Goal: Task Accomplishment & Management: Manage account settings

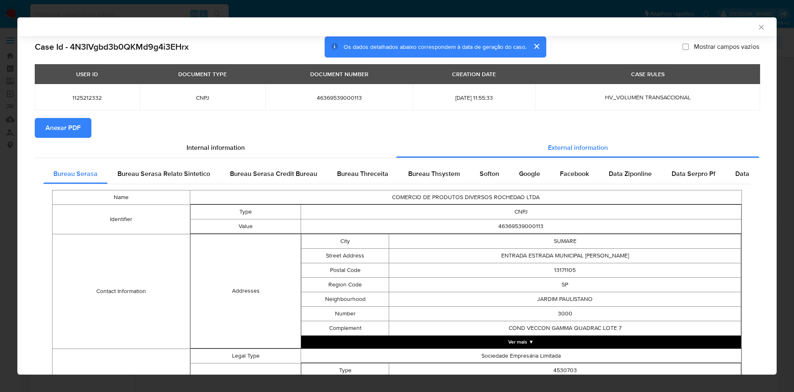
scroll to position [124, 0]
click at [3, 207] on div "AML Data Collector Case Id - 4N3IVgbd3b0QKMd9g4i3EHrx Os dados detalhados abaix…" at bounding box center [397, 196] width 794 height 392
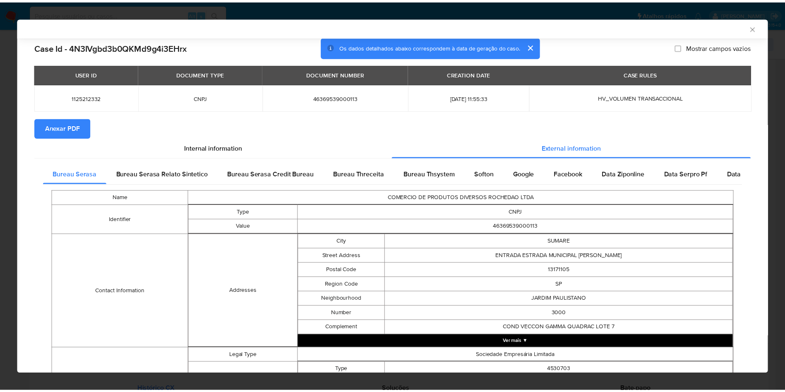
scroll to position [250, 0]
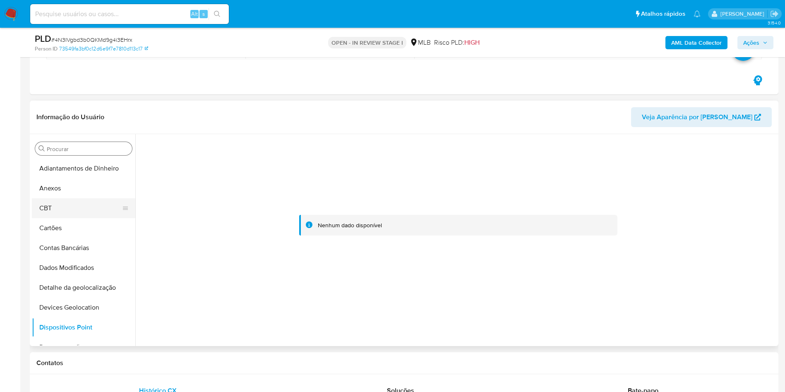
click at [49, 199] on button "CBT" at bounding box center [80, 208] width 97 height 20
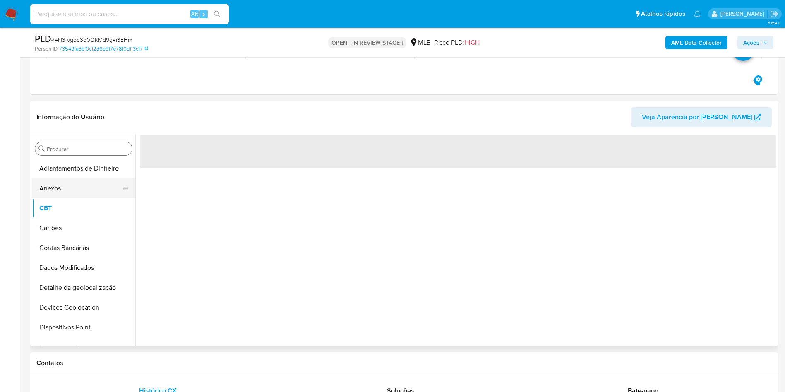
click at [50, 190] on button "Anexos" at bounding box center [80, 188] width 97 height 20
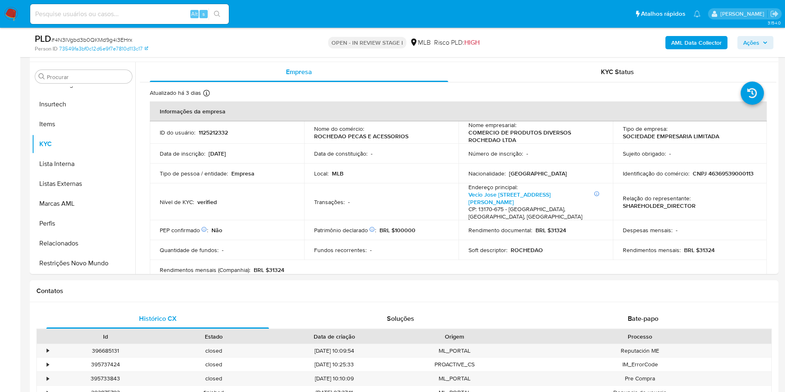
scroll to position [157, 0]
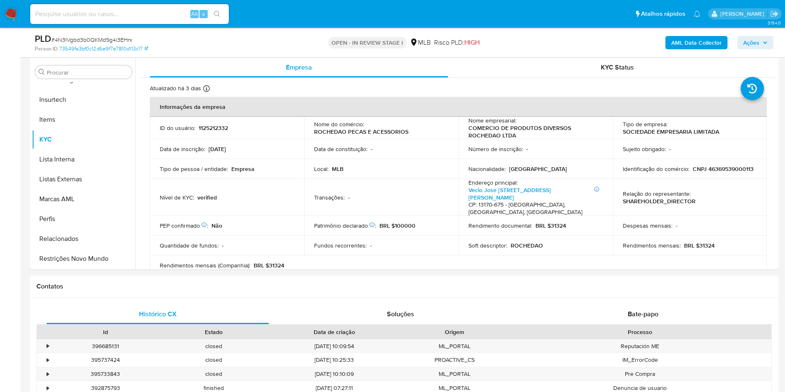
select select "10"
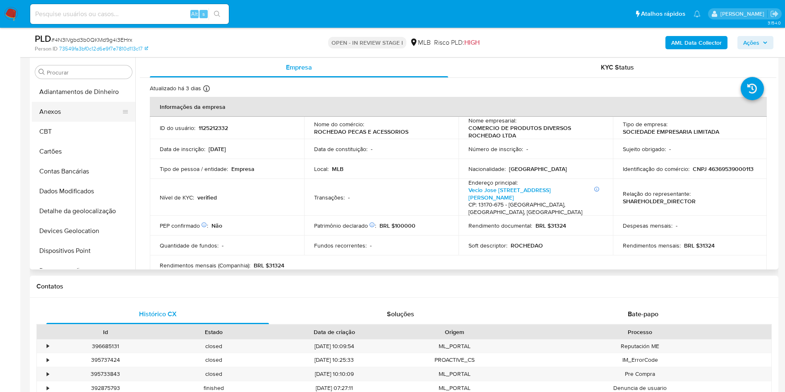
click at [62, 117] on button "Anexos" at bounding box center [80, 112] width 97 height 20
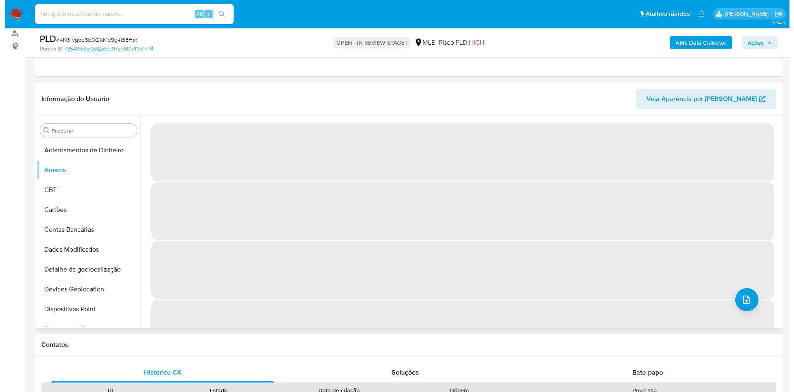
scroll to position [94, 0]
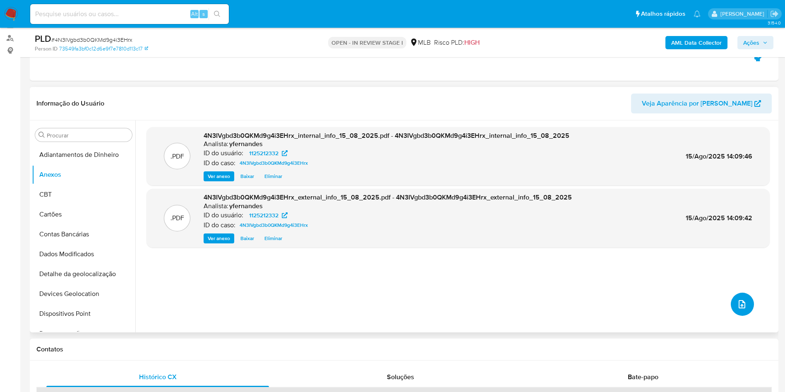
click at [735, 310] on button "upload-file" at bounding box center [742, 303] width 23 height 23
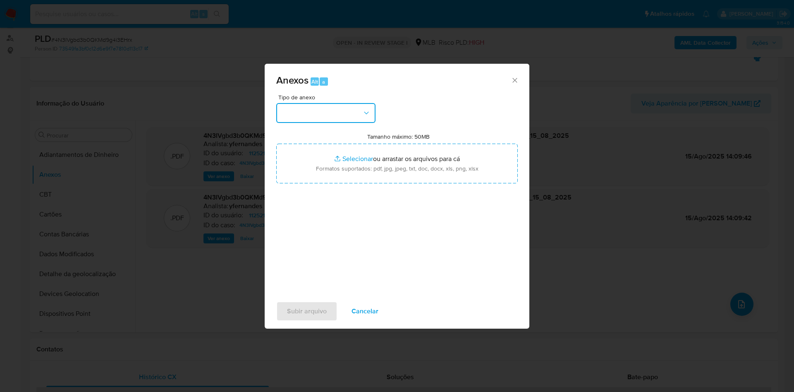
click at [356, 117] on button "button" at bounding box center [325, 113] width 99 height 20
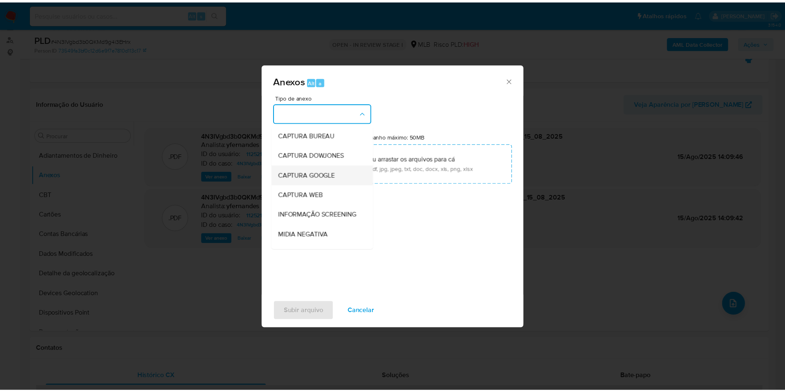
scroll to position [127, 0]
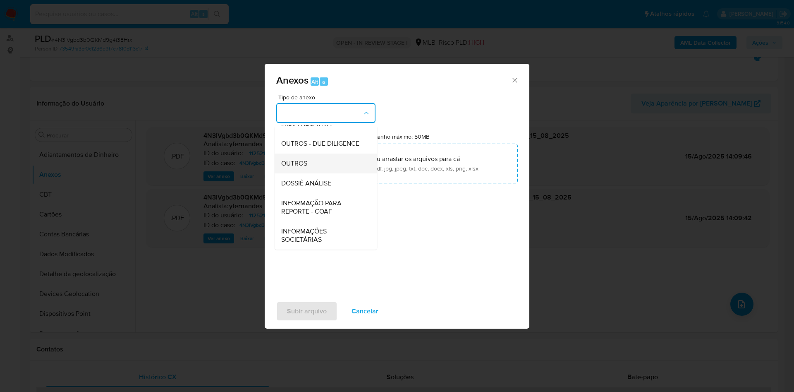
click at [294, 156] on div "OUTROS" at bounding box center [323, 163] width 84 height 20
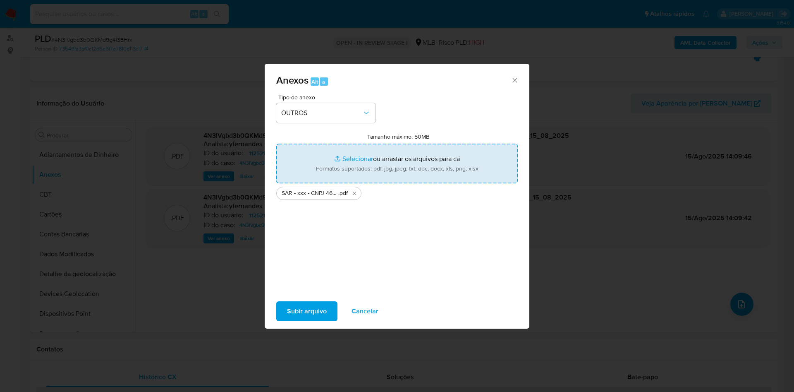
type input "C:\fakepath\Mulan 1125212332_2025_08_15_08_15_40.xlsx"
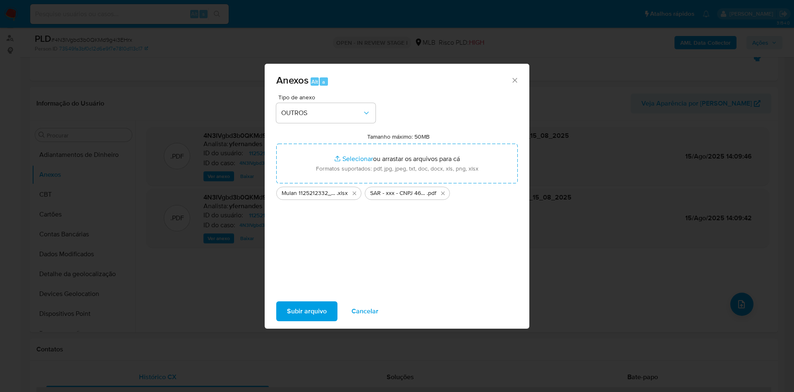
click at [303, 305] on span "Subir arquivo" at bounding box center [307, 311] width 40 height 18
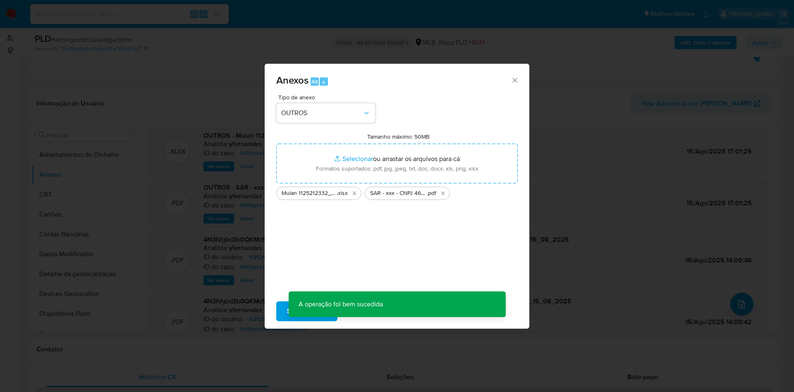
click at [10, 218] on div "Anexos Alt a Tipo de anexo OUTROS Tamanho máximo: 50MB Selecionar arquivos Sele…" at bounding box center [397, 196] width 794 height 392
click at [73, 189] on div "Anexos Alt a Tipo de anexo Tamanho máximo: 50MB Selecionar arquivos Selecionar …" at bounding box center [397, 196] width 794 height 392
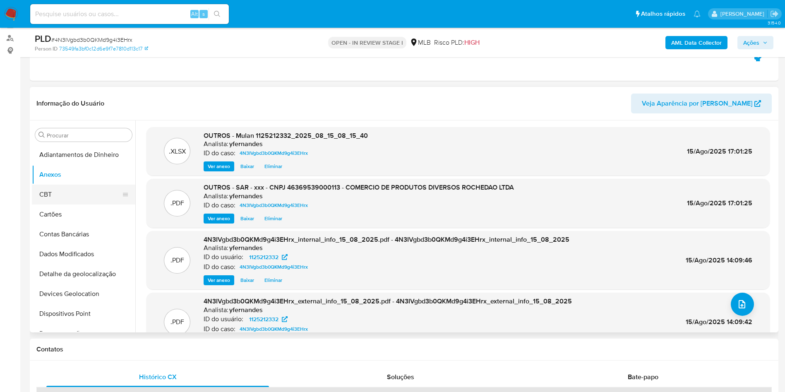
click at [73, 189] on button "CBT" at bounding box center [80, 195] width 97 height 20
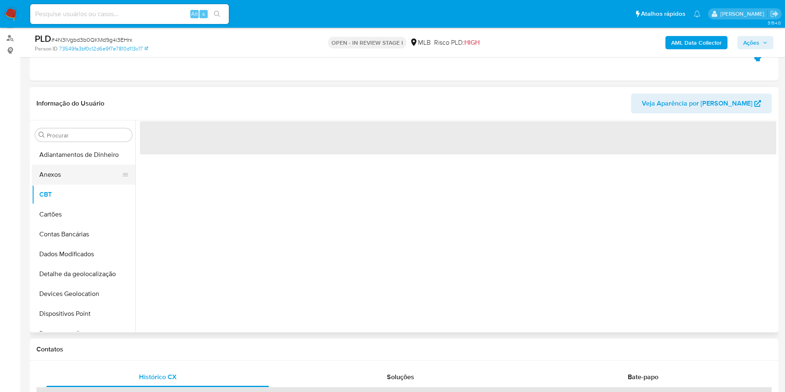
click at [73, 176] on button "Anexos" at bounding box center [80, 175] width 97 height 20
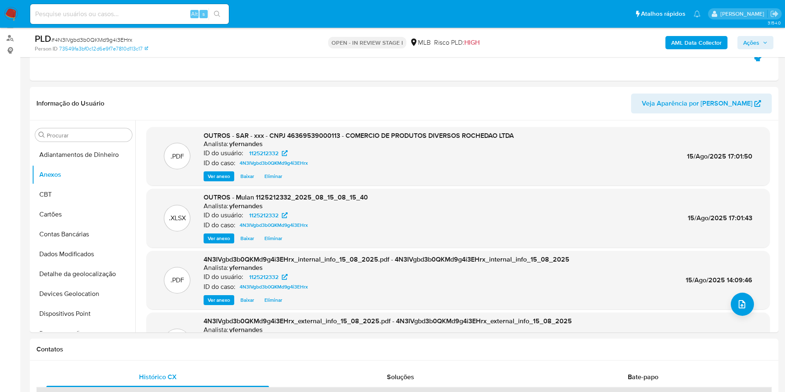
click at [755, 41] on span "Ações" at bounding box center [751, 42] width 16 height 13
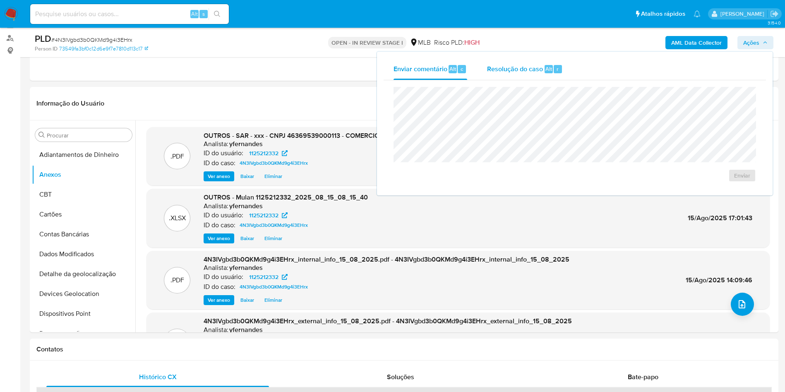
click at [569, 68] on button "Resolução do caso Alt r" at bounding box center [525, 69] width 96 height 22
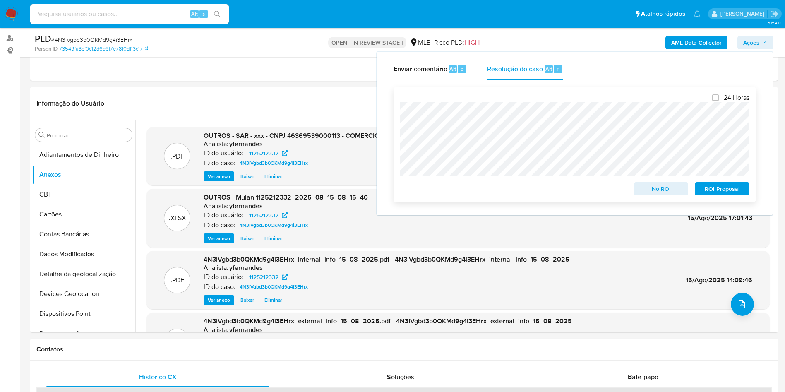
click at [720, 189] on span "ROI Proposal" at bounding box center [721, 189] width 43 height 12
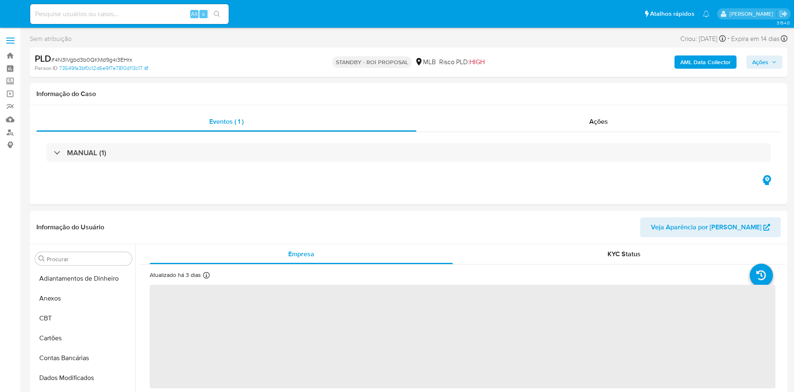
select select "10"
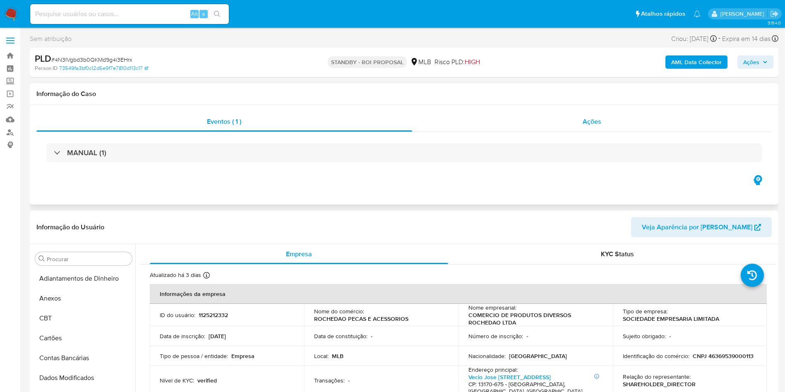
scroll to position [369, 0]
click at [548, 122] on div "Ações" at bounding box center [592, 122] width 360 height 20
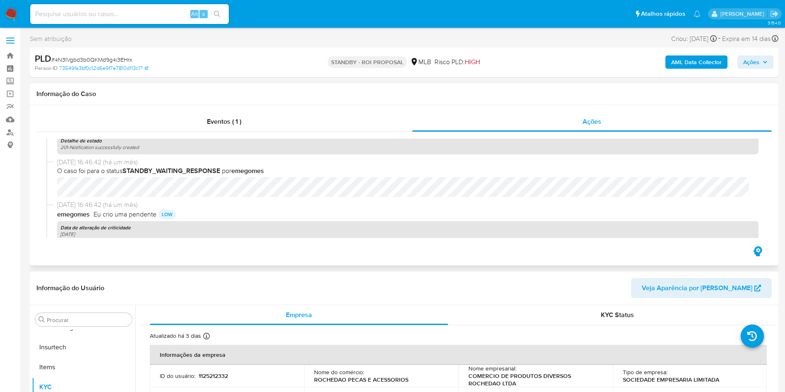
scroll to position [0, 0]
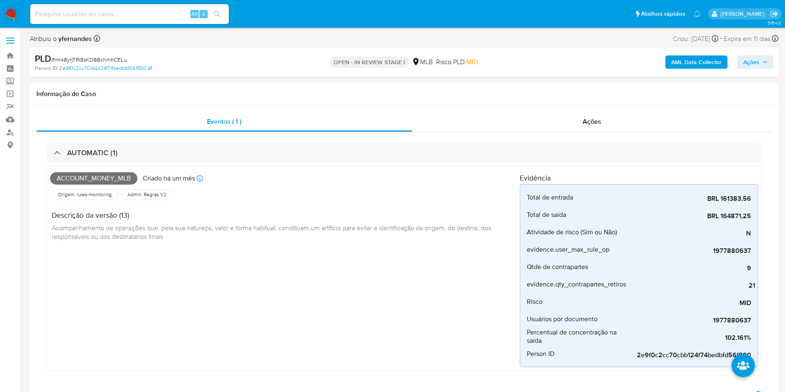
scroll to position [183, 0]
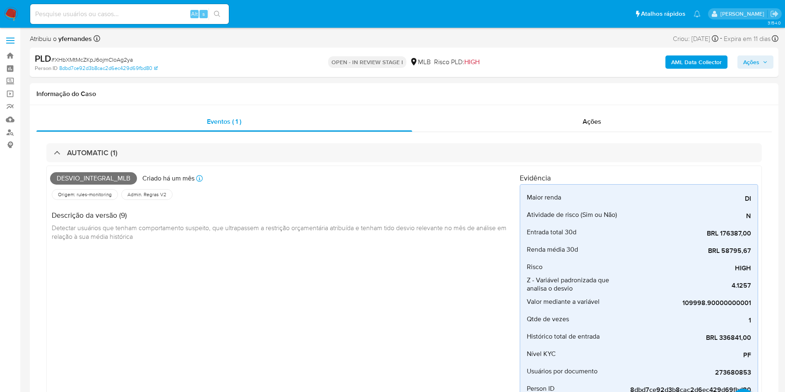
scroll to position [186, 0]
click at [110, 59] on span "# XHbXMtMcZKpJ6ojmCloAg2ya" at bounding box center [92, 59] width 82 height 8
copy span "XHbXMtMcZKpJ6ojmCloAg2ya"
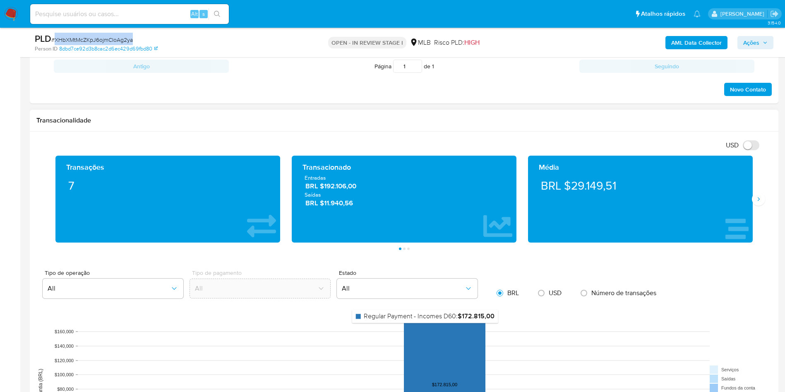
scroll to position [621, 0]
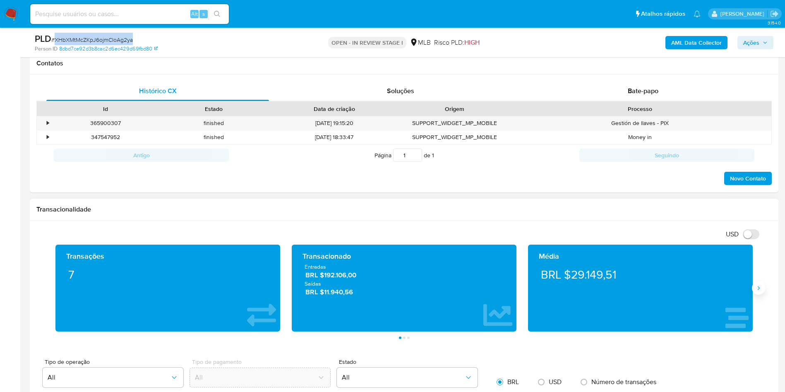
click at [759, 289] on icon "Siguiente" at bounding box center [758, 288] width 7 height 7
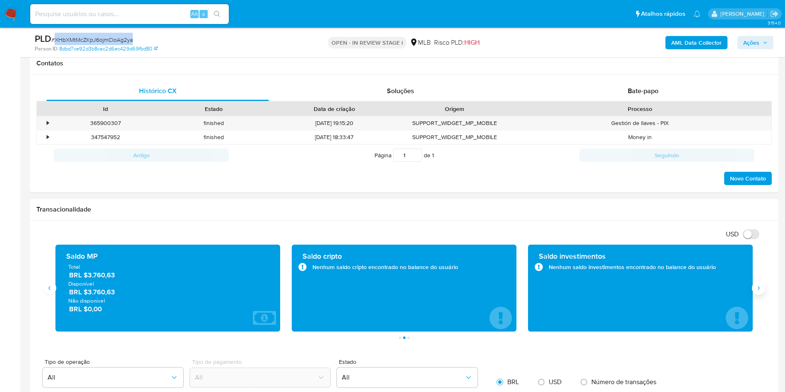
click at [759, 289] on icon "Siguiente" at bounding box center [758, 288] width 7 height 7
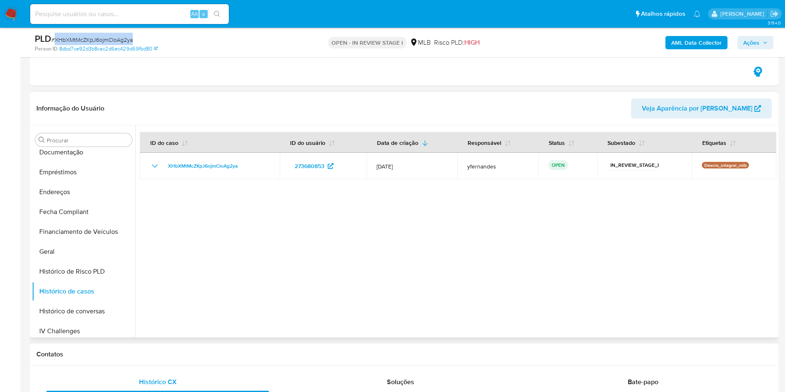
scroll to position [310, 0]
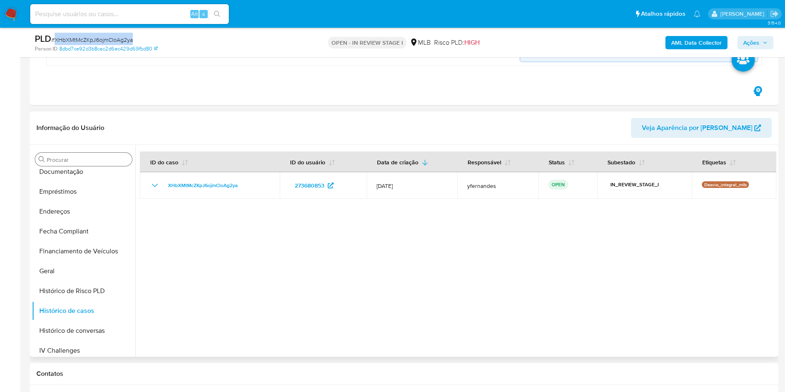
click at [86, 157] on input "Procurar" at bounding box center [88, 159] width 82 height 7
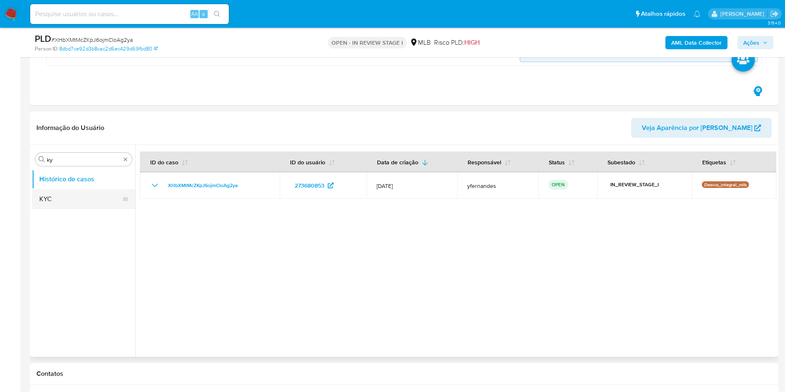
click at [60, 198] on button "KYC" at bounding box center [80, 199] width 97 height 20
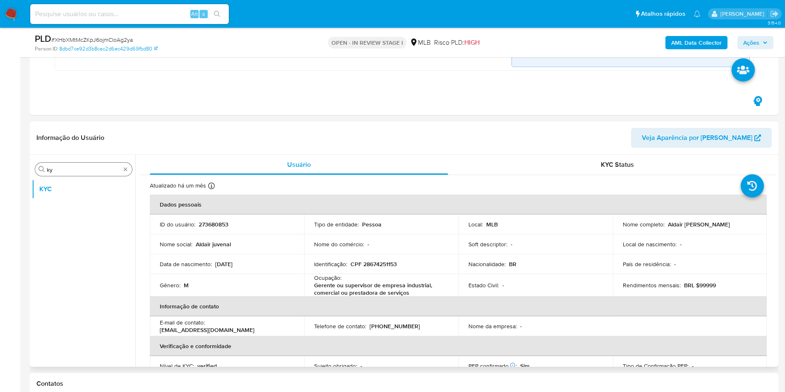
click at [103, 176] on div "Procurar ky KYC" at bounding box center [83, 261] width 103 height 211
click at [94, 171] on input "ky" at bounding box center [84, 169] width 74 height 7
click at [95, 171] on input "ky" at bounding box center [84, 169] width 74 height 7
type input "ger"
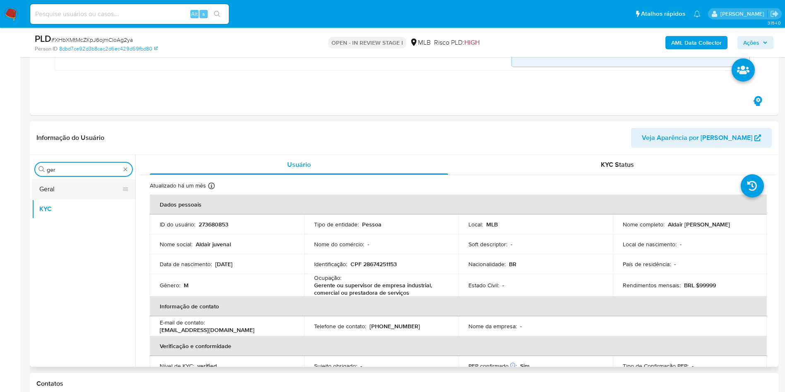
click at [91, 192] on button "Geral" at bounding box center [80, 189] width 97 height 20
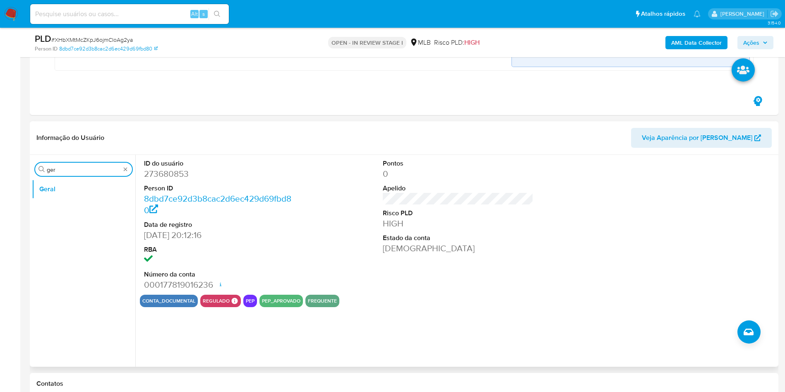
click at [86, 168] on input "ger" at bounding box center [84, 169] width 74 height 7
click at [62, 213] on button "Documentação" at bounding box center [80, 209] width 97 height 20
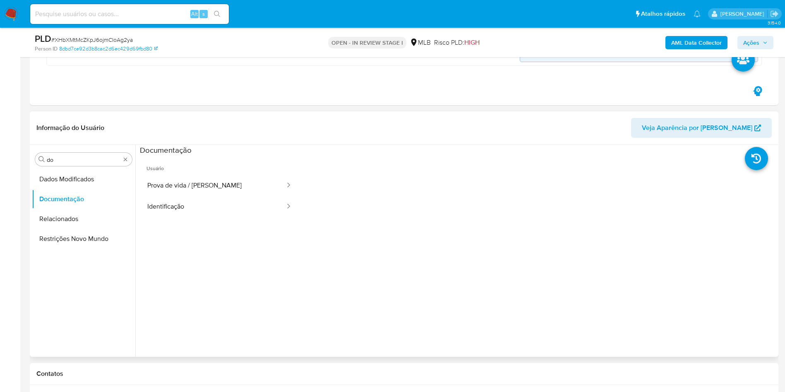
click at [153, 190] on button "Prova de vida / Selfie" at bounding box center [213, 185] width 146 height 21
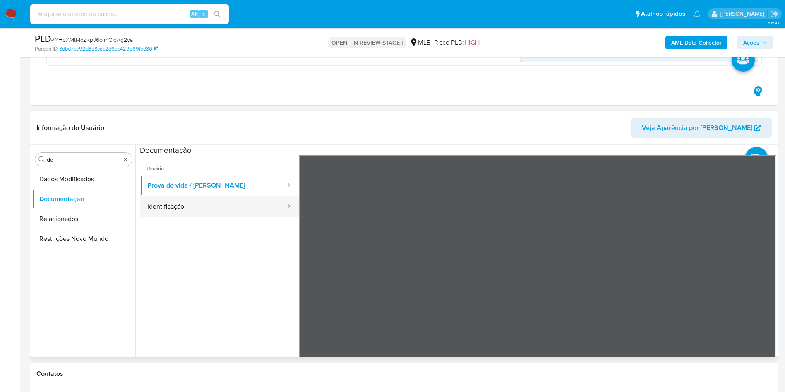
click at [160, 207] on button "Identificação" at bounding box center [213, 206] width 146 height 21
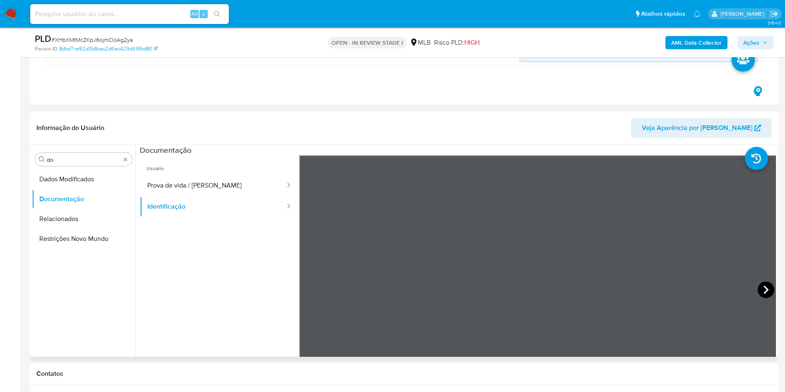
click at [759, 293] on icon at bounding box center [766, 289] width 17 height 17
click at [85, 153] on div "Procurar do" at bounding box center [83, 159] width 97 height 13
click at [90, 161] on input "do" at bounding box center [84, 159] width 74 height 7
click at [90, 162] on input "do" at bounding box center [84, 159] width 74 height 7
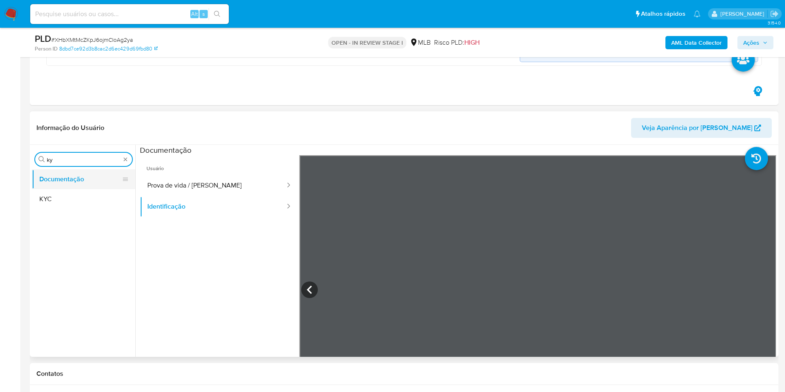
type input "ky"
click at [87, 183] on button "Documentação" at bounding box center [80, 179] width 97 height 20
click at [66, 204] on button "KYC" at bounding box center [80, 199] width 97 height 20
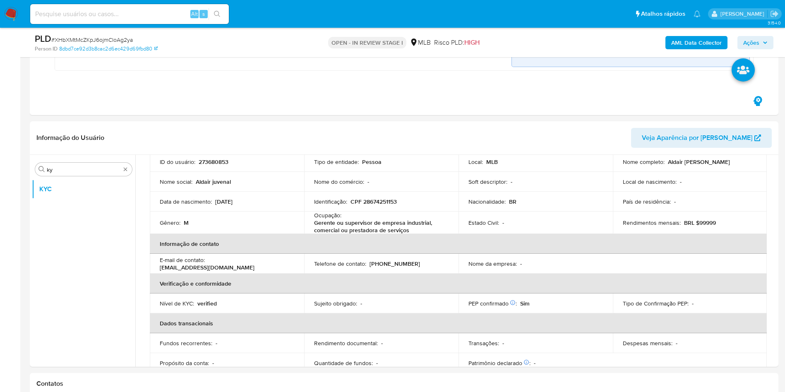
scroll to position [63, 0]
click at [350, 220] on p "Gerente ou supervisor de empresa industrial, comercial ou prestadora de serviços" at bounding box center [379, 225] width 131 height 15
copy div "Ocupação : Gerente ou supervisor de empresa industrial, comercial ou prestadora…"
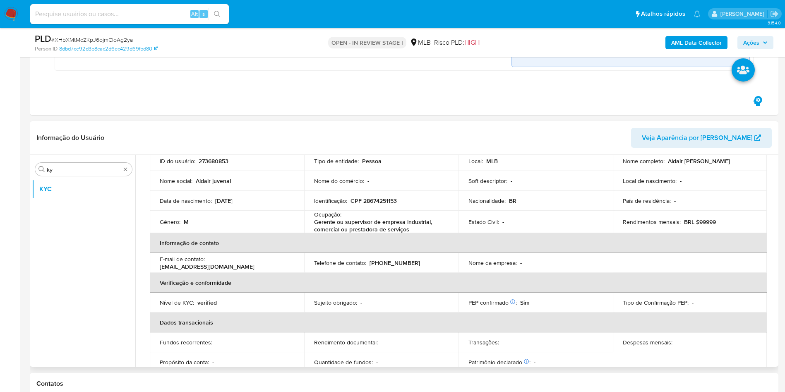
drag, startPoint x: 405, startPoint y: 239, endPoint x: 410, endPoint y: 235, distance: 6.2
click at [406, 239] on th "Informação de contato" at bounding box center [458, 243] width 617 height 20
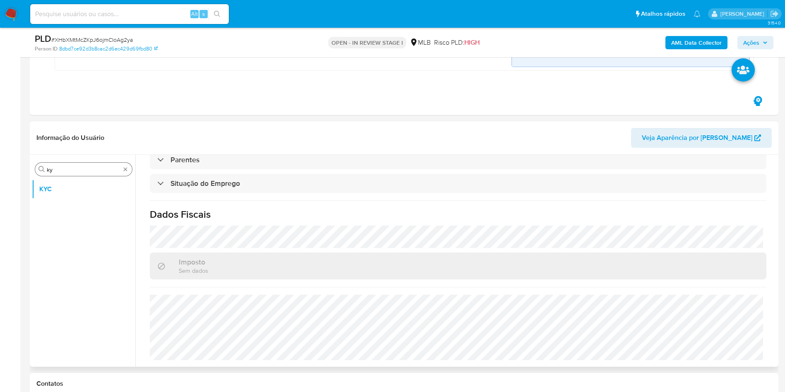
click at [86, 168] on input "ky" at bounding box center [84, 169] width 74 height 7
click at [86, 169] on input "ky" at bounding box center [84, 169] width 74 height 7
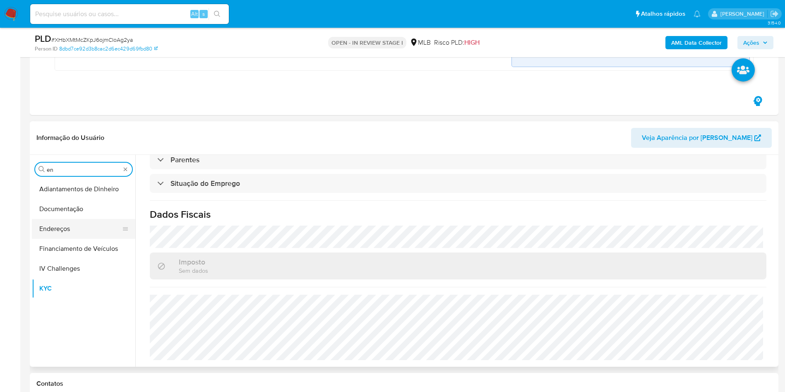
type input "en"
click at [77, 225] on button "Endereços" at bounding box center [80, 229] width 97 height 20
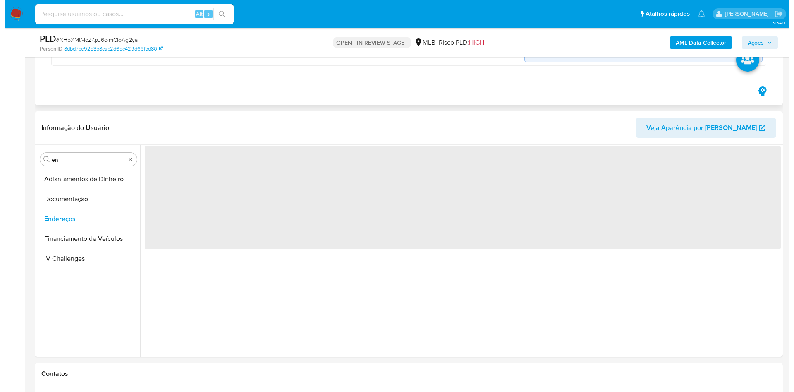
scroll to position [0, 0]
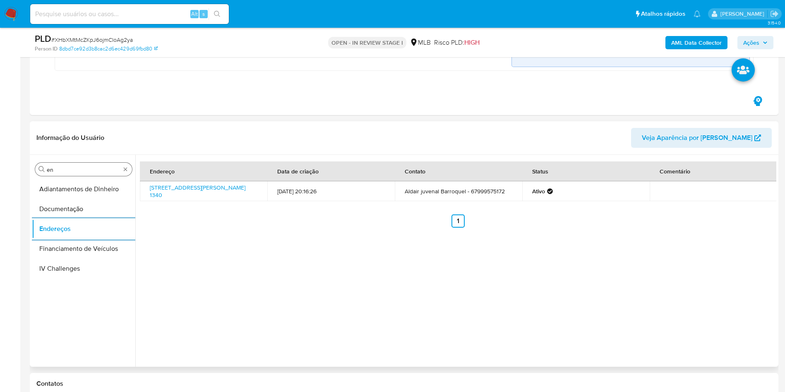
click at [83, 166] on input "en" at bounding box center [84, 169] width 74 height 7
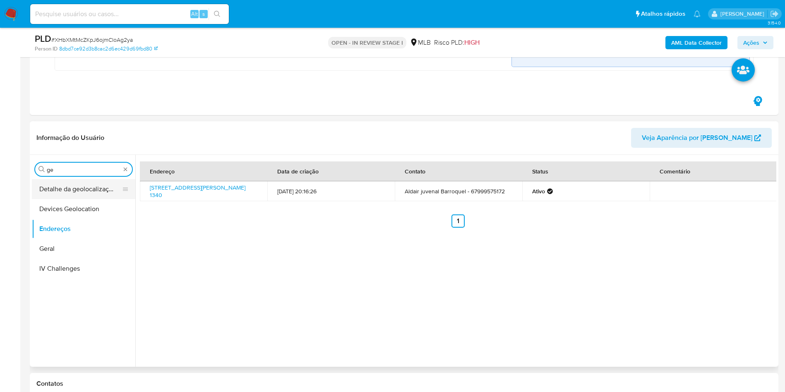
type input "ge"
click at [81, 189] on button "Detalhe da geolocalização" at bounding box center [80, 189] width 97 height 20
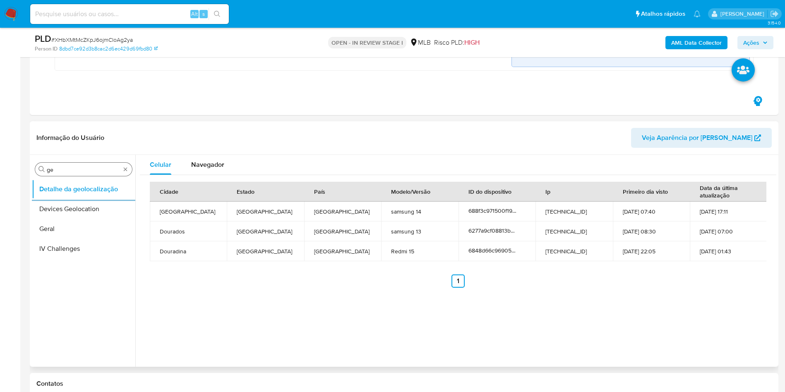
click at [76, 165] on div "Procurar ge" at bounding box center [83, 169] width 97 height 13
drag, startPoint x: 76, startPoint y: 165, endPoint x: 82, endPoint y: 178, distance: 14.5
click at [76, 165] on div "Procurar ge" at bounding box center [83, 169] width 97 height 13
click at [72, 170] on input "ge" at bounding box center [84, 169] width 74 height 7
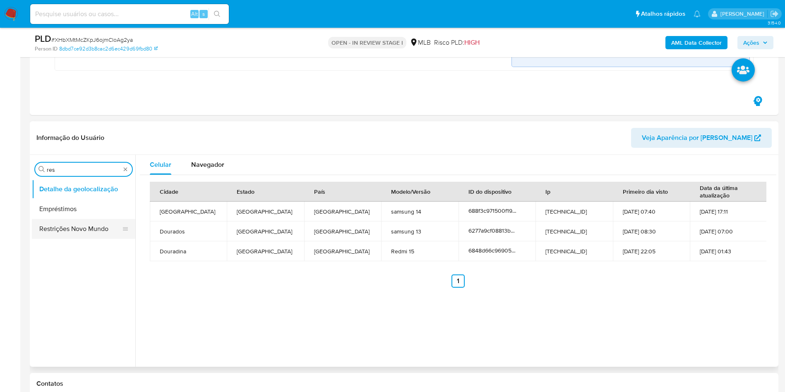
type input "res"
click at [65, 229] on button "Restrições Novo Mundo" at bounding box center [80, 229] width 97 height 20
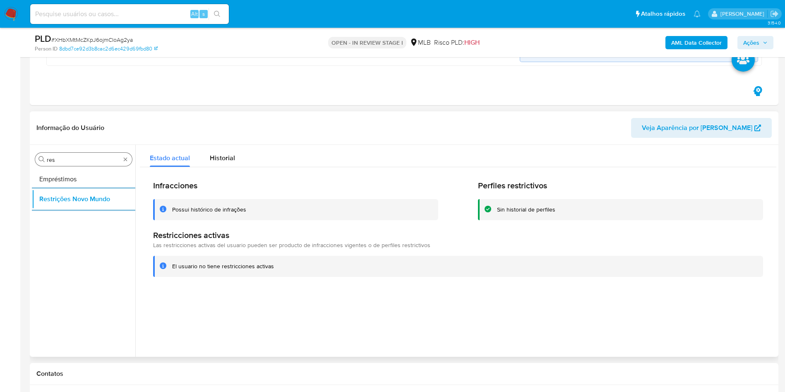
click at [75, 158] on input "res" at bounding box center [84, 159] width 74 height 7
click at [76, 158] on input "res" at bounding box center [84, 159] width 74 height 7
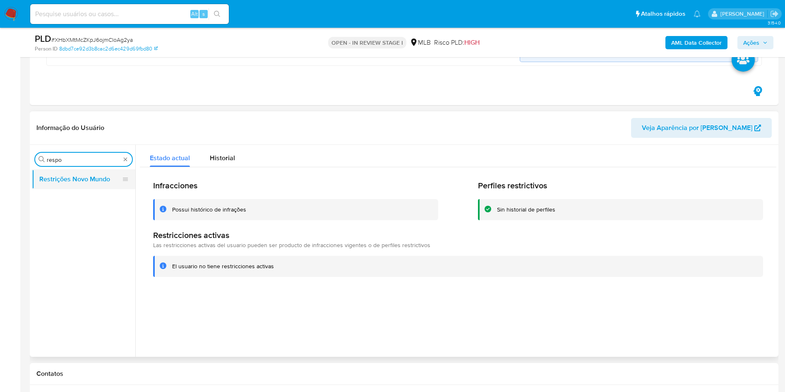
drag, startPoint x: 63, startPoint y: 173, endPoint x: 67, endPoint y: 172, distance: 4.8
click at [64, 173] on button "Restrições Novo Mundo" at bounding box center [80, 179] width 97 height 20
click at [77, 158] on input "respo" at bounding box center [84, 159] width 74 height 7
click at [77, 157] on input "respo" at bounding box center [84, 159] width 74 height 7
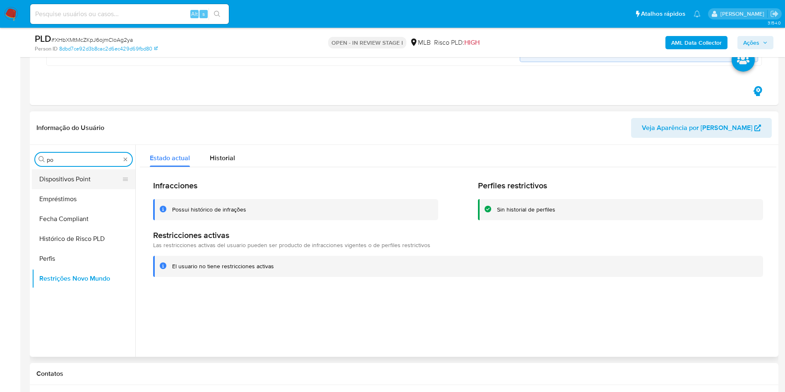
type input "po"
click at [63, 173] on button "Dispositivos Point" at bounding box center [80, 179] width 97 height 20
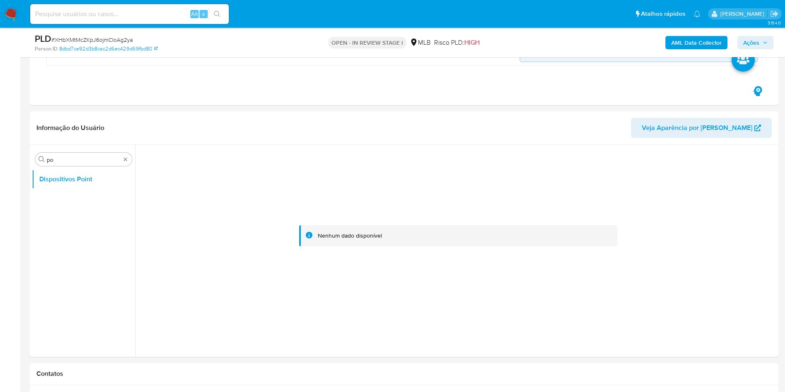
click at [687, 40] on b "AML Data Collector" at bounding box center [696, 42] width 50 height 13
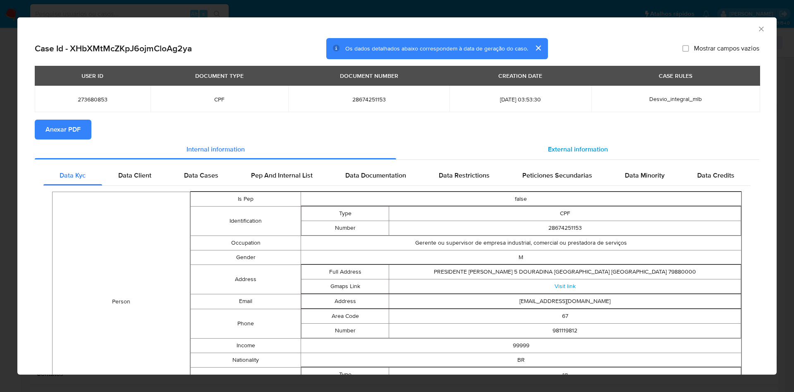
click at [512, 142] on div "External information" at bounding box center [577, 149] width 363 height 20
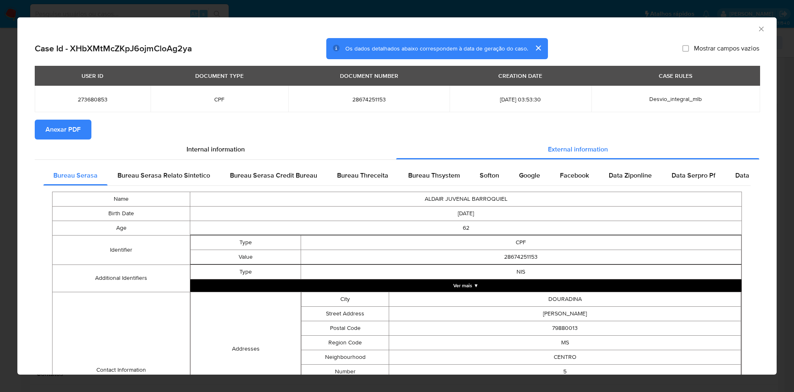
click at [81, 132] on button "Anexar PDF" at bounding box center [63, 130] width 57 height 20
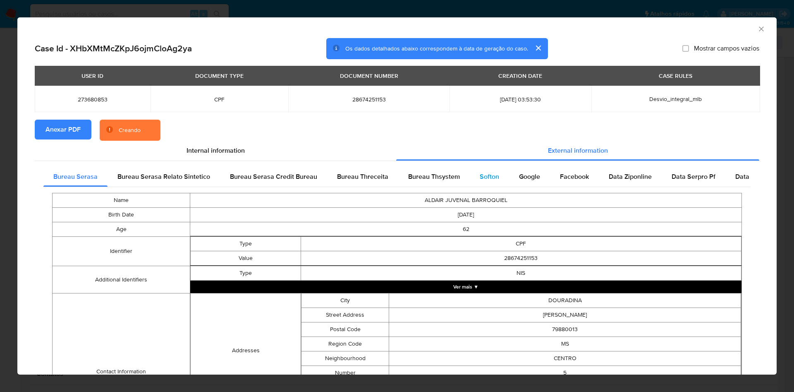
click at [501, 182] on div "Softon" at bounding box center [489, 177] width 39 height 20
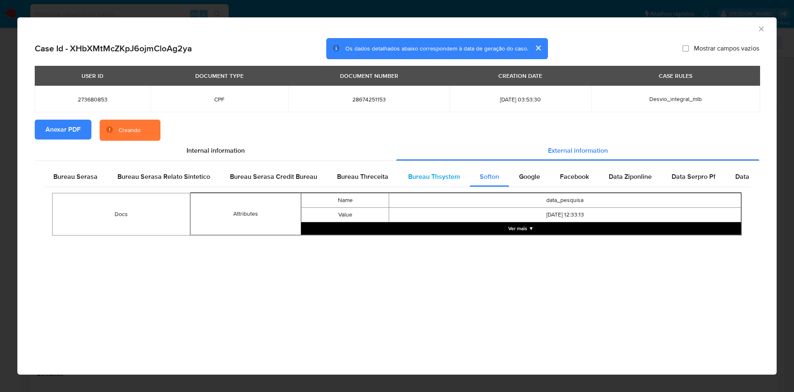
drag, startPoint x: 437, startPoint y: 176, endPoint x: 430, endPoint y: 178, distance: 7.3
click at [438, 176] on span "Bureau Thsystem" at bounding box center [434, 177] width 52 height 10
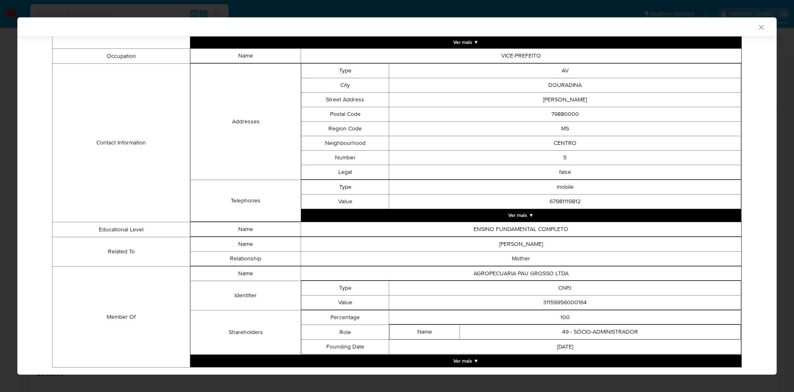
scroll to position [323, 0]
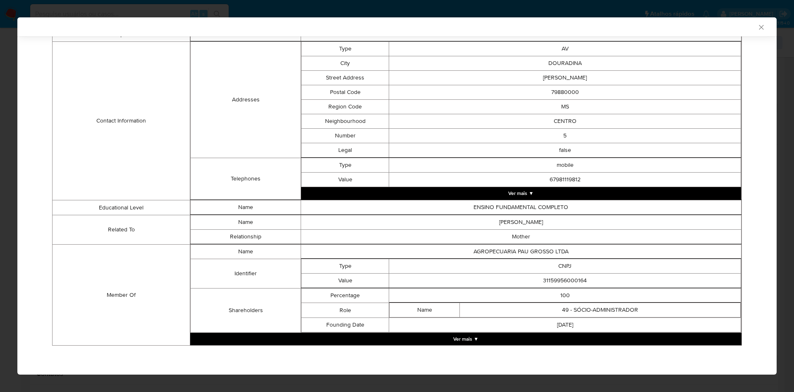
click at [439, 338] on button "Ver mais ▼" at bounding box center [465, 339] width 551 height 12
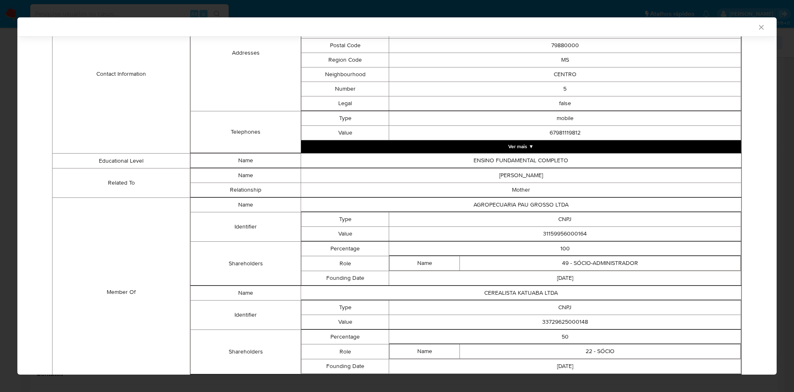
scroll to position [411, 0]
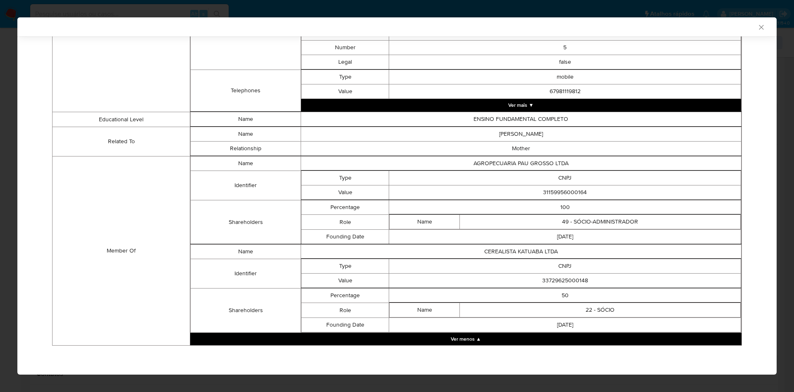
click at [557, 198] on td "31159956000164" at bounding box center [565, 192] width 352 height 14
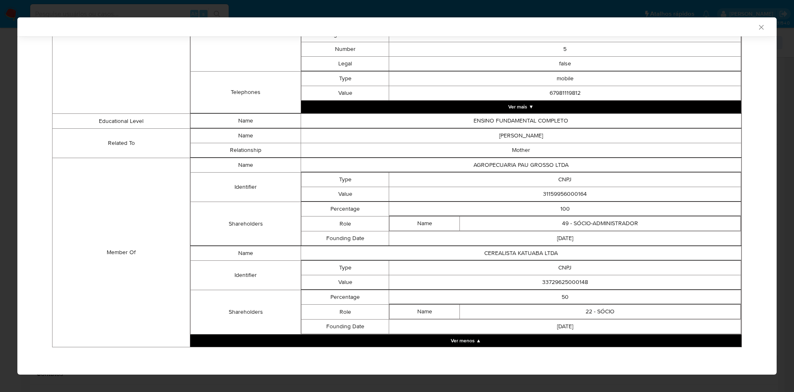
click at [557, 198] on td "31159956000164" at bounding box center [565, 194] width 352 height 14
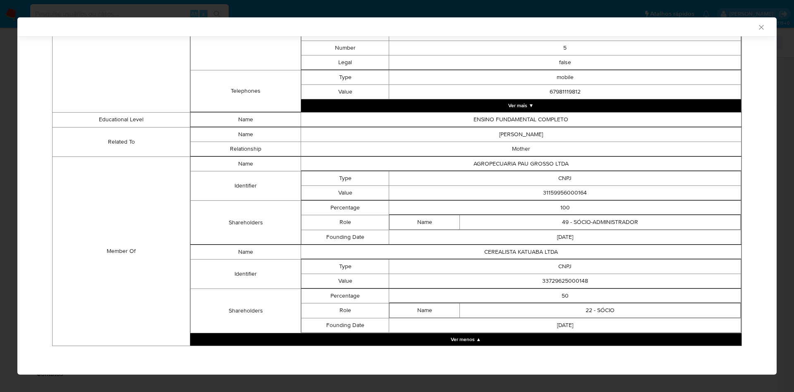
click at [542, 195] on td "31159956000164" at bounding box center [565, 192] width 352 height 14
copy td "31159956000164"
drag, startPoint x: 277, startPoint y: 230, endPoint x: 721, endPoint y: 269, distance: 445.3
click at [278, 230] on td "Shareholders" at bounding box center [246, 222] width 110 height 44
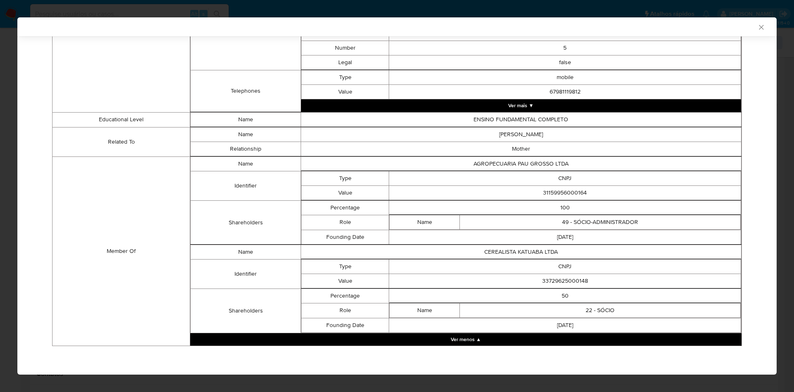
click at [554, 280] on td "33729625000148" at bounding box center [565, 280] width 352 height 14
copy td "33729625000148"
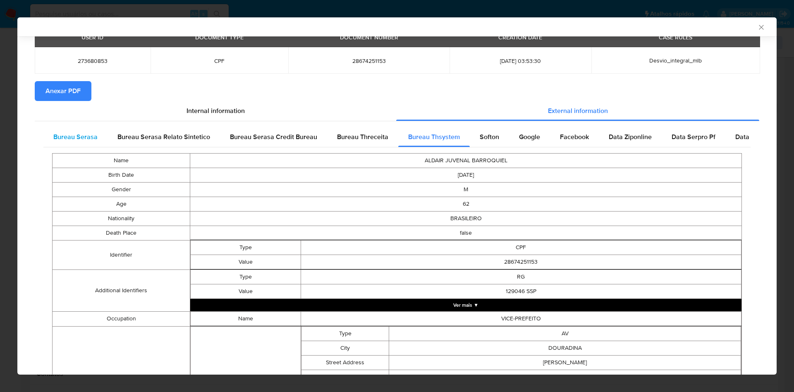
click at [72, 140] on span "Bureau Serasa" at bounding box center [75, 137] width 44 height 10
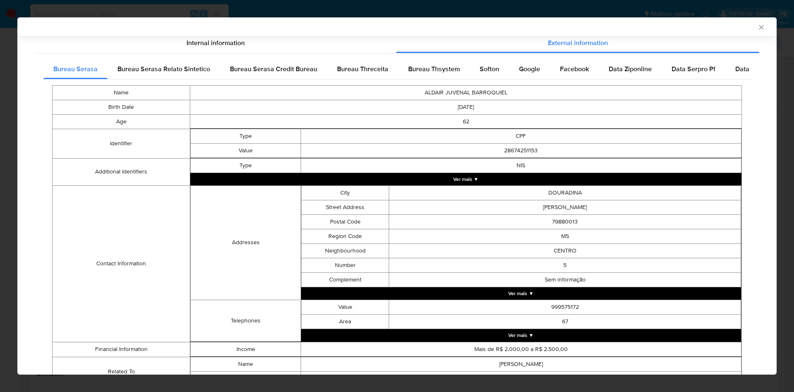
scroll to position [145, 0]
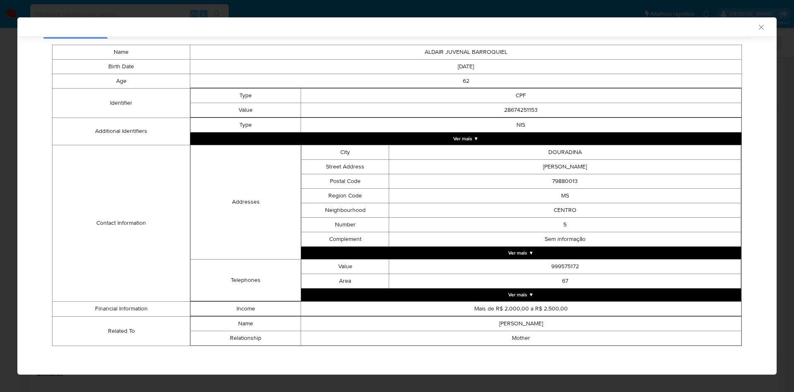
click at [1, 241] on div "AML Data Collector Case Id - XHbXMtMcZKpJ6ojmCloAg2ya Os dados detalhados abaix…" at bounding box center [397, 196] width 794 height 392
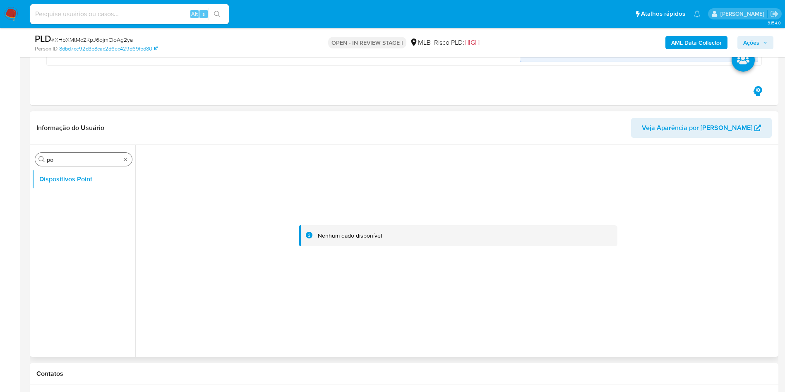
click at [74, 160] on input "po" at bounding box center [84, 159] width 74 height 7
type input "ger"
click at [61, 197] on button "Geral" at bounding box center [80, 199] width 97 height 20
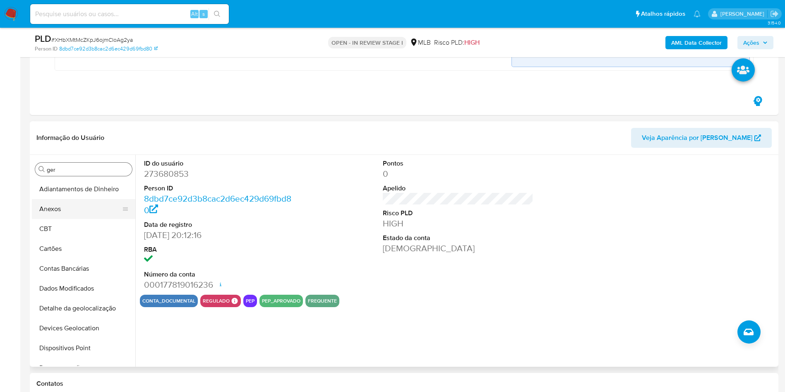
click at [75, 210] on button "Anexos" at bounding box center [80, 209] width 97 height 20
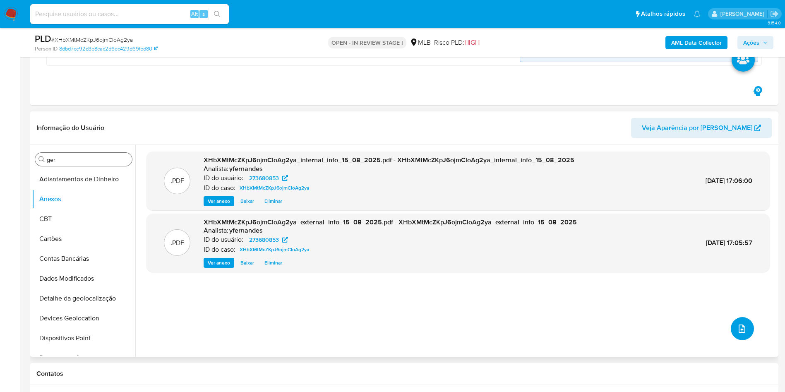
click at [737, 325] on icon "upload-file" at bounding box center [742, 329] width 10 height 10
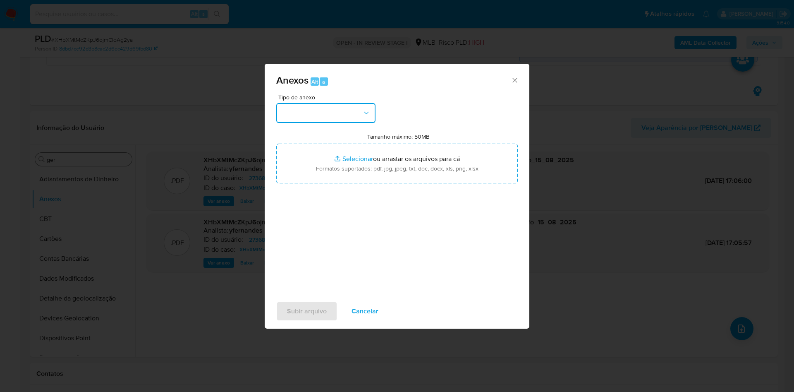
drag, startPoint x: 312, startPoint y: 122, endPoint x: 312, endPoint y: 118, distance: 4.6
click at [312, 118] on button "button" at bounding box center [325, 113] width 99 height 20
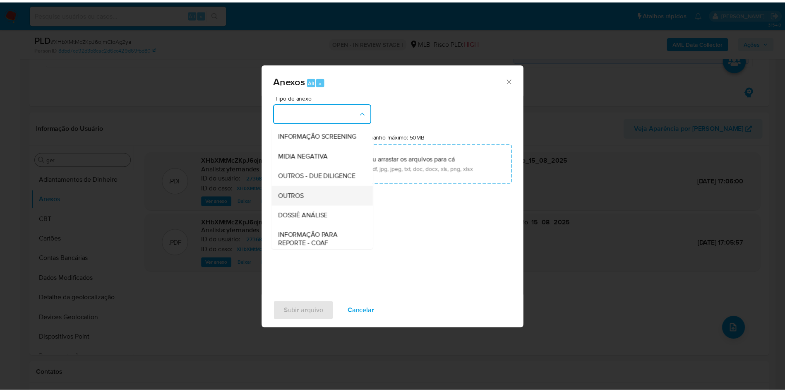
scroll to position [127, 0]
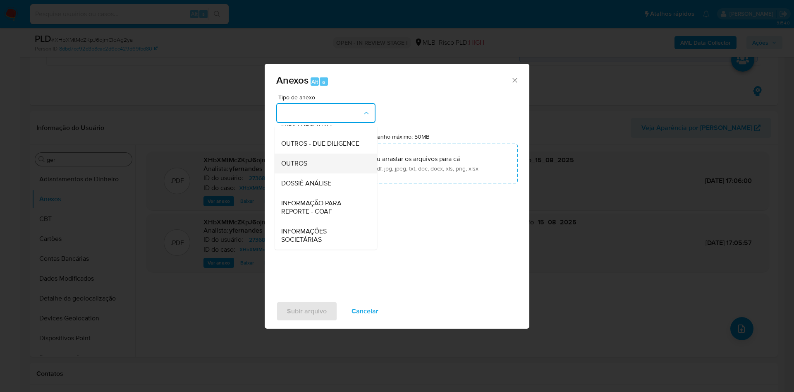
click at [322, 165] on div "OUTROS" at bounding box center [323, 163] width 84 height 20
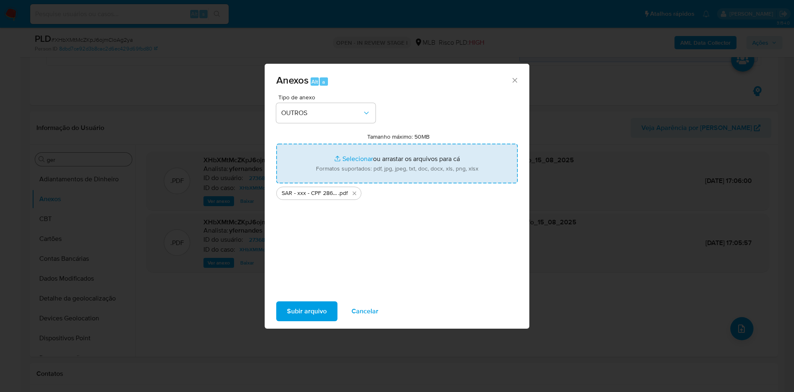
type input "C:\fakepath\Mulan 273680853_2025_08_15_08_16_17.xlsx"
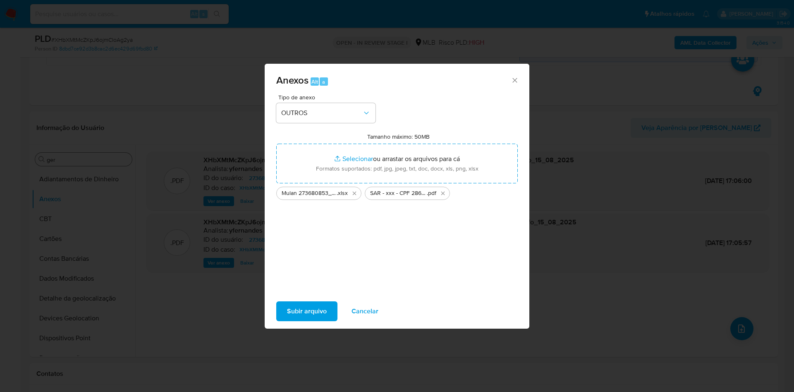
click at [315, 307] on span "Subir arquivo" at bounding box center [307, 311] width 40 height 18
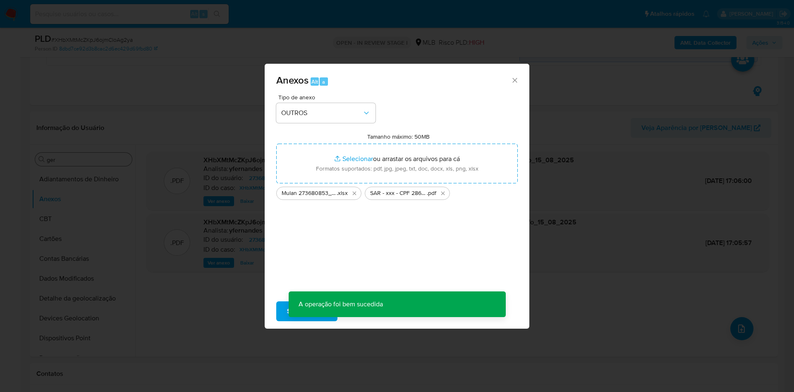
click at [59, 221] on div "Anexos Alt a Tipo de anexo OUTROS Tamanho máximo: 50MB Selecionar arquivos Sele…" at bounding box center [397, 196] width 794 height 392
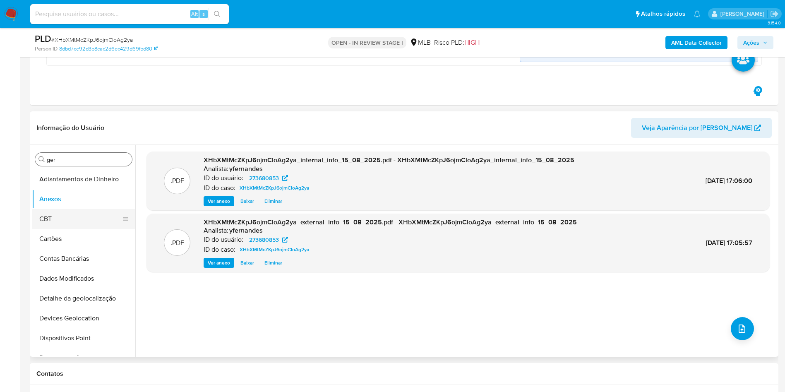
click at [55, 220] on button "CBT" at bounding box center [80, 219] width 97 height 20
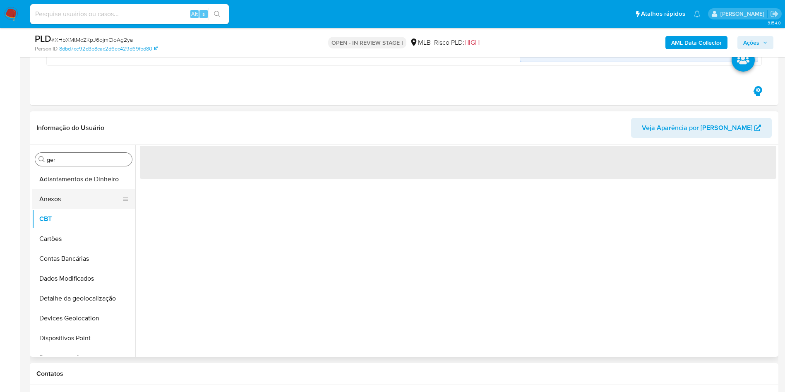
click at [48, 194] on button "Anexos" at bounding box center [80, 199] width 97 height 20
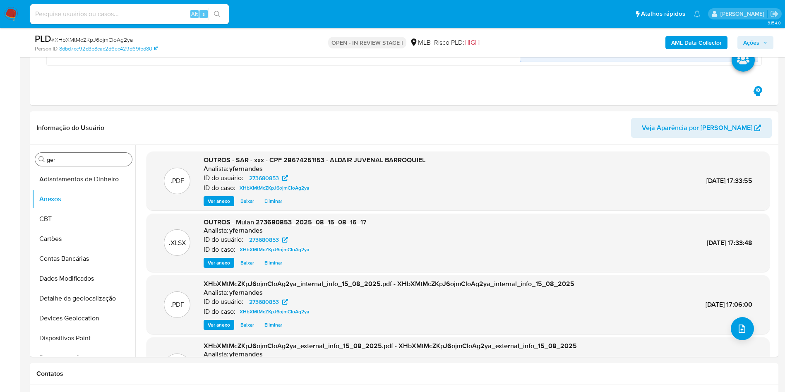
click at [762, 38] on span "Ações" at bounding box center [755, 43] width 24 height 12
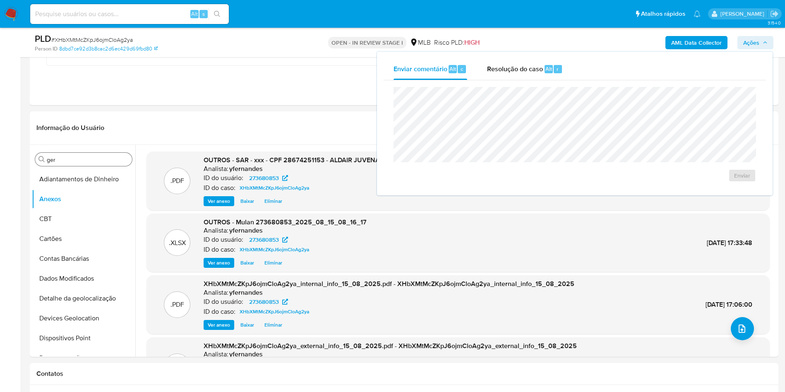
click at [496, 82] on div "Enviar" at bounding box center [575, 134] width 382 height 108
click at [499, 74] on div "Resolução do caso Alt r" at bounding box center [525, 69] width 76 height 22
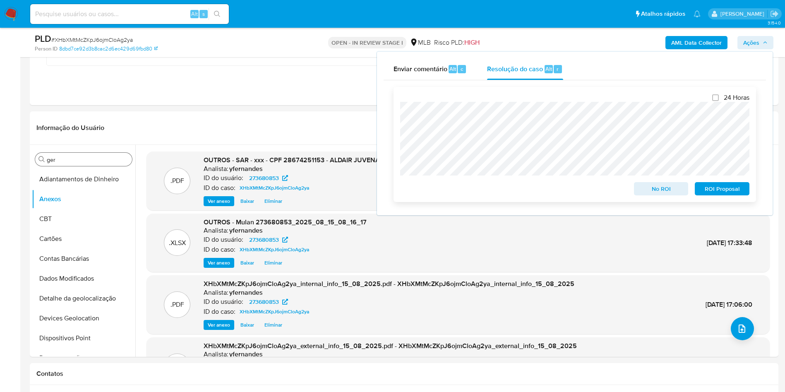
click at [718, 199] on div "24 Horas No ROI ROI Proposal" at bounding box center [574, 144] width 362 height 115
click at [713, 187] on span "ROI Proposal" at bounding box center [721, 189] width 43 height 12
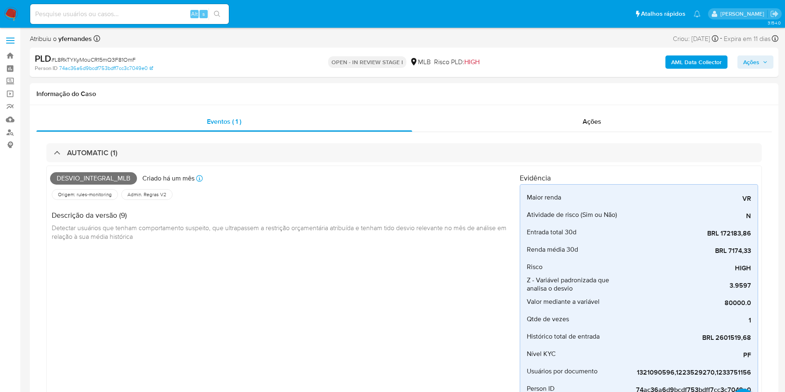
scroll to position [245, 0]
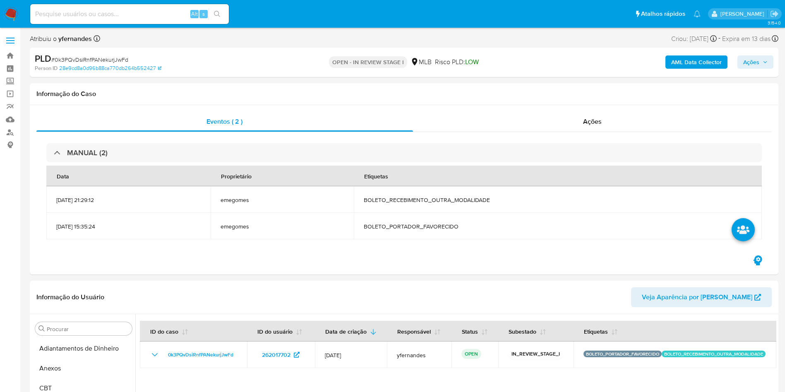
scroll to position [183, 0]
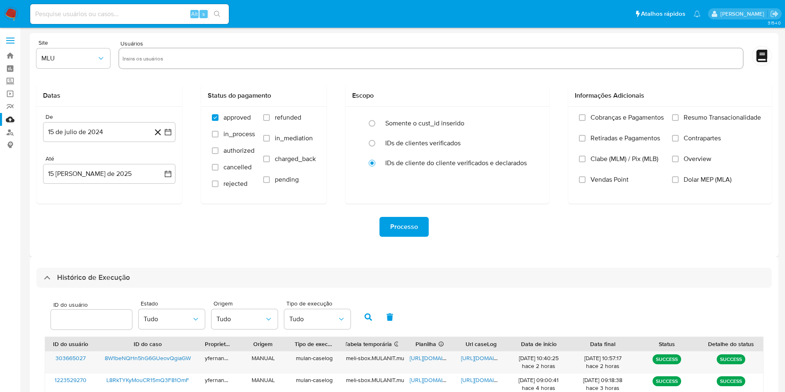
select select "10"
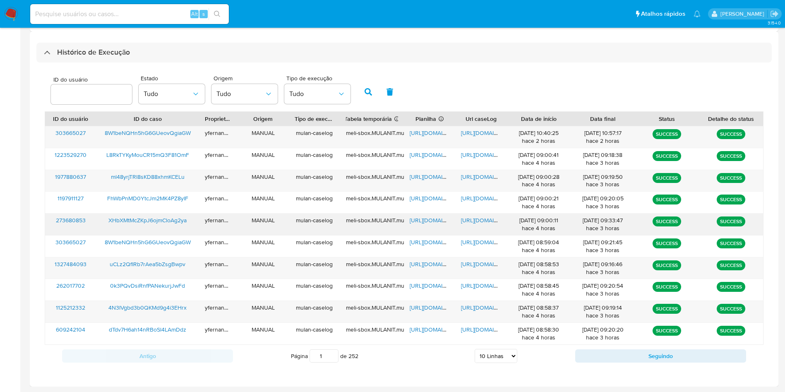
click at [419, 221] on span "[URL][DOMAIN_NAME]" at bounding box center [438, 220] width 57 height 8
click at [476, 222] on span "[URL][DOMAIN_NAME]" at bounding box center [489, 220] width 57 height 8
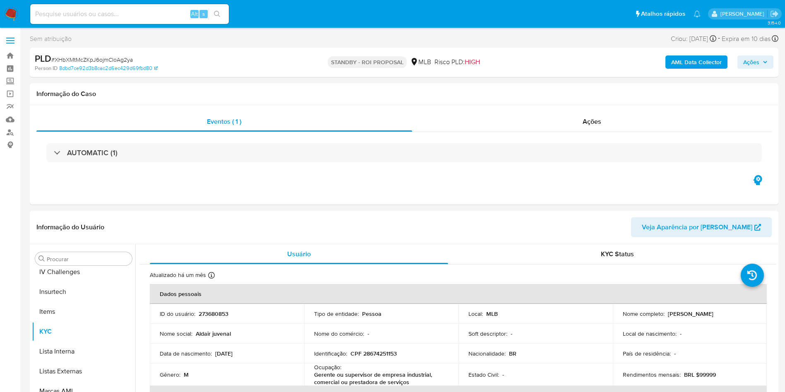
scroll to position [369, 0]
drag, startPoint x: 522, startPoint y: 108, endPoint x: 525, endPoint y: 118, distance: 11.0
click at [522, 108] on div "Eventos ( 1 ) Ações AUTOMATIC (1)" at bounding box center [404, 154] width 748 height 99
click at [527, 121] on div "Ações" at bounding box center [592, 122] width 360 height 20
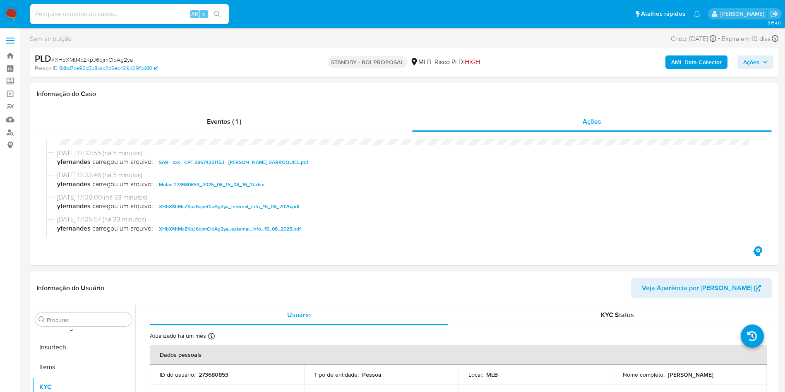
scroll to position [0, 0]
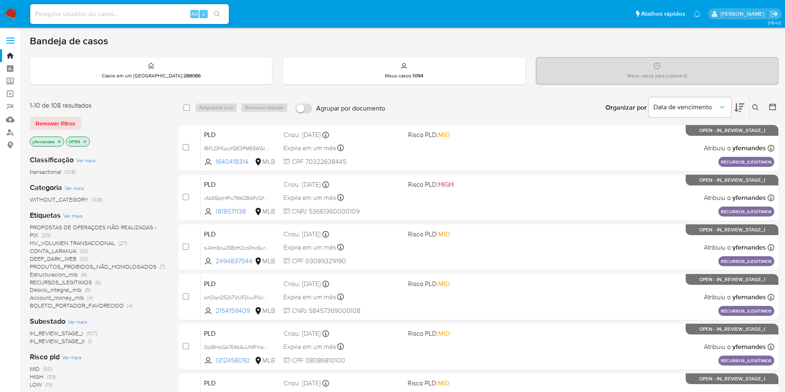
click at [13, 11] on img at bounding box center [11, 14] width 14 height 14
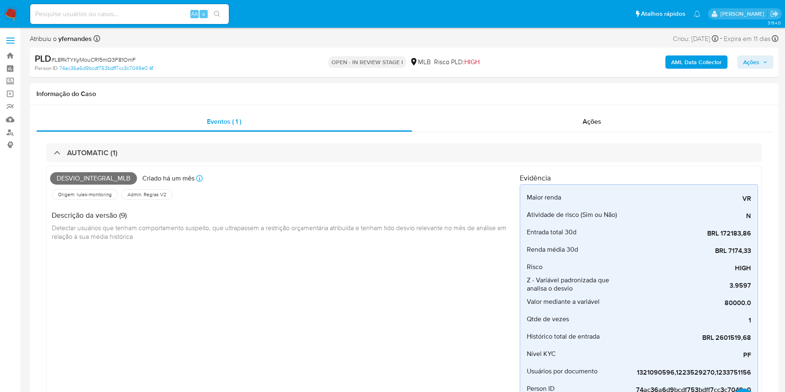
scroll to position [245, 0]
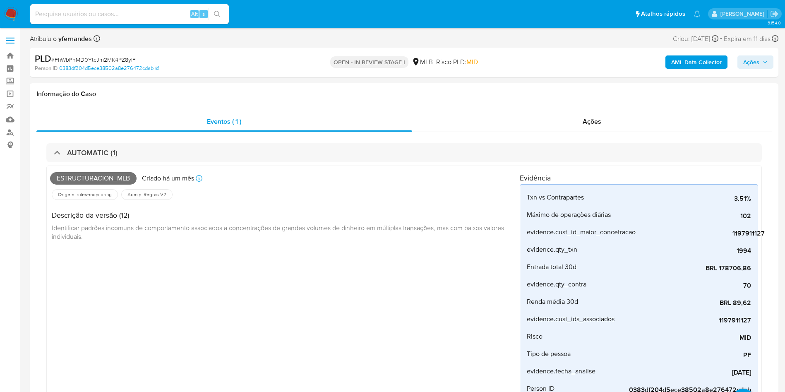
scroll to position [183, 0]
click at [104, 56] on span "# FhWbPnMD0YtcJm2MK4PZ8yIF" at bounding box center [93, 59] width 84 height 8
copy span "FhWbPnMD0YtcJm2MK4PZ8yIF"
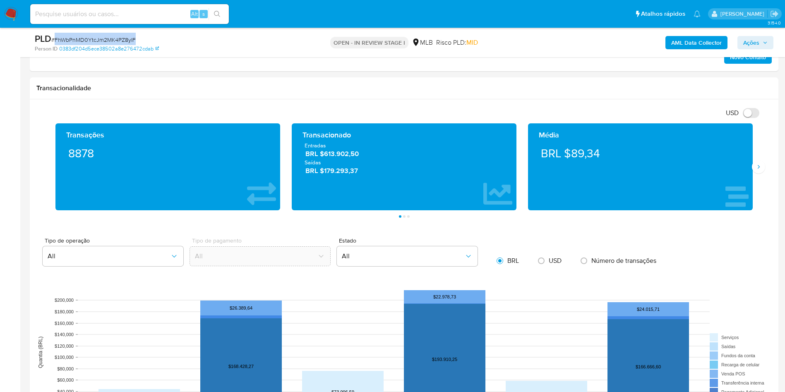
scroll to position [745, 0]
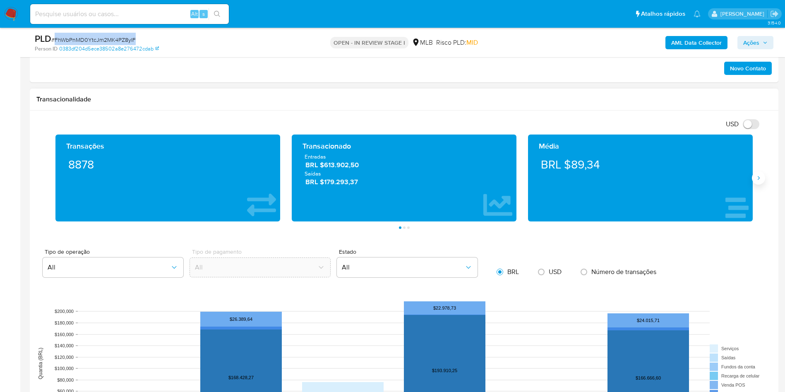
click at [760, 176] on icon "Siguiente" at bounding box center [758, 178] width 7 height 7
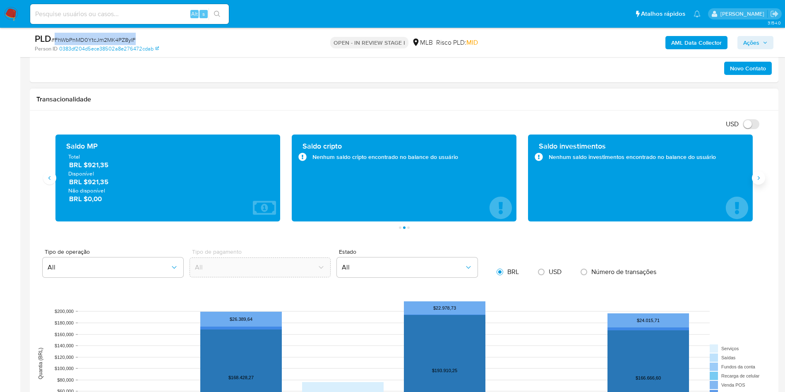
click at [759, 177] on icon "Siguiente" at bounding box center [758, 178] width 7 height 7
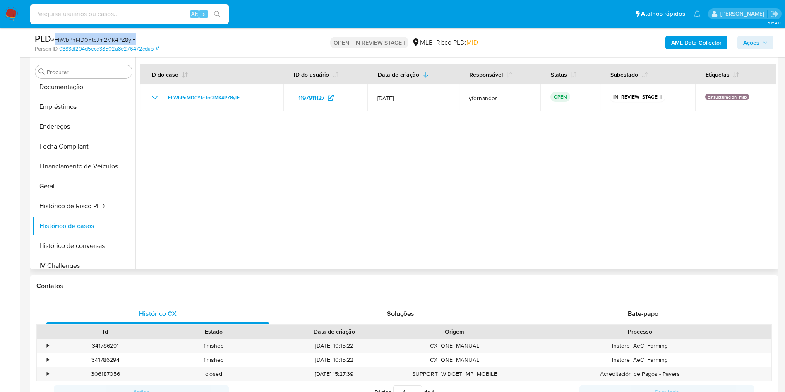
scroll to position [372, 0]
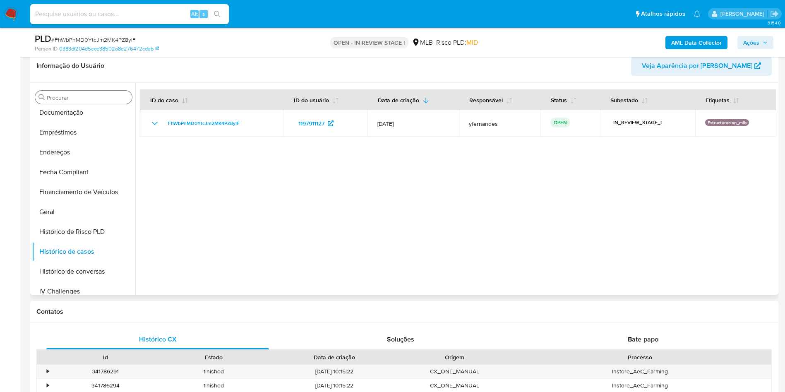
click at [72, 96] on input "Procurar" at bounding box center [88, 97] width 82 height 7
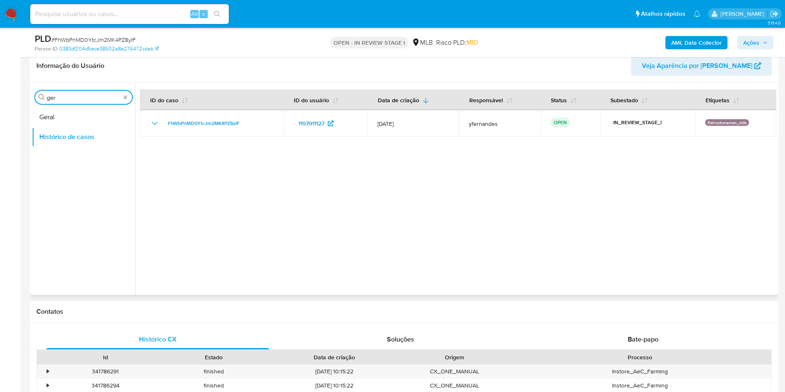
click at [60, 91] on div "Procurar ger" at bounding box center [83, 97] width 97 height 13
click at [58, 97] on input "ger" at bounding box center [84, 97] width 74 height 7
click at [60, 99] on input "ger" at bounding box center [84, 97] width 74 height 7
click at [56, 138] on button "KYC" at bounding box center [80, 137] width 97 height 20
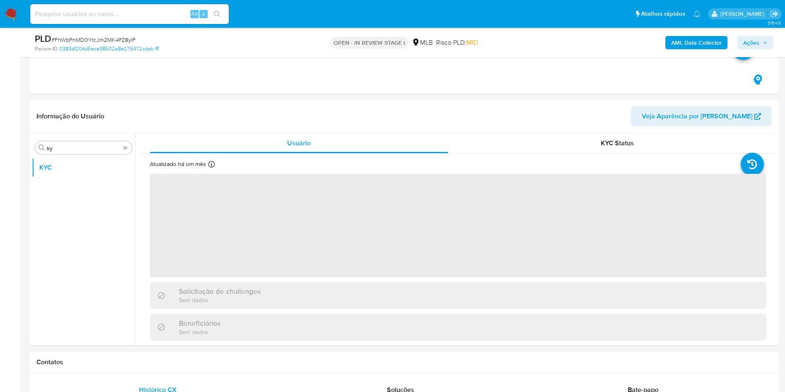
scroll to position [310, 0]
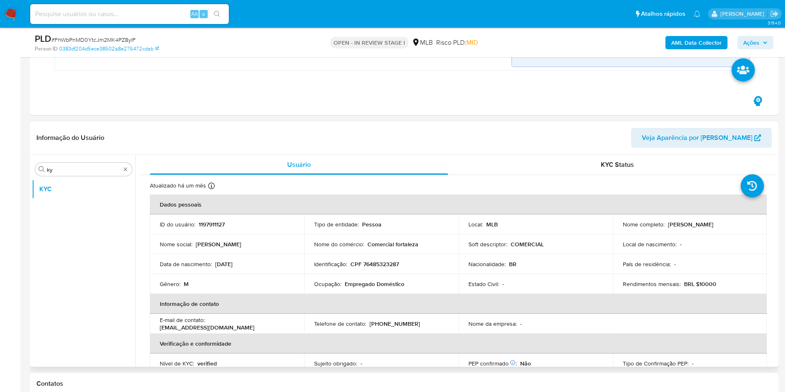
drag, startPoint x: 132, startPoint y: 260, endPoint x: 156, endPoint y: 223, distance: 43.9
click at [132, 260] on ul "KYC" at bounding box center [83, 272] width 103 height 187
click at [80, 170] on input "ky" at bounding box center [84, 169] width 74 height 7
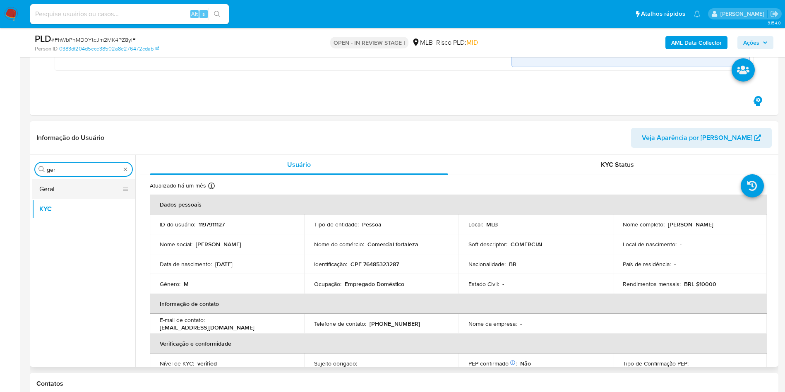
click at [86, 189] on button "Geral" at bounding box center [80, 189] width 97 height 20
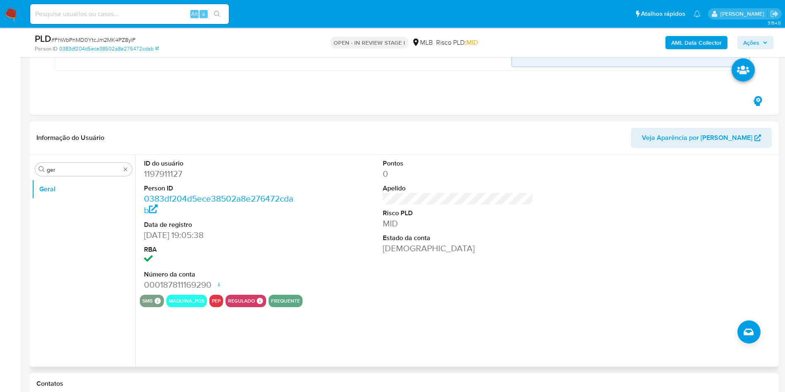
click at [182, 179] on dd "1197911127" at bounding box center [219, 174] width 151 height 12
click at [69, 171] on input "ger" at bounding box center [84, 169] width 74 height 7
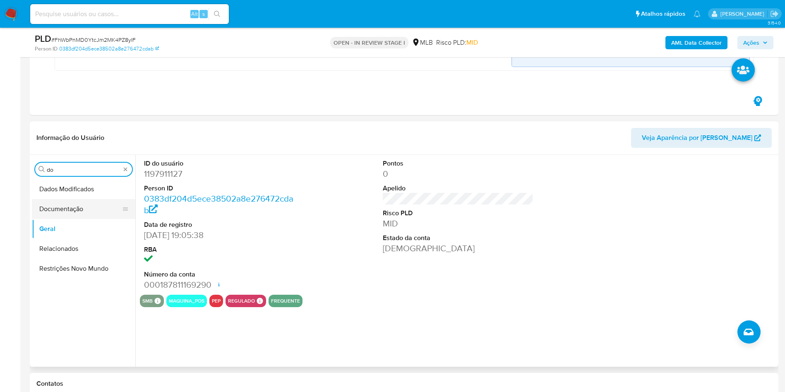
drag, startPoint x: 73, startPoint y: 211, endPoint x: 77, endPoint y: 208, distance: 5.6
click at [73, 212] on button "Documentação" at bounding box center [80, 209] width 97 height 20
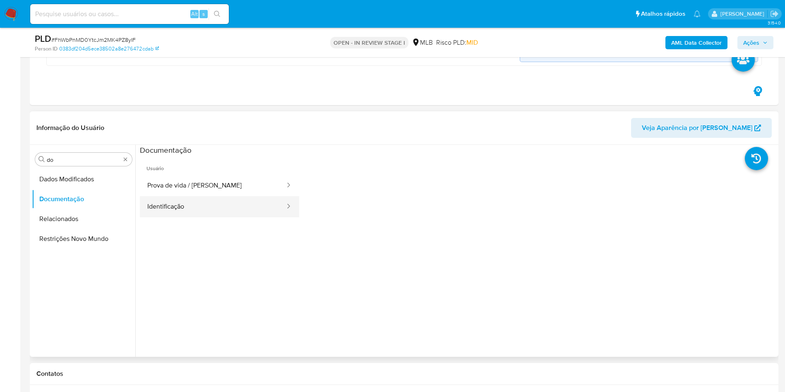
click at [226, 201] on button "Identificação" at bounding box center [213, 206] width 146 height 21
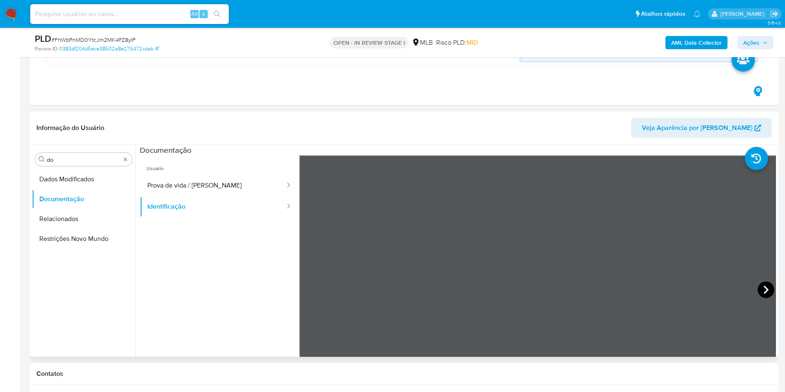
click at [758, 287] on icon at bounding box center [766, 289] width 17 height 17
click at [206, 184] on button "Prova de vida / Selfie" at bounding box center [213, 185] width 146 height 21
click at [93, 156] on input "do" at bounding box center [84, 159] width 74 height 7
click at [94, 157] on input "do" at bounding box center [84, 159] width 74 height 7
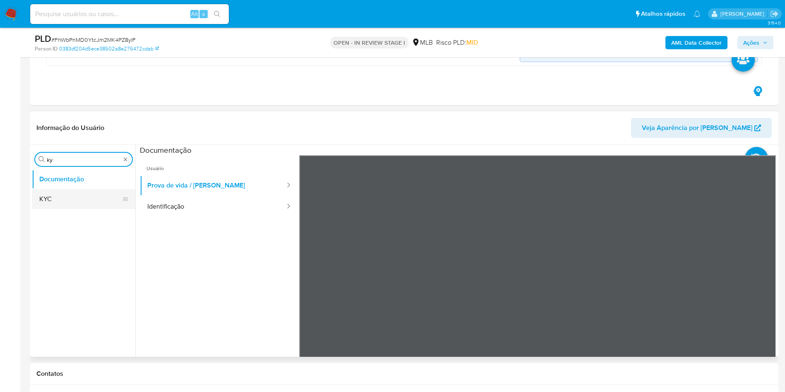
type input "ky"
click at [70, 203] on button "KYC" at bounding box center [80, 199] width 97 height 20
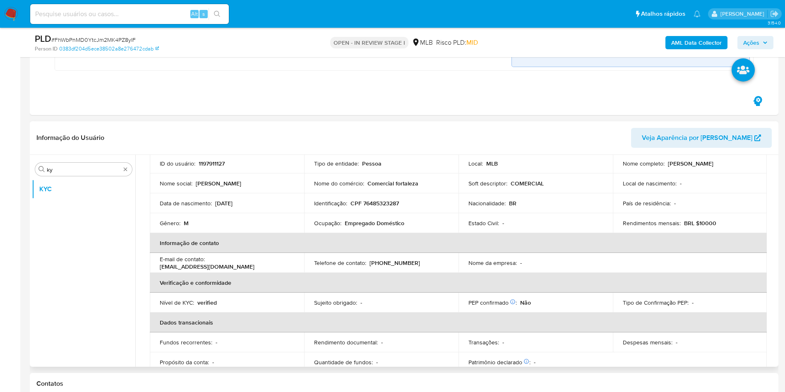
scroll to position [62, 0]
click at [369, 219] on p "Empregado Doméstico" at bounding box center [375, 221] width 60 height 7
click at [370, 219] on p "Empregado Doméstico" at bounding box center [375, 221] width 60 height 7
click at [370, 221] on p "Empregado Doméstico" at bounding box center [375, 221] width 60 height 7
copy div "Ocupação : Empregado Doméstico"
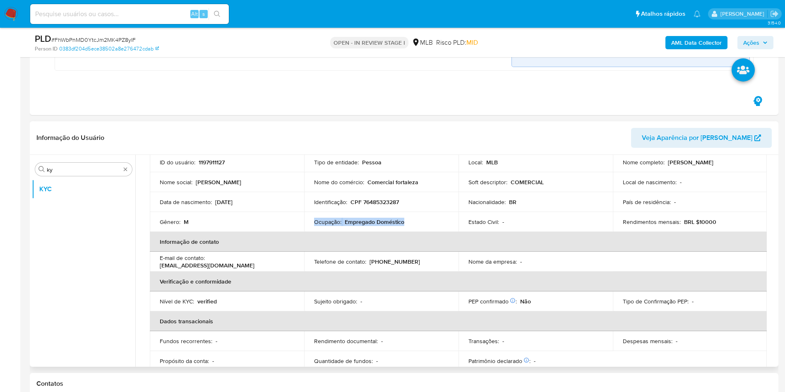
click at [299, 250] on th "Informação de contato" at bounding box center [458, 242] width 617 height 20
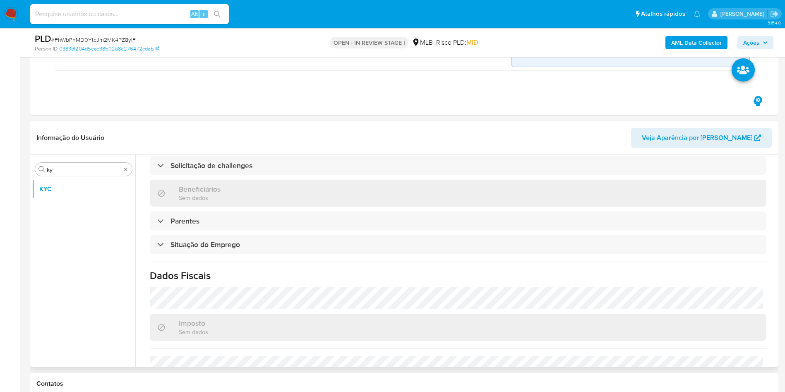
scroll to position [345, 0]
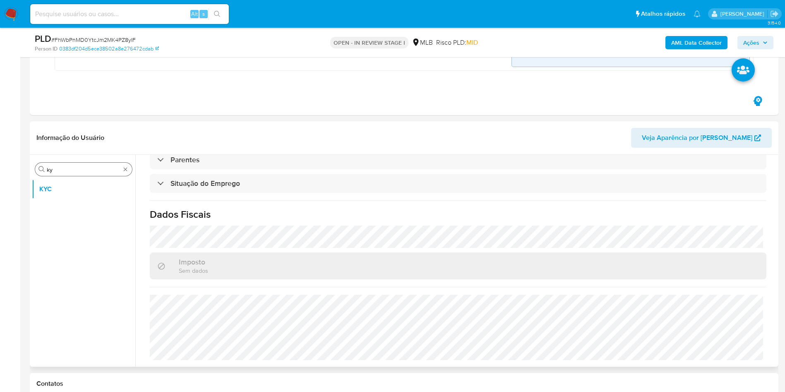
click at [64, 163] on div "Procurar ky" at bounding box center [83, 169] width 97 height 13
click at [76, 171] on input "ky" at bounding box center [84, 169] width 74 height 7
click at [75, 171] on input "ky" at bounding box center [84, 169] width 74 height 7
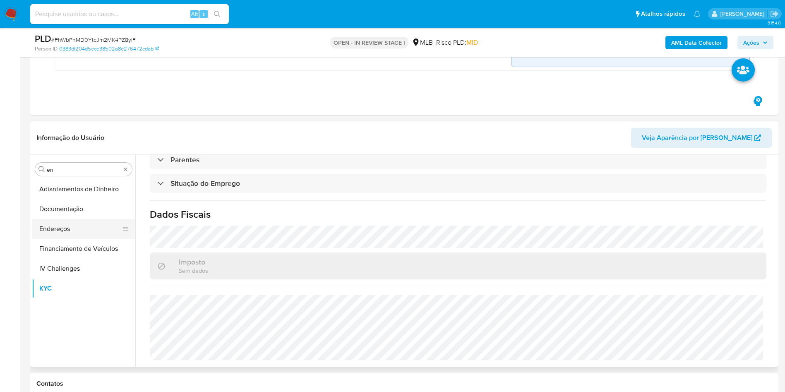
click at [70, 228] on button "Endereços" at bounding box center [80, 229] width 97 height 20
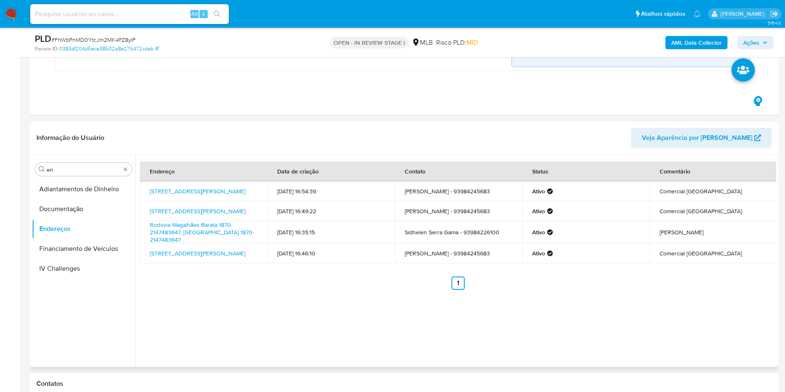
click at [177, 137] on header "Informação do Usuário Veja Aparência por Pessoa" at bounding box center [403, 138] width 735 height 20
click at [93, 169] on input "en" at bounding box center [84, 169] width 74 height 7
type input "ge"
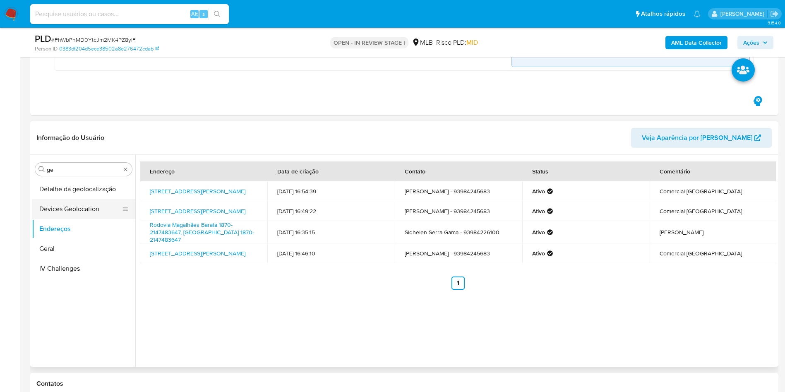
click at [75, 199] on button "Devices Geolocation" at bounding box center [80, 209] width 97 height 20
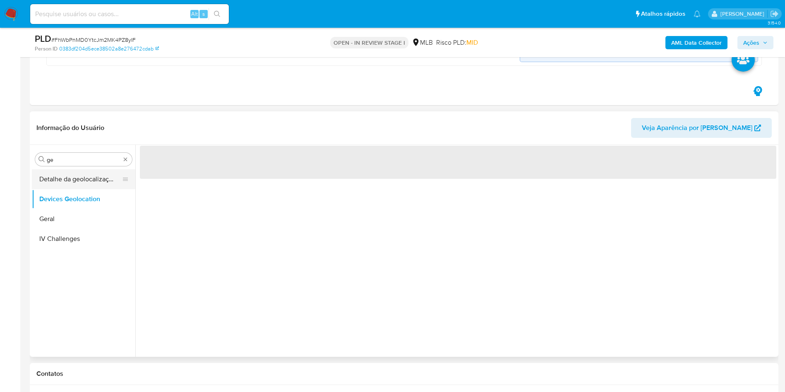
click at [93, 178] on button "Detalhe da geolocalização" at bounding box center [80, 179] width 97 height 20
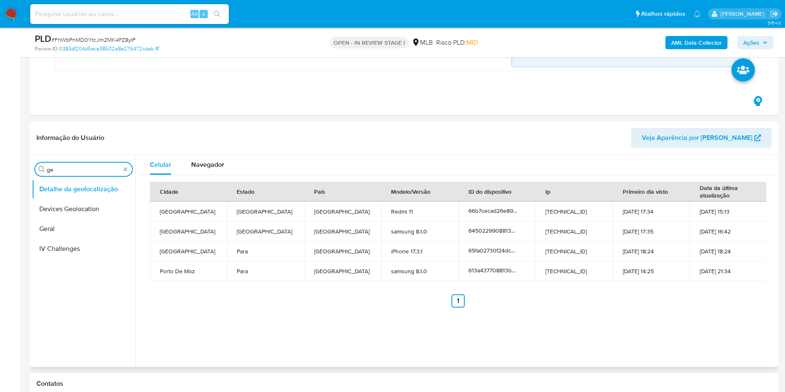
click at [60, 170] on input "ge" at bounding box center [84, 169] width 74 height 7
type input "res"
click at [60, 233] on button "Restrições Novo Mundo" at bounding box center [80, 229] width 97 height 20
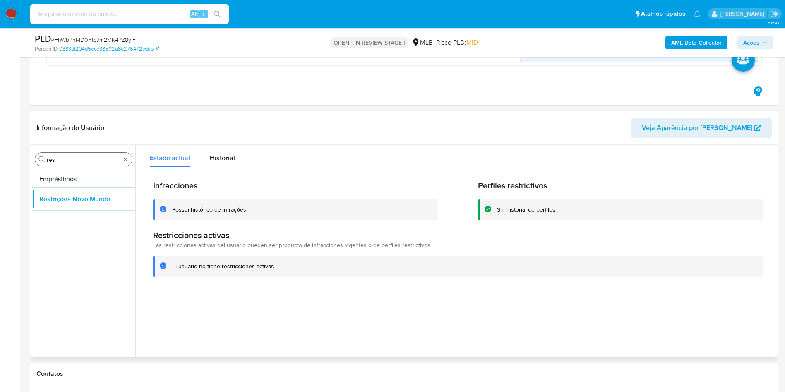
click at [84, 157] on input "res" at bounding box center [84, 159] width 74 height 7
type input "po"
click at [86, 178] on button "Dispositivos Point" at bounding box center [80, 179] width 97 height 20
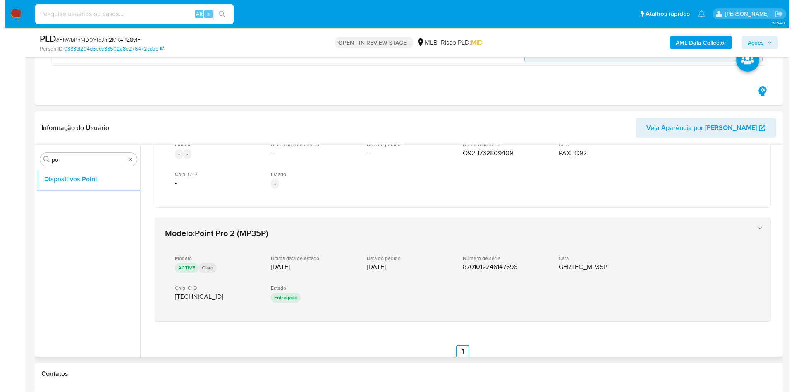
scroll to position [180, 0]
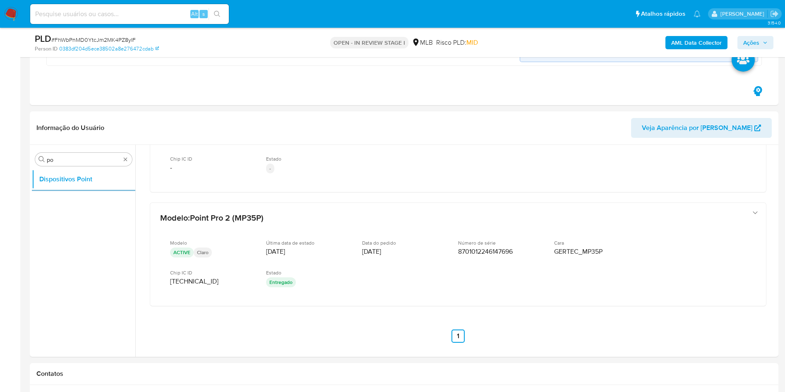
click at [688, 38] on b "AML Data Collector" at bounding box center [696, 42] width 50 height 13
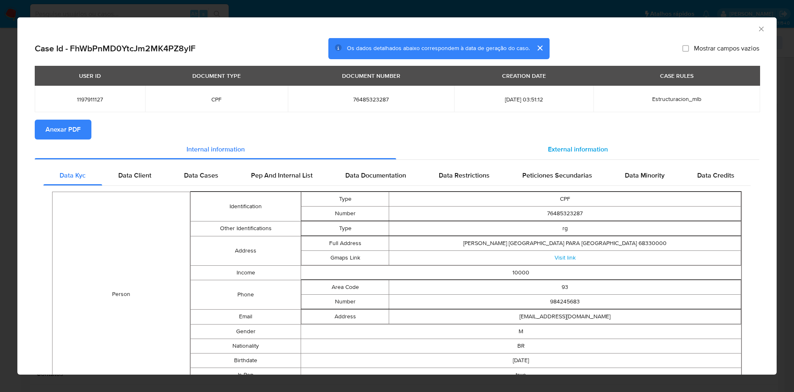
click at [571, 147] on span "External information" at bounding box center [578, 149] width 60 height 10
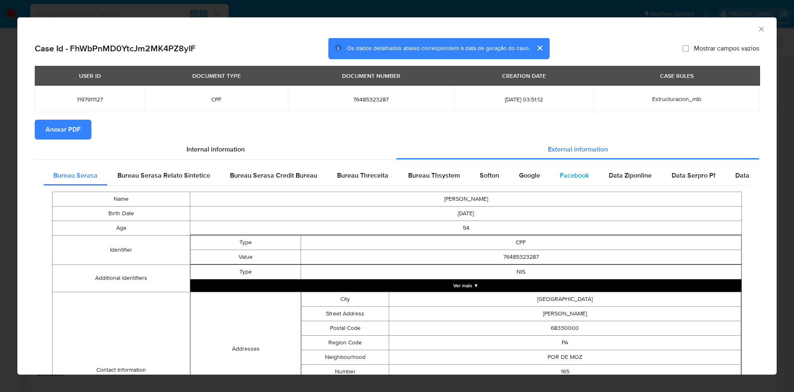
click at [554, 177] on div "Facebook" at bounding box center [574, 175] width 49 height 20
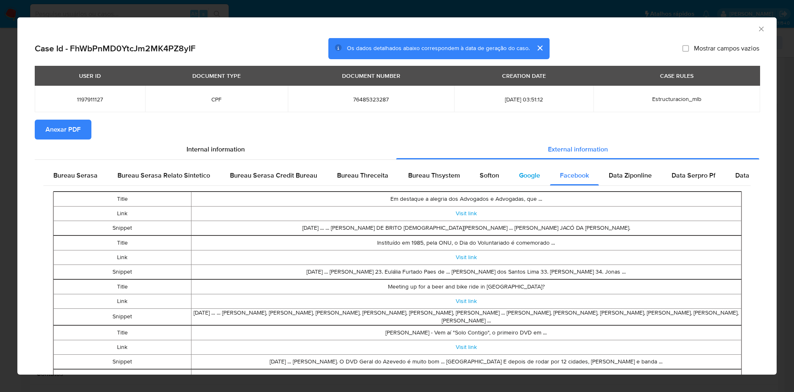
click at [533, 180] on div "Google" at bounding box center [529, 175] width 41 height 20
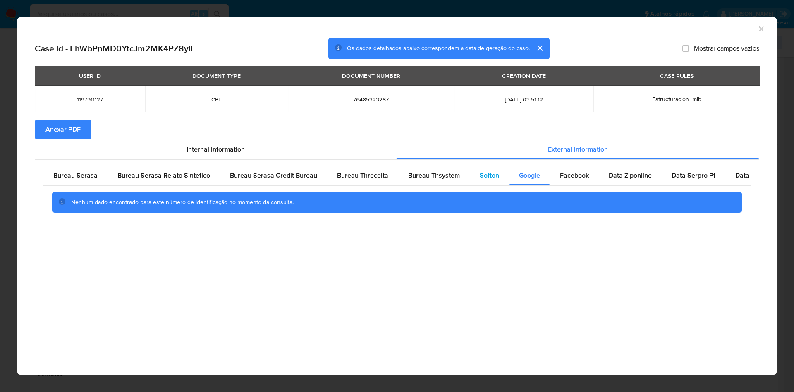
click at [500, 178] on div "Softon" at bounding box center [489, 175] width 39 height 20
click at [445, 180] on span "Bureau Thsystem" at bounding box center [434, 175] width 52 height 10
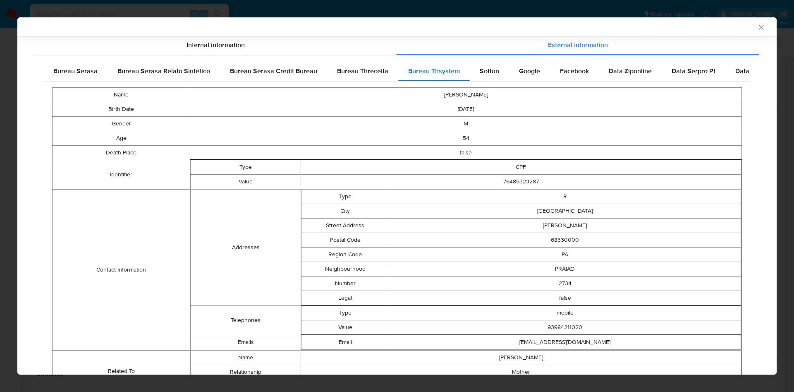
scroll to position [237, 0]
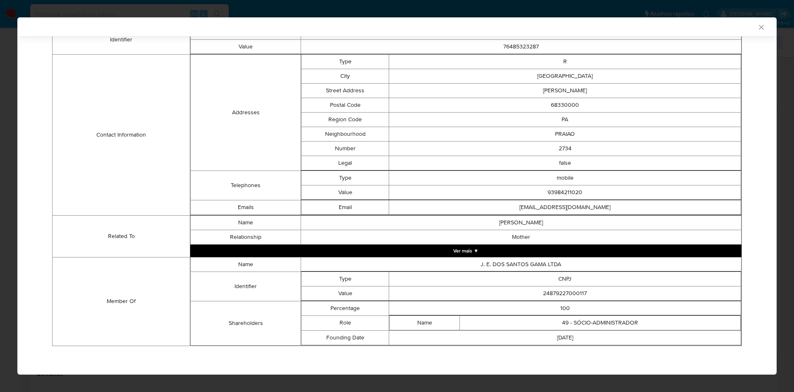
click at [554, 290] on td "24879227000117" at bounding box center [565, 293] width 352 height 14
click at [555, 290] on td "24879227000117" at bounding box center [565, 293] width 352 height 14
copy td "24879227000117"
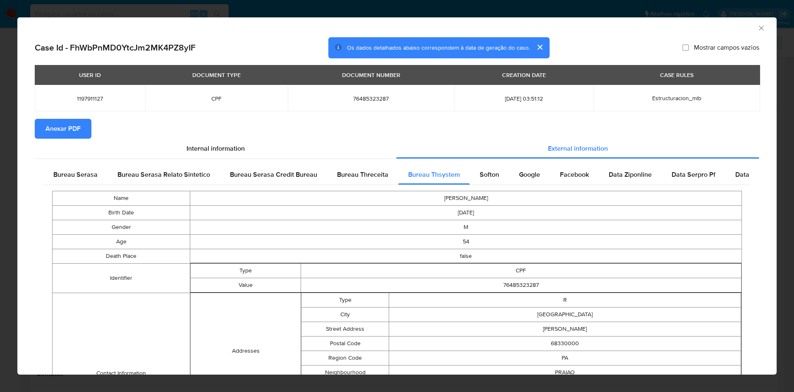
scroll to position [0, 0]
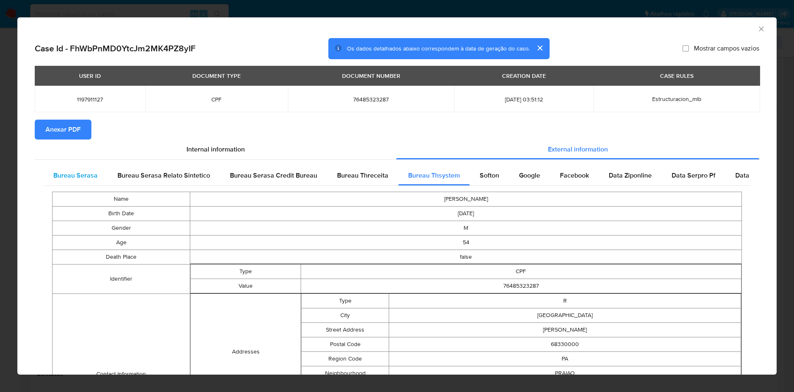
click at [82, 179] on div "Bureau Serasa" at bounding box center [75, 175] width 64 height 20
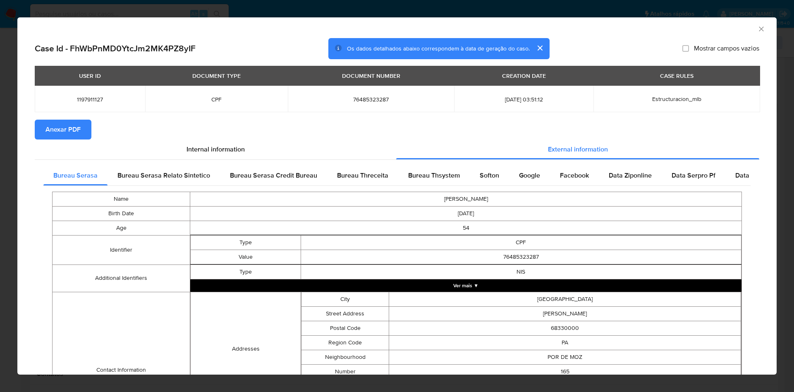
click at [70, 125] on span "Anexar PDF" at bounding box center [63, 129] width 35 height 18
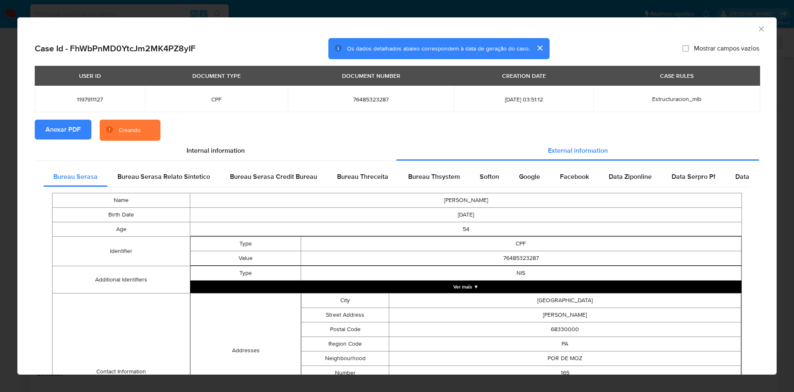
drag, startPoint x: 98, startPoint y: 211, endPoint x: 94, endPoint y: 209, distance: 4.6
click at [99, 213] on td "Birth Date" at bounding box center [122, 215] width 138 height 14
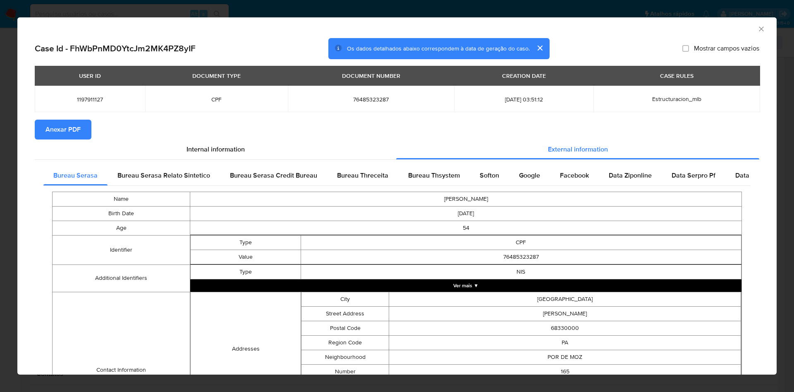
click at [0, 149] on div "AML Data Collector Case Id - FhWbPnMD0YtcJm2MK4PZ8yIF Os dados detalhados abaix…" at bounding box center [397, 196] width 794 height 392
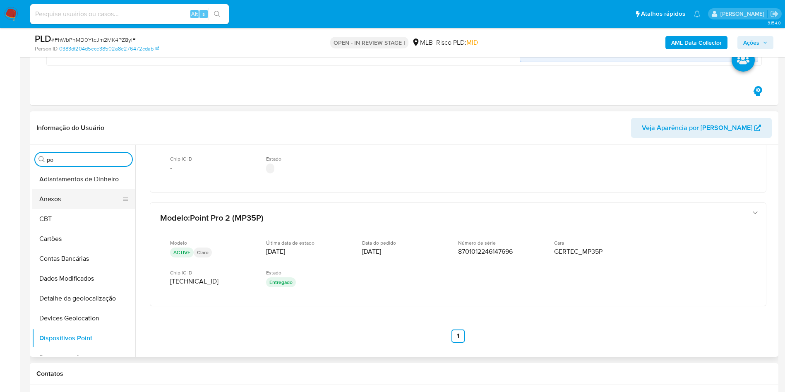
click at [91, 199] on button "Anexos" at bounding box center [80, 199] width 97 height 20
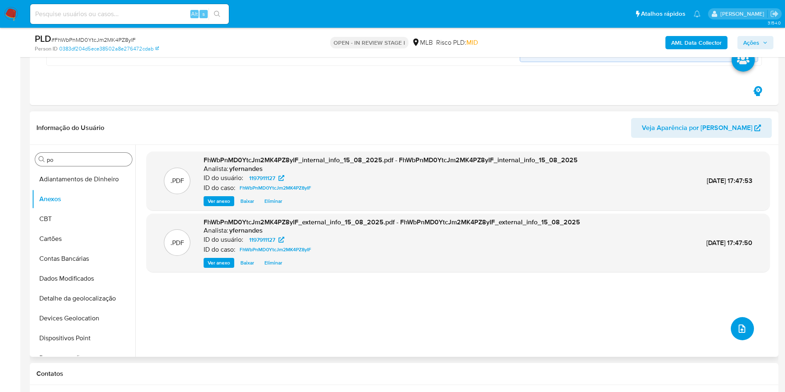
click at [738, 328] on icon "upload-file" at bounding box center [742, 329] width 10 height 10
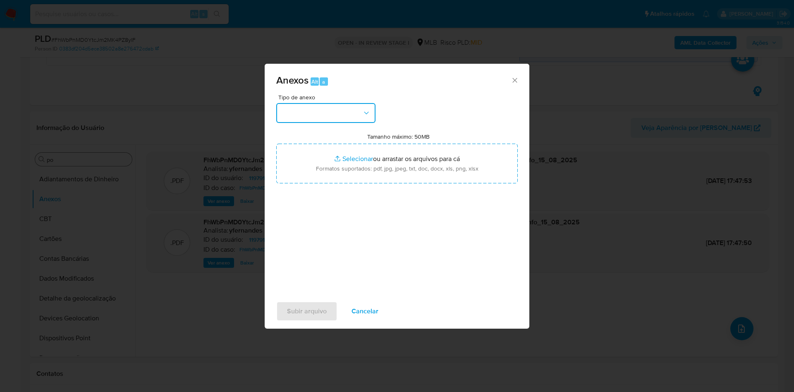
click at [348, 114] on button "button" at bounding box center [325, 113] width 99 height 20
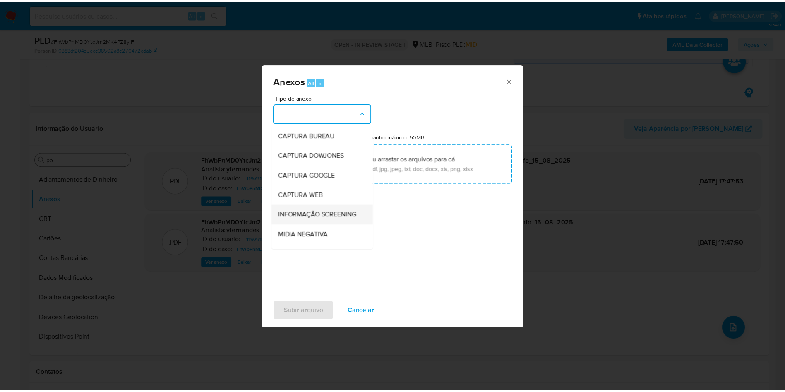
scroll to position [127, 0]
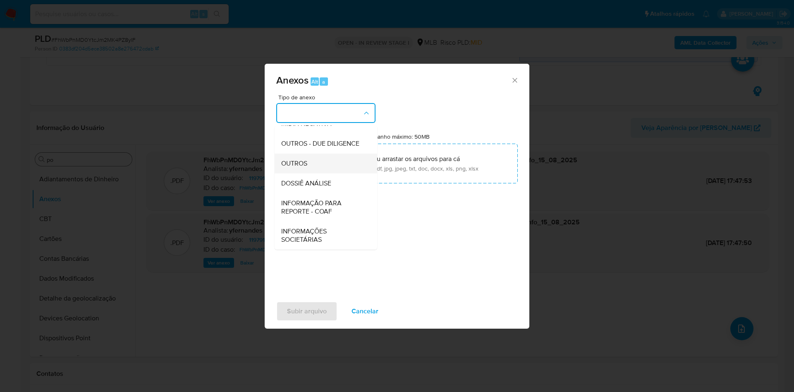
click at [292, 158] on div "OUTROS" at bounding box center [323, 163] width 84 height 20
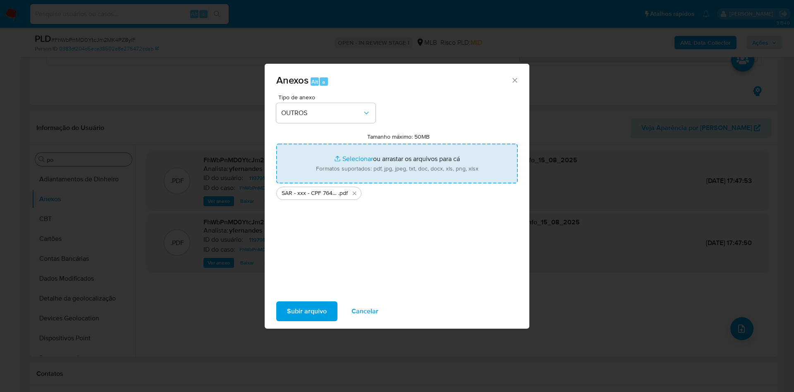
type input "C:\fakepath\Mulan 1197911127_2025_08_15_08_16_32.xlsx"
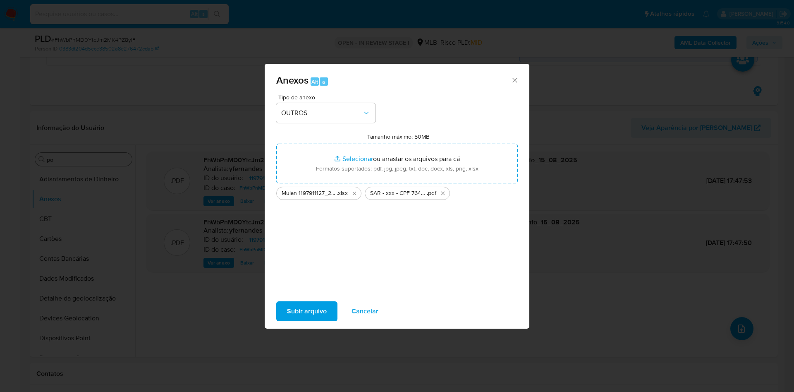
click at [307, 312] on span "Subir arquivo" at bounding box center [307, 311] width 40 height 18
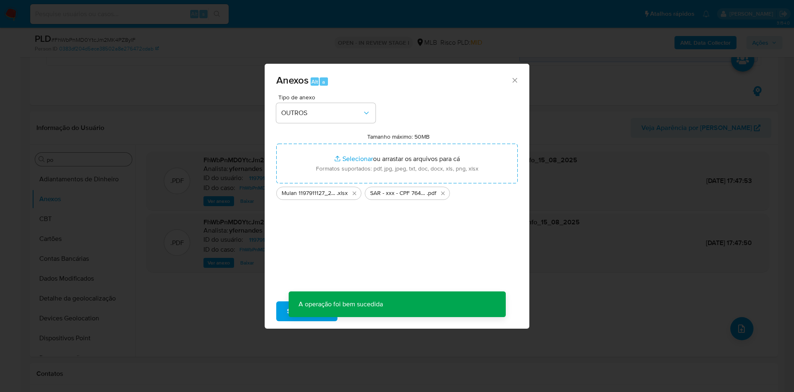
click at [75, 235] on div "Anexos Alt a Tipo de anexo OUTROS Tamanho máximo: 50MB Selecionar arquivos Sele…" at bounding box center [397, 196] width 794 height 392
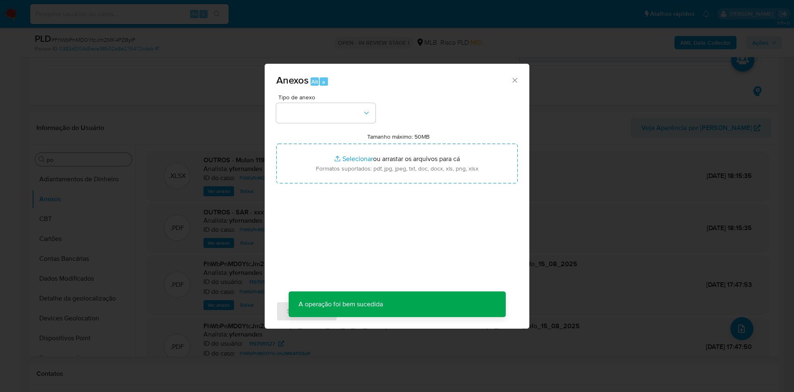
click at [62, 225] on div "Anexos Alt a Tipo de anexo Tamanho máximo: 50MB Selecionar arquivos Selecionar …" at bounding box center [397, 196] width 794 height 392
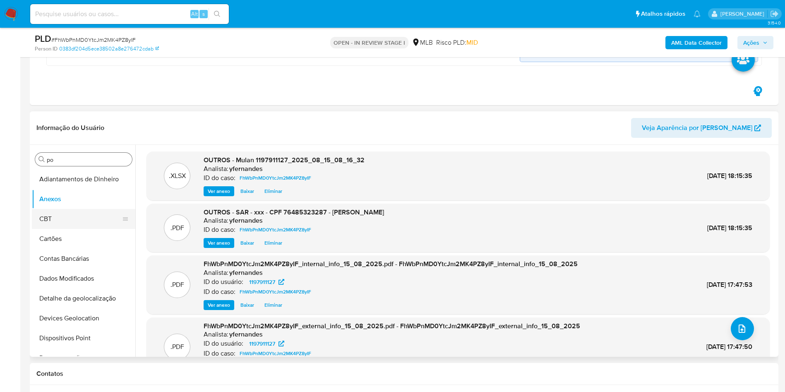
click at [60, 225] on button "CBT" at bounding box center [80, 219] width 97 height 20
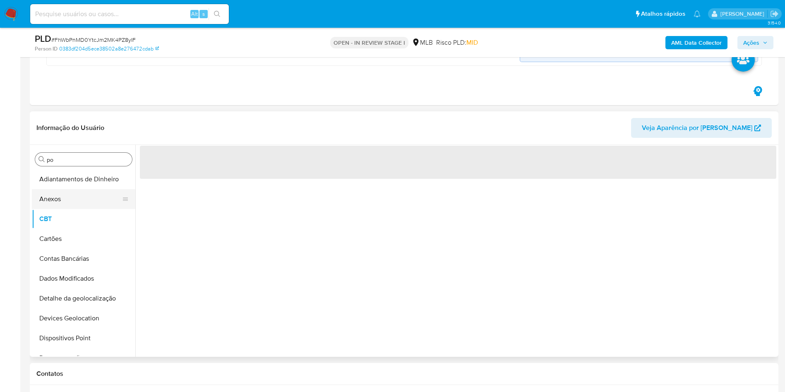
click at [65, 207] on button "Anexos" at bounding box center [80, 199] width 97 height 20
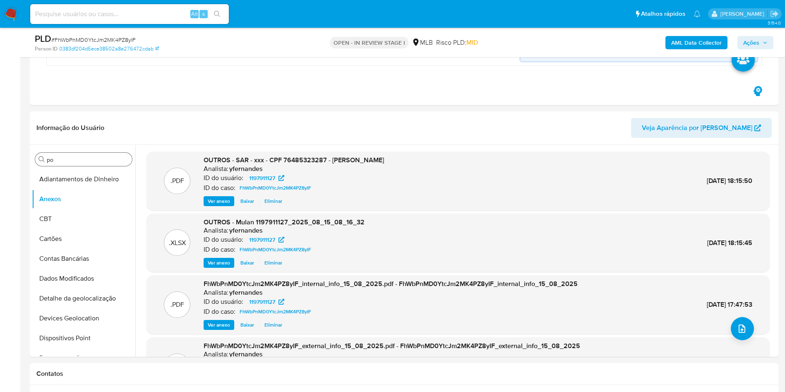
click at [761, 44] on span "Ações" at bounding box center [755, 43] width 24 height 12
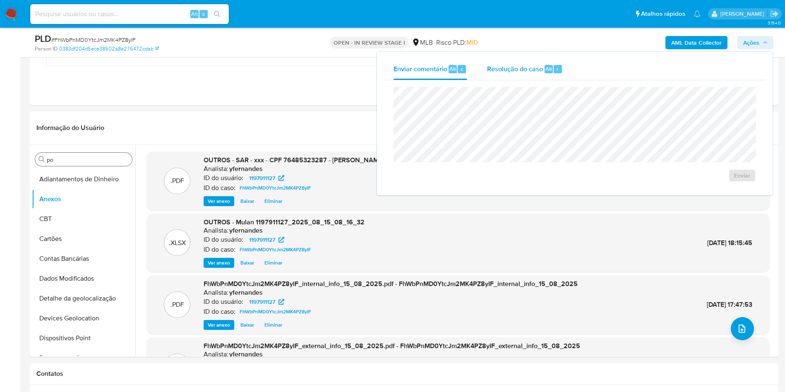
click at [523, 73] on span "Resolução do caso" at bounding box center [515, 69] width 56 height 10
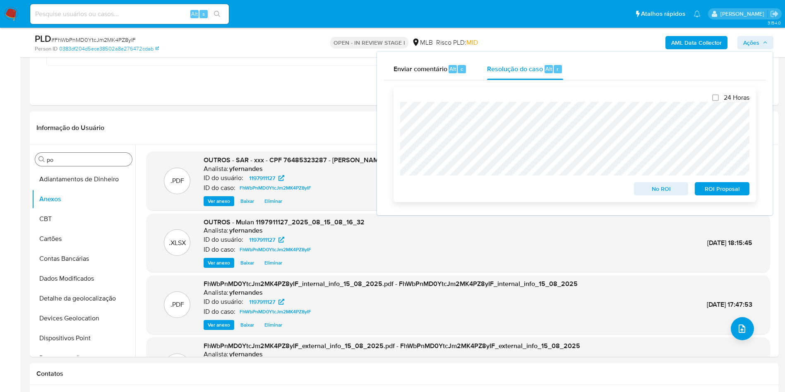
click at [726, 188] on span "ROI Proposal" at bounding box center [721, 189] width 43 height 12
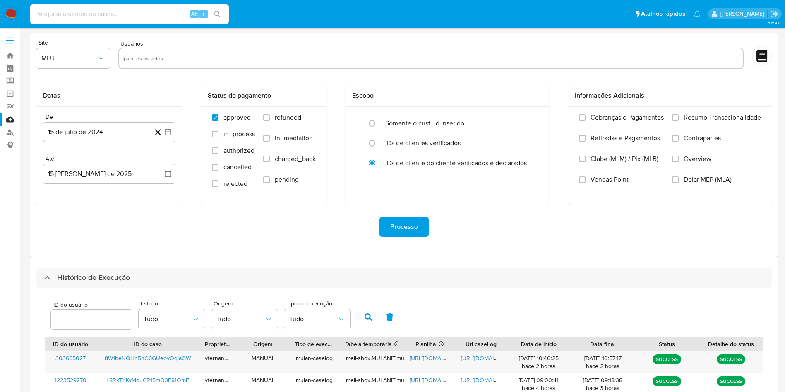
select select "10"
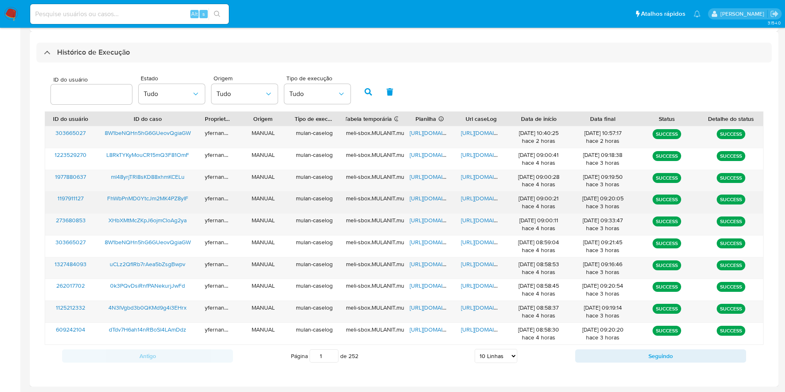
click at [434, 197] on span "[URL][DOMAIN_NAME]" at bounding box center [438, 198] width 57 height 8
click at [482, 197] on span "[URL][DOMAIN_NAME]" at bounding box center [489, 198] width 57 height 8
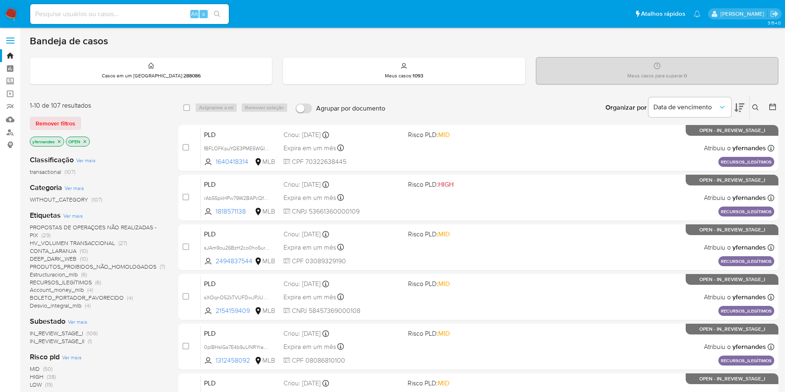
click at [12, 10] on img at bounding box center [11, 14] width 14 height 14
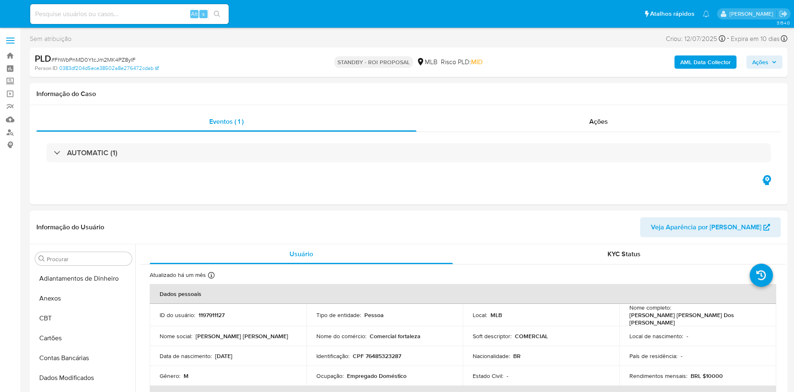
select select "10"
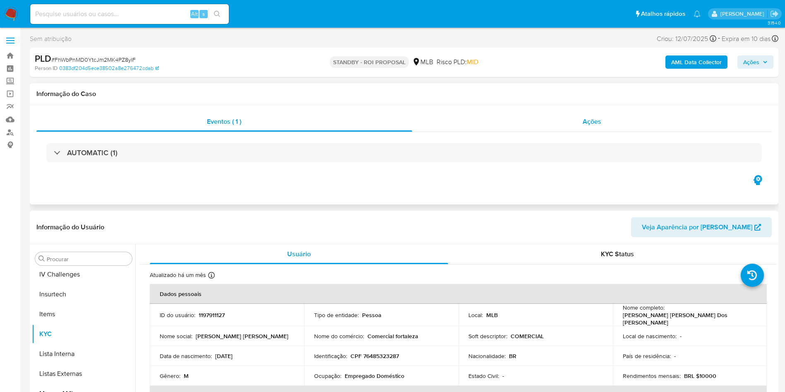
click at [547, 117] on div "Ações" at bounding box center [592, 122] width 360 height 20
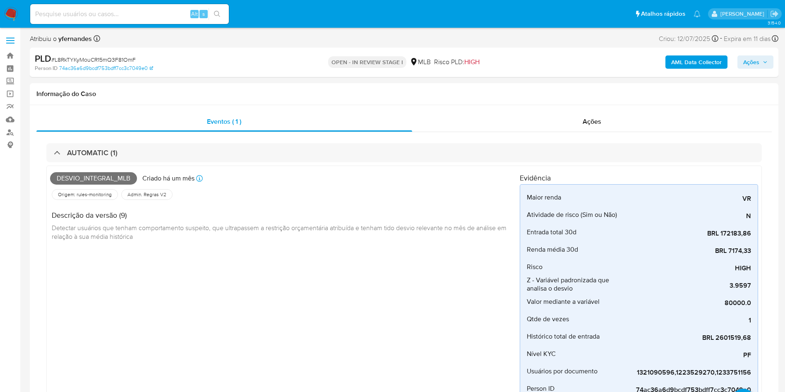
scroll to position [245, 0]
click at [103, 57] on span "# L8RkTYKyMouCR15mQ3F81OmF" at bounding box center [93, 59] width 84 height 8
copy span "L8RkTYKyMouCR15mQ3F81OmF"
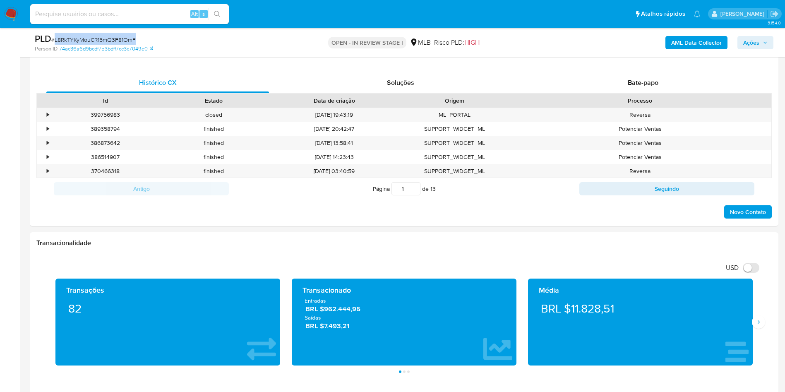
scroll to position [683, 0]
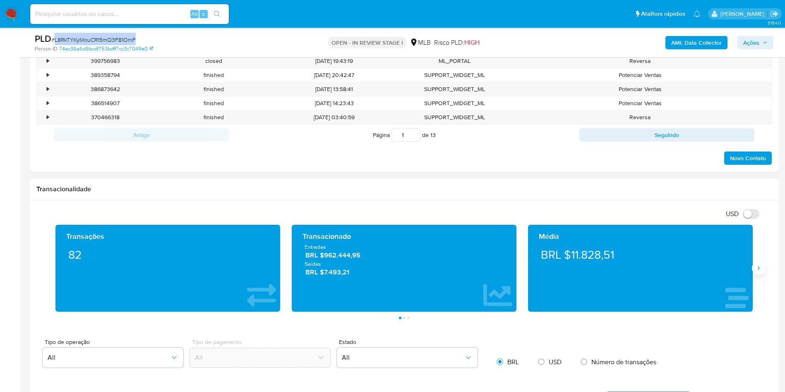
click at [762, 273] on button "Siguiente" at bounding box center [758, 267] width 13 height 13
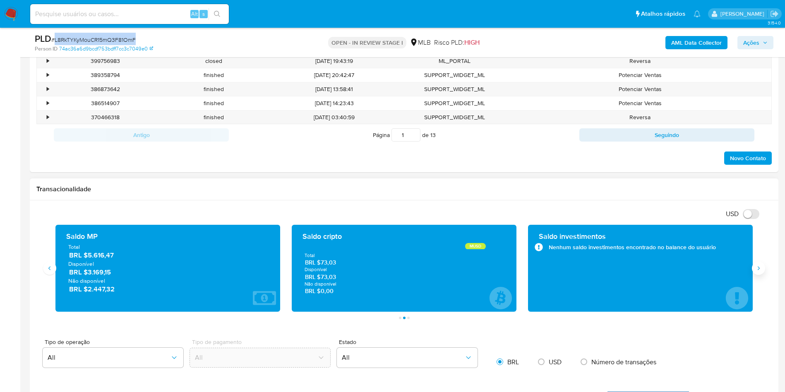
click at [757, 265] on icon "Siguiente" at bounding box center [758, 268] width 7 height 7
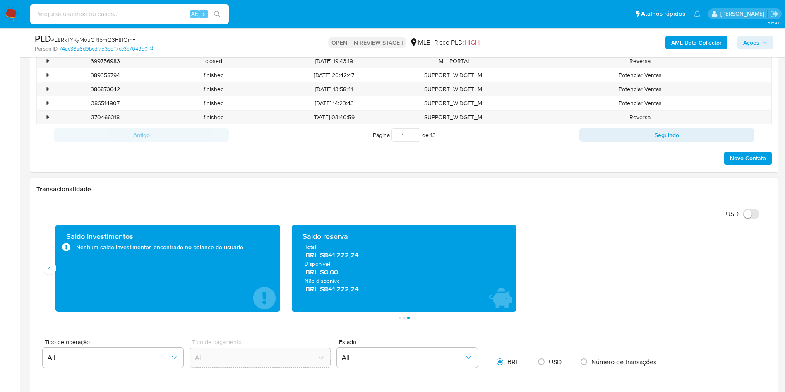
click at [352, 258] on span "BRL $841.222,24" at bounding box center [404, 255] width 198 height 10
click at [383, 183] on div "Transacionalidade" at bounding box center [404, 189] width 748 height 22
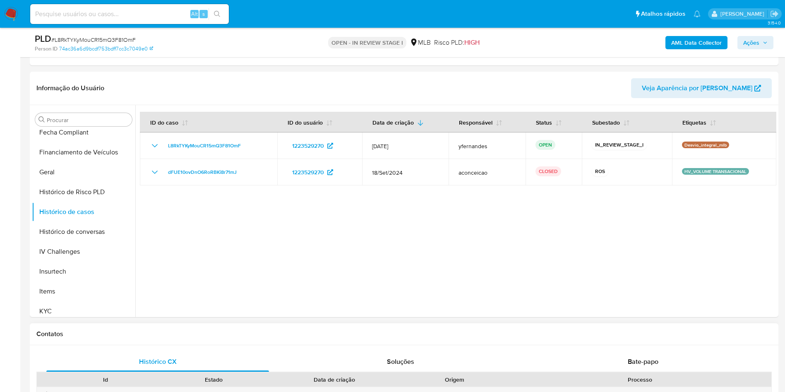
scroll to position [310, 0]
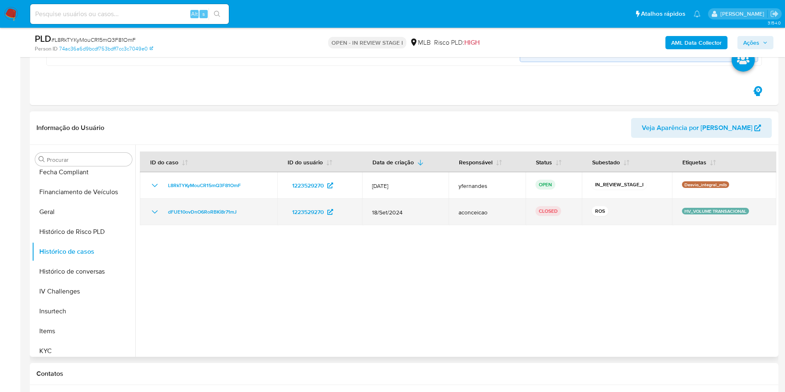
click at [428, 216] on span "18/Set/2024" at bounding box center [405, 212] width 67 height 7
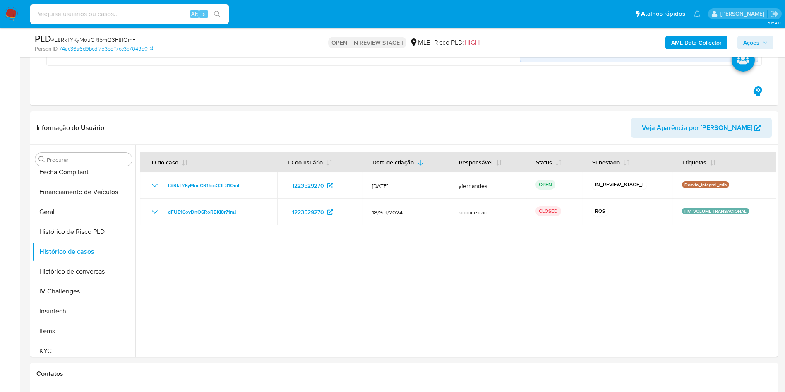
drag, startPoint x: 156, startPoint y: 214, endPoint x: 320, endPoint y: 20, distance: 253.9
click at [156, 215] on icon "Mostrar/Ocultar" at bounding box center [155, 212] width 10 height 10
drag, startPoint x: 162, startPoint y: 201, endPoint x: 255, endPoint y: 242, distance: 101.7
click at [255, 242] on tbody "L8RkTYKyMouCR15mQ3F81OmF 1223529270 12/Jul/2025 yfernandes OPEN IN_REVIEW_STAGE…" at bounding box center [458, 229] width 636 height 114
drag, startPoint x: 223, startPoint y: 257, endPoint x: 256, endPoint y: 254, distance: 33.2
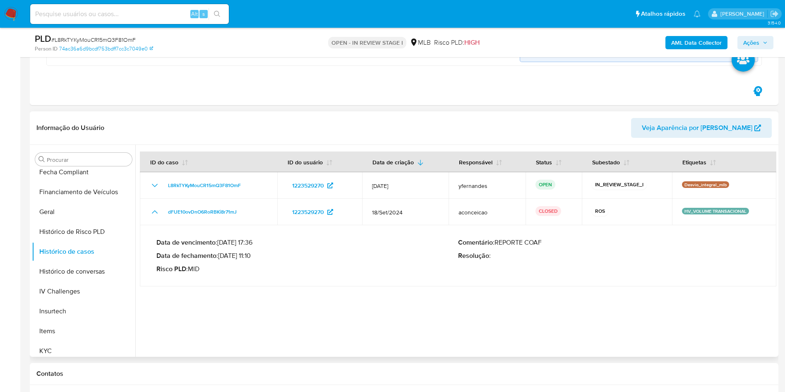
click at [256, 254] on p "Data de fechamento : 23/10/2024 11:10" at bounding box center [307, 256] width 302 height 8
drag, startPoint x: 282, startPoint y: 254, endPoint x: 286, endPoint y: 266, distance: 11.9
click at [282, 254] on p "Data de fechamento : 23/10/2024 11:10" at bounding box center [307, 256] width 302 height 8
click at [76, 164] on div "Procurar" at bounding box center [83, 159] width 97 height 13
click at [71, 155] on div "Procurar" at bounding box center [83, 159] width 97 height 13
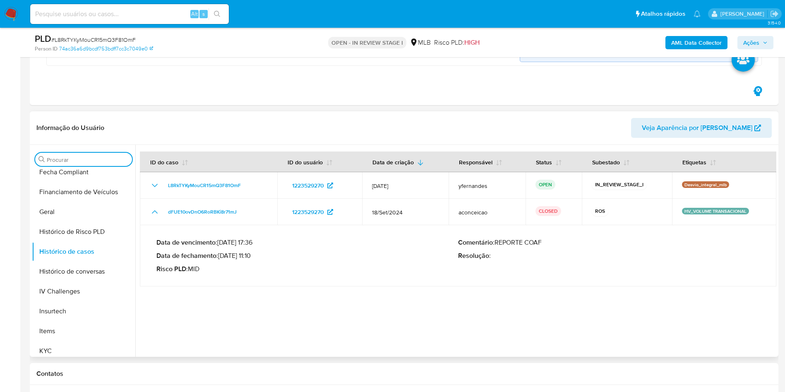
click at [72, 157] on input "Procurar" at bounding box center [88, 159] width 82 height 7
click at [70, 152] on div "Procurar Adiantamentos de Dinheiro Anexos CBT Cartões Contas Bancárias Dados Mo…" at bounding box center [83, 251] width 103 height 211
click at [72, 162] on input "Procurar" at bounding box center [88, 159] width 82 height 7
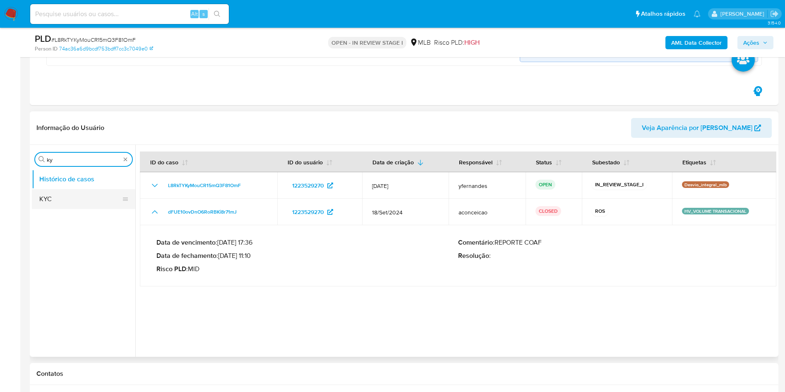
scroll to position [0, 0]
click at [62, 189] on button "KYC" at bounding box center [80, 199] width 97 height 20
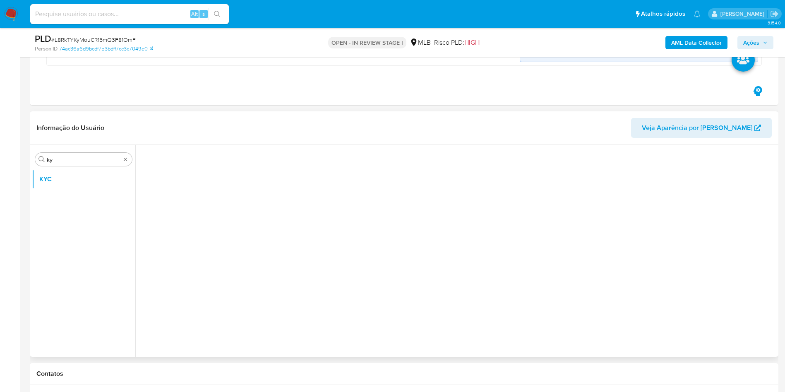
click at [61, 199] on ul "KYC" at bounding box center [83, 262] width 103 height 187
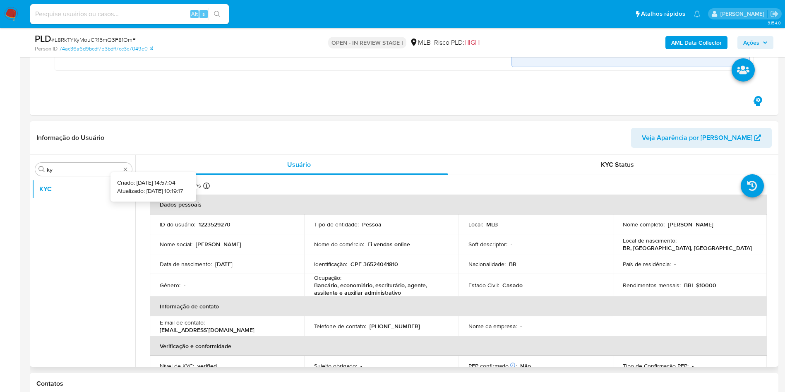
click at [206, 187] on icon at bounding box center [206, 185] width 7 height 7
click at [71, 169] on input "ky" at bounding box center [84, 169] width 74 height 7
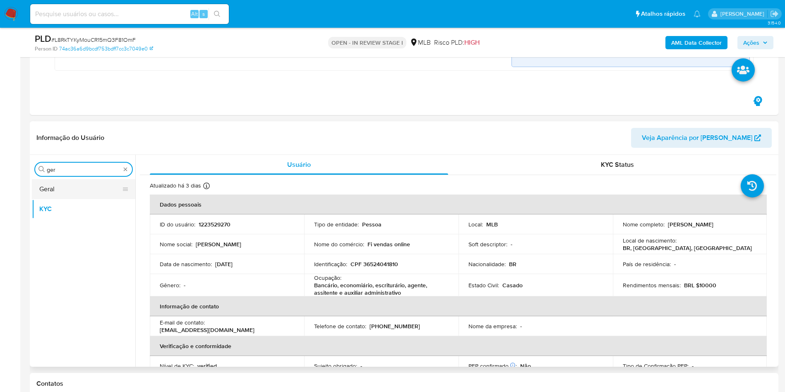
type input "ger"
drag, startPoint x: 55, startPoint y: 197, endPoint x: 77, endPoint y: 194, distance: 21.7
click at [55, 198] on button "Geral" at bounding box center [83, 189] width 103 height 20
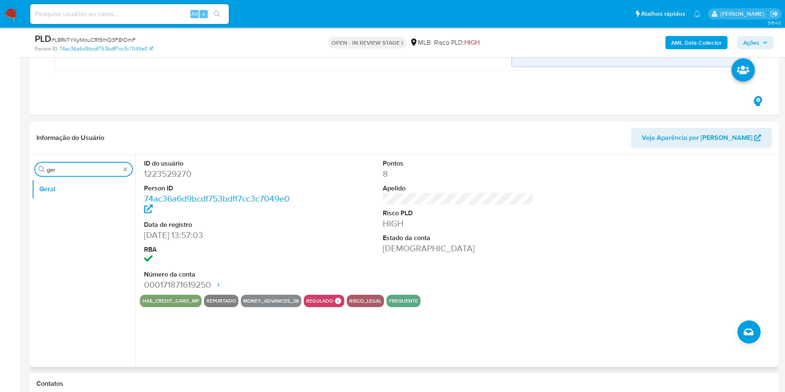
click at [91, 167] on input "ger" at bounding box center [84, 169] width 74 height 7
type input "do"
drag, startPoint x: 86, startPoint y: 207, endPoint x: 147, endPoint y: 197, distance: 61.6
click at [86, 207] on button "Documentação" at bounding box center [83, 209] width 103 height 20
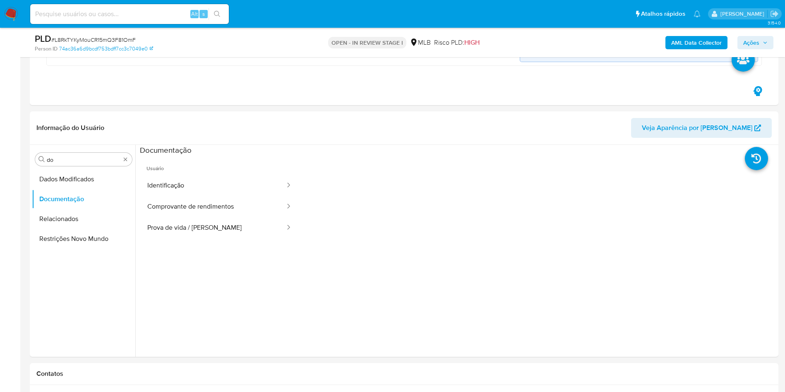
click at [181, 182] on button "Identificação" at bounding box center [213, 185] width 146 height 21
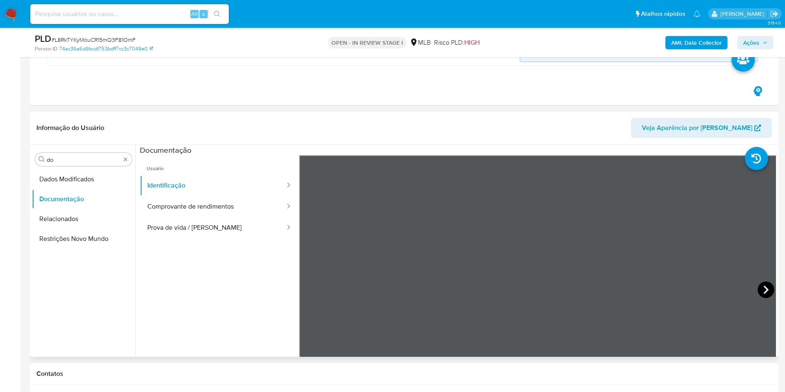
click at [761, 290] on icon at bounding box center [766, 289] width 17 height 17
click at [232, 220] on button "Prova de vida / Selfie" at bounding box center [213, 227] width 146 height 21
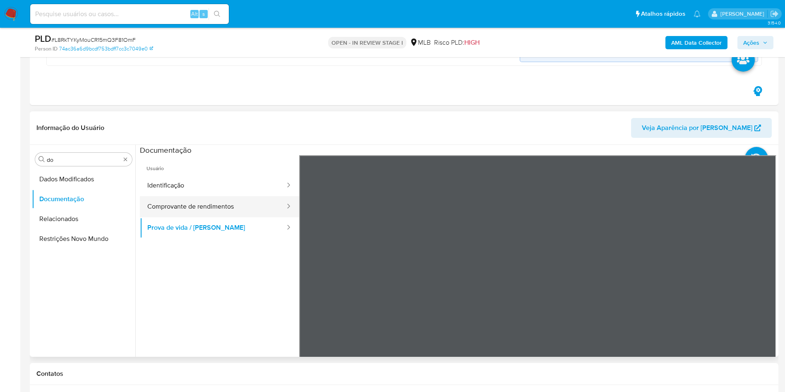
click at [192, 209] on button "Comprovante de rendimentos" at bounding box center [213, 206] width 146 height 21
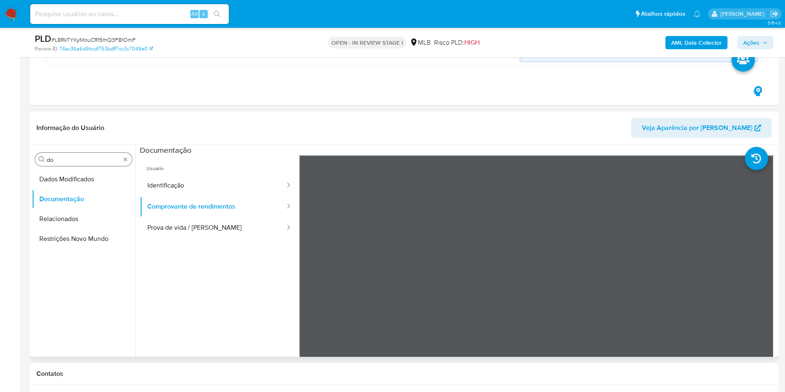
click at [103, 155] on div "Procurar do" at bounding box center [83, 159] width 97 height 13
click at [98, 157] on input "do" at bounding box center [84, 159] width 74 height 7
click at [74, 167] on div "Procurar do Dados Modificados Documentação Relacionados Restrições Novo Mundo" at bounding box center [83, 251] width 103 height 211
click at [62, 156] on input "do" at bounding box center [84, 159] width 74 height 7
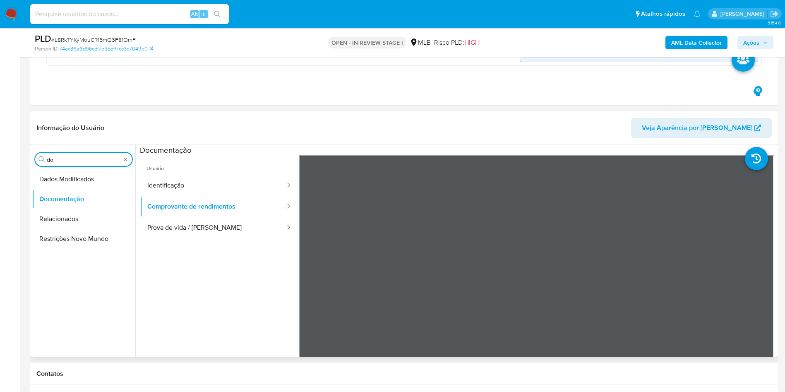
click at [62, 156] on input "do" at bounding box center [84, 159] width 74 height 7
type input "ky"
click at [51, 198] on button "KYC" at bounding box center [83, 199] width 103 height 20
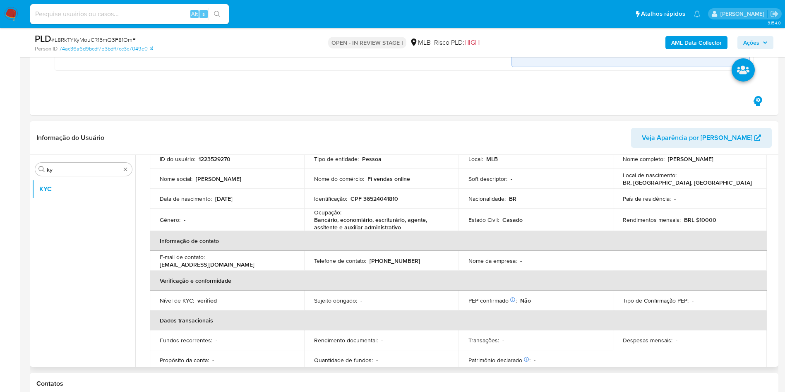
scroll to position [63, 0]
click at [346, 224] on p "Bancário, economiário, escriturário, agente, assitente e auxiliar administrativo" at bounding box center [379, 225] width 131 height 15
click at [346, 223] on p "Bancário, economiário, escriturário, agente, assitente e auxiliar administrativo" at bounding box center [379, 225] width 131 height 15
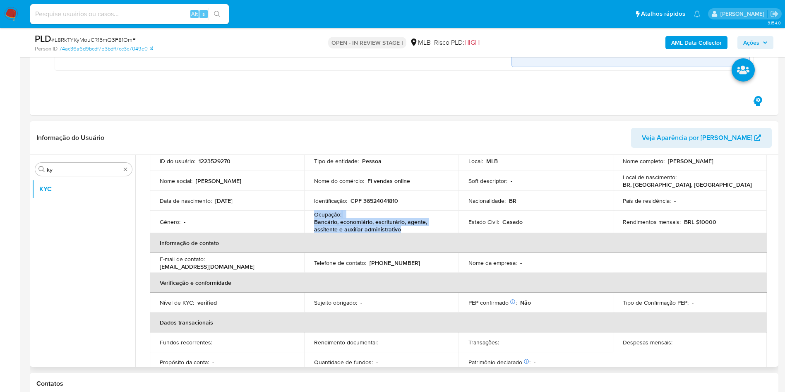
click at [346, 223] on p "Bancário, economiário, escriturário, agente, assitente e auxiliar administrativo" at bounding box center [379, 225] width 131 height 15
copy div "Ocupação : Bancário, economiário, escriturário, agente, assitente e auxiliar ad…"
click at [390, 197] on p "CPF 36524041810" at bounding box center [374, 200] width 48 height 7
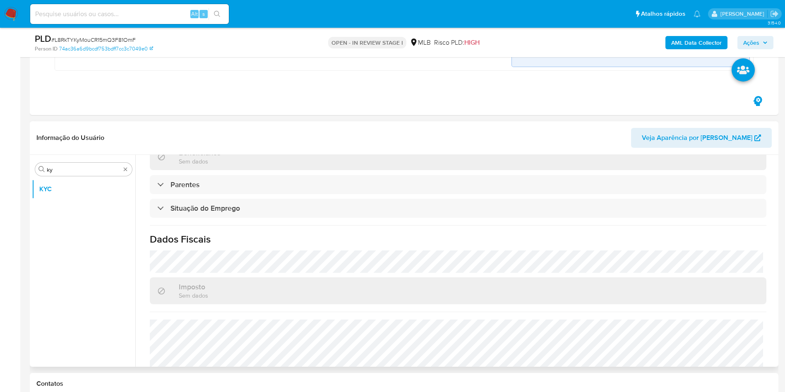
scroll to position [347, 0]
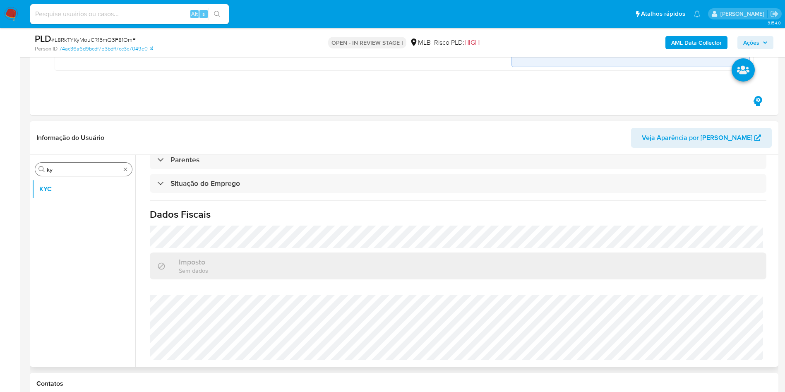
click at [87, 175] on div "Procurar ky" at bounding box center [83, 169] width 97 height 13
click at [79, 168] on input "ky" at bounding box center [84, 169] width 74 height 7
click at [79, 171] on input "ky" at bounding box center [84, 169] width 74 height 7
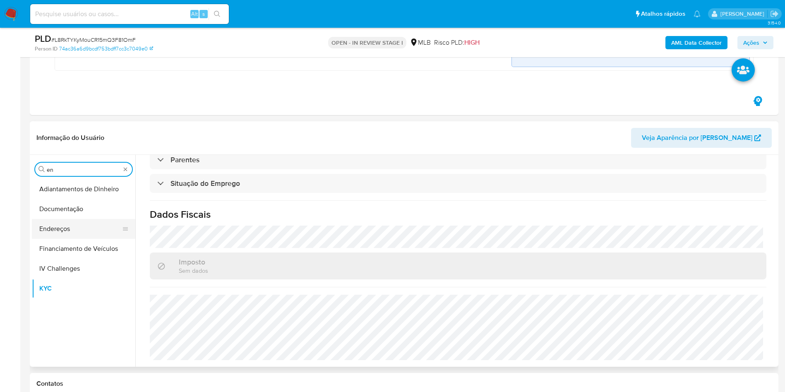
type input "en"
click at [79, 226] on button "Endereços" at bounding box center [80, 229] width 97 height 20
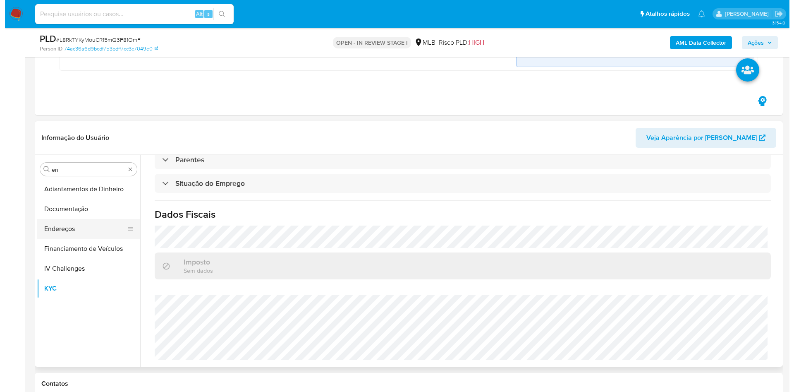
scroll to position [0, 0]
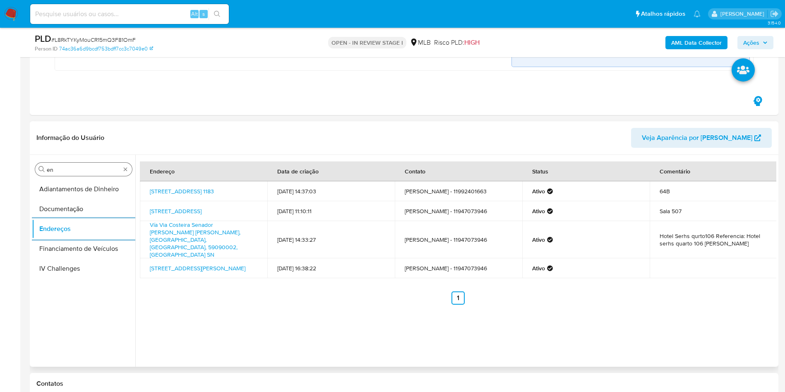
click at [67, 170] on input "en" at bounding box center [84, 169] width 74 height 7
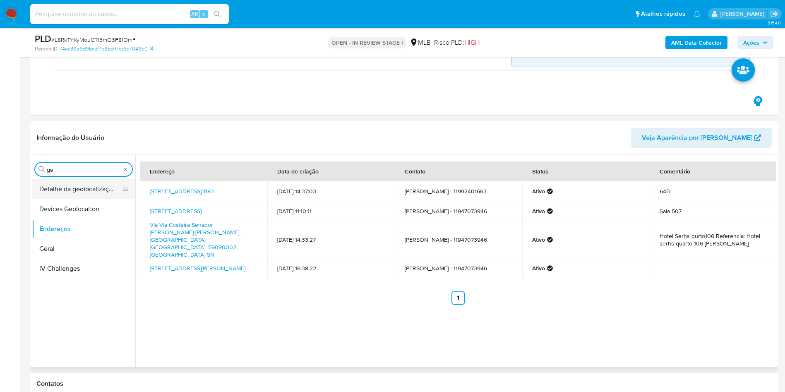
type input "ge"
drag, startPoint x: 60, startPoint y: 192, endPoint x: 89, endPoint y: 177, distance: 32.9
click at [60, 193] on button "Detalhe da geolocalização" at bounding box center [80, 189] width 97 height 20
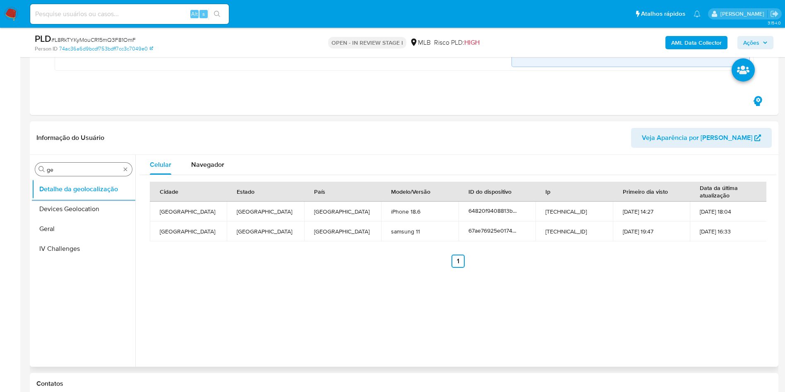
click at [81, 171] on input "ge" at bounding box center [84, 169] width 74 height 7
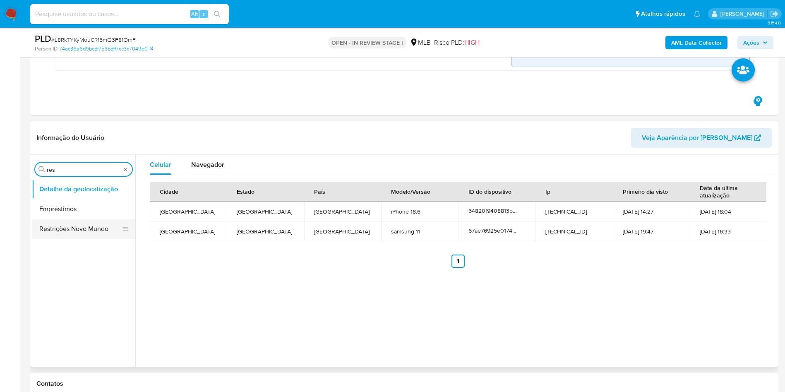
type input "res"
click at [62, 236] on button "Restrições Novo Mundo" at bounding box center [80, 229] width 97 height 20
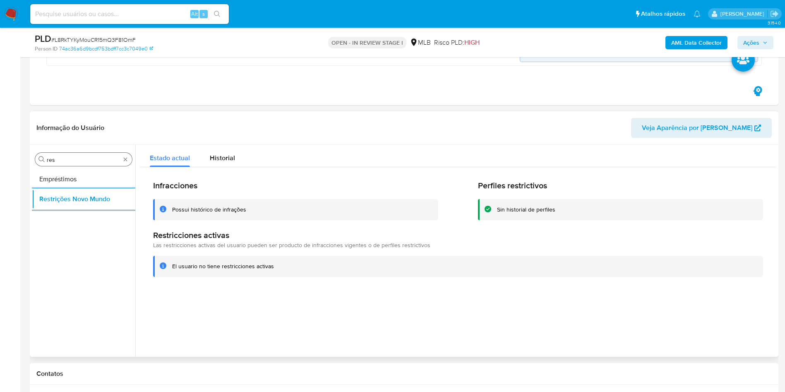
click at [105, 161] on input "res" at bounding box center [84, 159] width 74 height 7
click at [106, 161] on input "res" at bounding box center [84, 159] width 74 height 7
click at [106, 160] on input "res" at bounding box center [84, 159] width 74 height 7
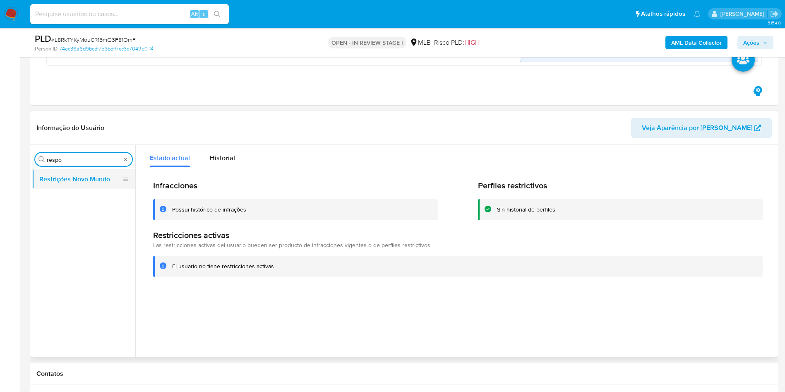
click at [86, 175] on button "Restrições Novo Mundo" at bounding box center [80, 179] width 97 height 20
click at [72, 161] on input "respo" at bounding box center [84, 159] width 74 height 7
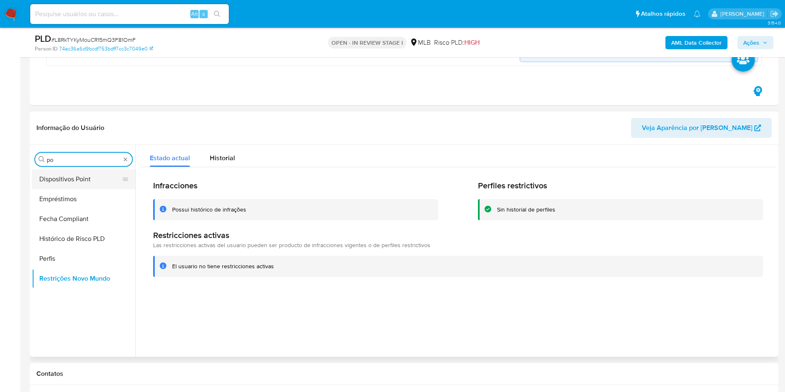
type input "po"
click at [61, 170] on button "Dispositivos Point" at bounding box center [80, 179] width 97 height 20
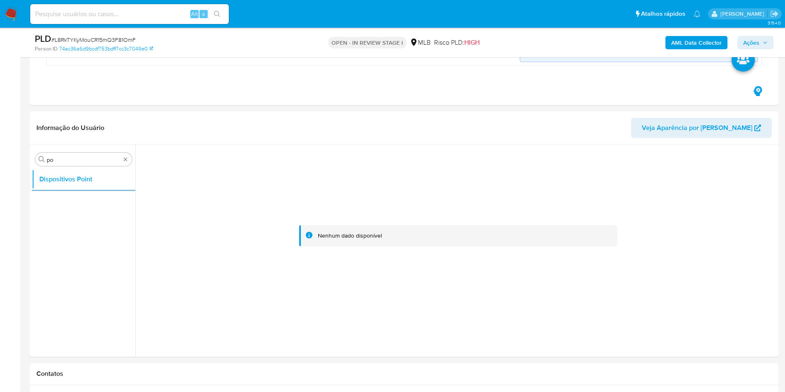
click at [702, 42] on b "AML Data Collector" at bounding box center [696, 42] width 50 height 13
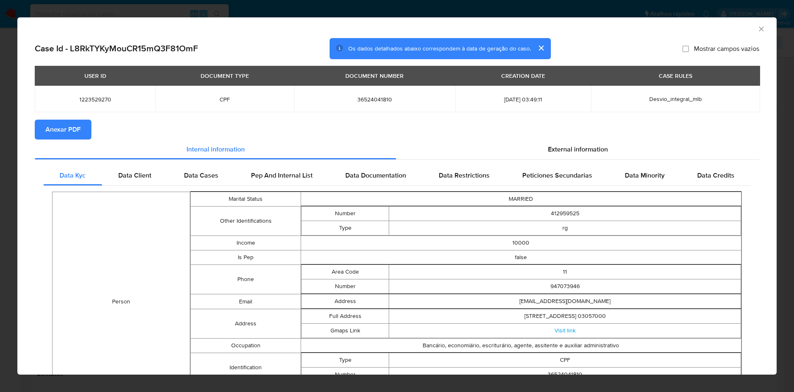
click at [71, 122] on span "Anexar PDF" at bounding box center [63, 129] width 35 height 18
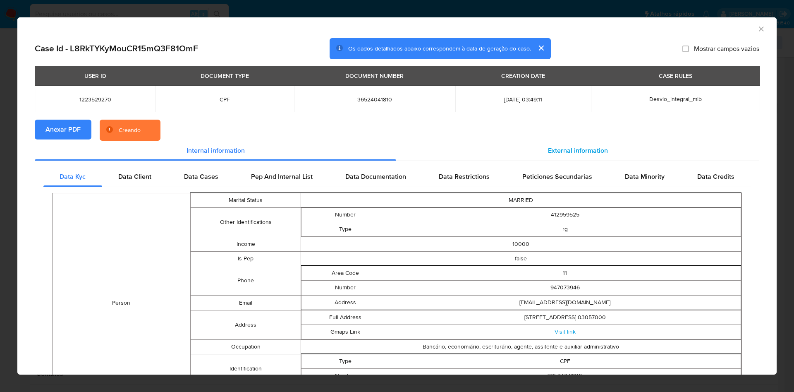
click at [540, 148] on div "External information" at bounding box center [577, 151] width 363 height 20
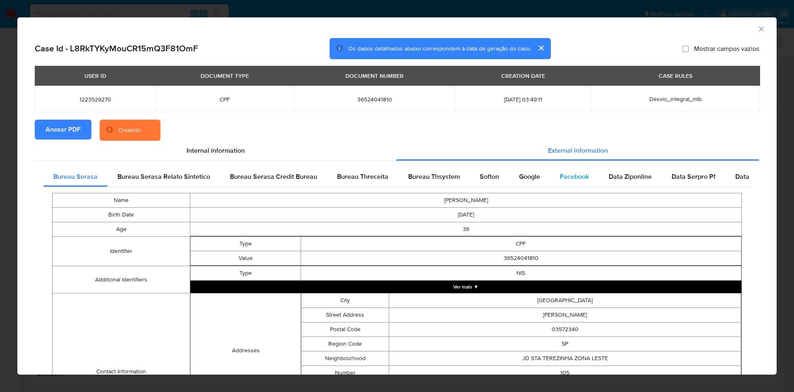
click at [551, 167] on div "Facebook" at bounding box center [574, 177] width 49 height 20
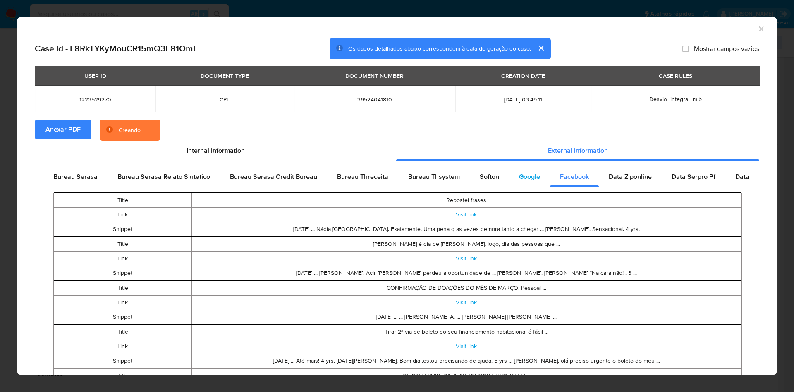
click at [523, 170] on div "Google" at bounding box center [529, 177] width 41 height 20
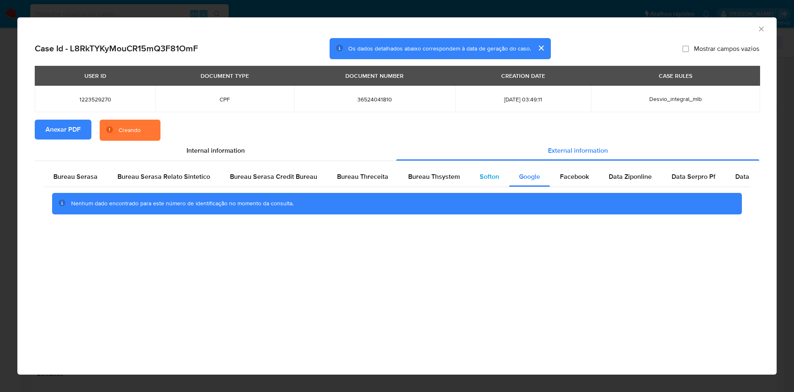
click at [491, 172] on span "Softon" at bounding box center [489, 177] width 19 height 10
click at [454, 177] on span "Bureau Thsystem" at bounding box center [434, 177] width 52 height 10
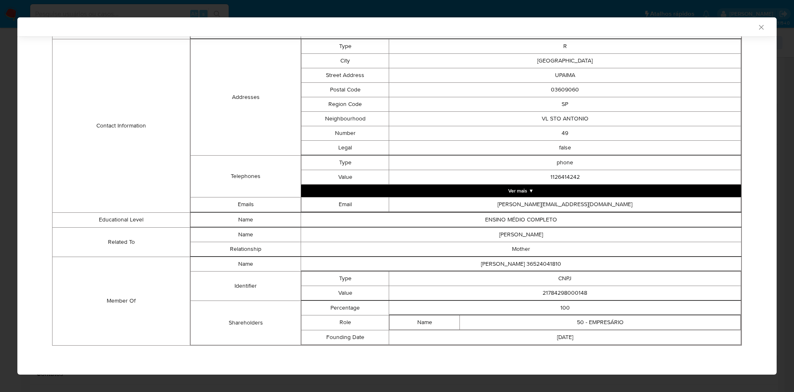
scroll to position [324, 0]
click at [541, 294] on td "21784298000148" at bounding box center [565, 293] width 352 height 14
copy td "21784298000148"
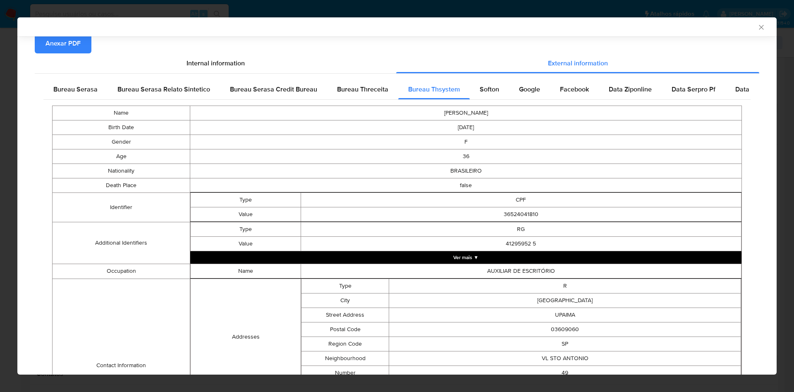
scroll to position [0, 0]
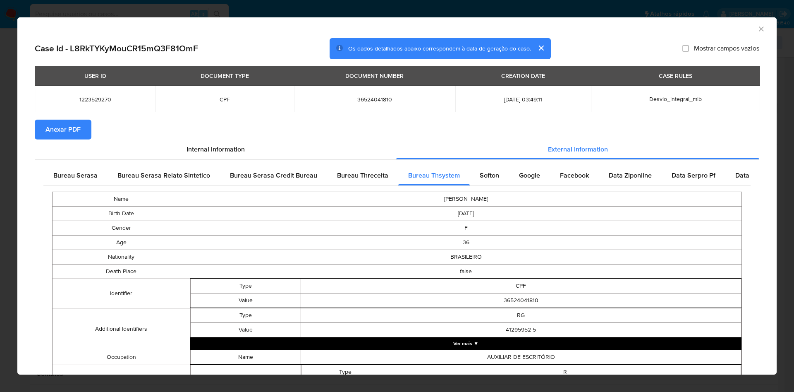
click at [89, 175] on span "Bureau Serasa" at bounding box center [75, 175] width 44 height 10
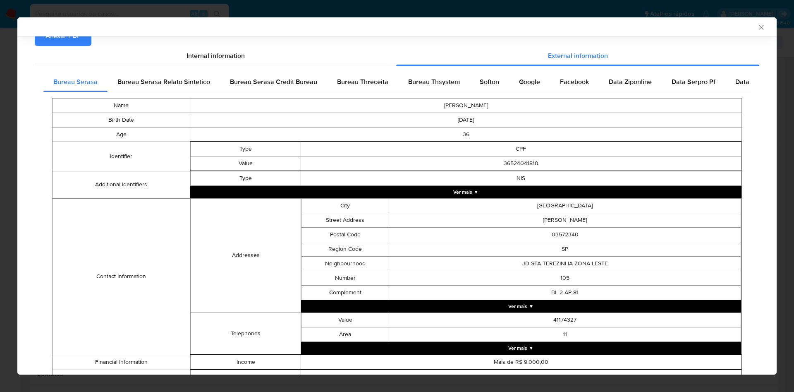
scroll to position [145, 0]
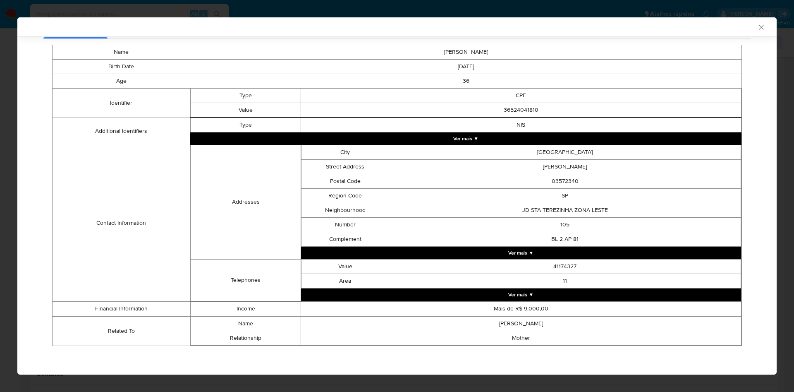
click at [19, 163] on div "Case Id - L8RkTYKyMouCR15mQ3F81OmF Os dados detalhados abaixo correspondem à da…" at bounding box center [397, 133] width 760 height 484
click at [18, 175] on div "Case Id - L8RkTYKyMouCR15mQ3F81OmF Os dados detalhados abaixo correspondem à da…" at bounding box center [397, 133] width 760 height 484
click at [757, 26] on div "AML Data Collector" at bounding box center [397, 26] width 760 height 19
click at [758, 26] on icon "Fechar a janela" at bounding box center [762, 27] width 8 height 8
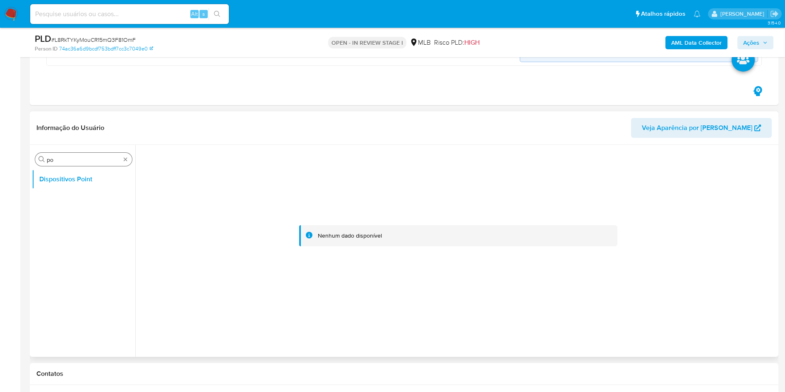
click at [130, 155] on div "Procurar po" at bounding box center [83, 159] width 97 height 13
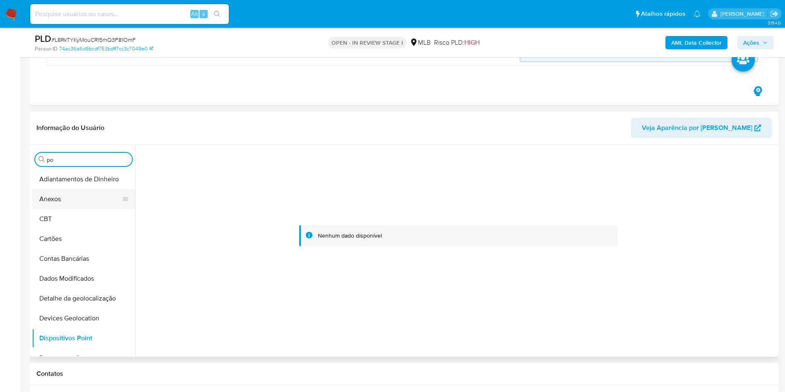
click at [68, 204] on button "Anexos" at bounding box center [80, 199] width 97 height 20
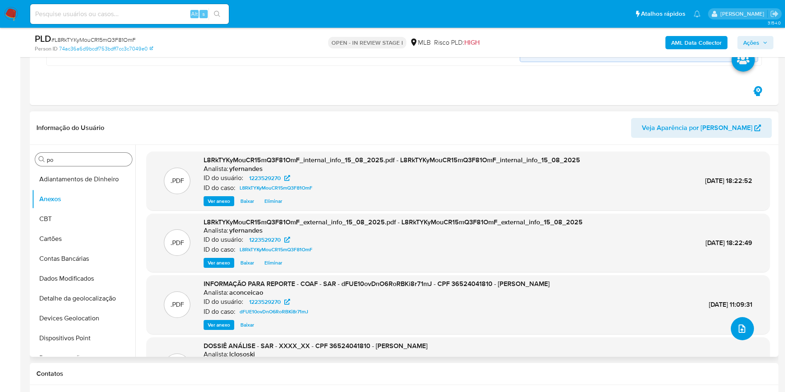
click at [738, 332] on icon "upload-file" at bounding box center [741, 328] width 7 height 8
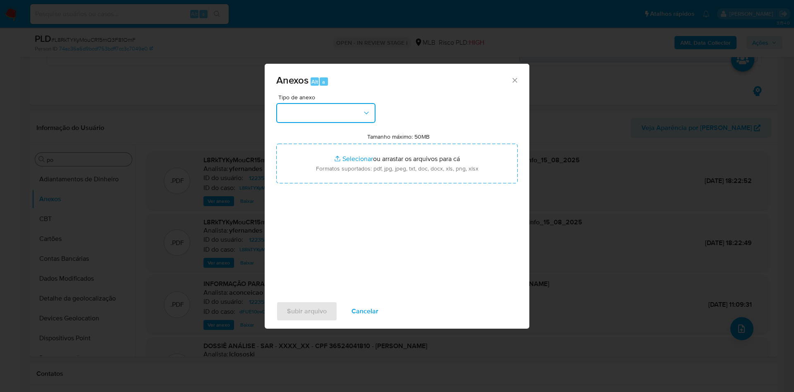
drag, startPoint x: 359, startPoint y: 105, endPoint x: 356, endPoint y: 124, distance: 19.3
click at [359, 105] on button "button" at bounding box center [325, 113] width 99 height 20
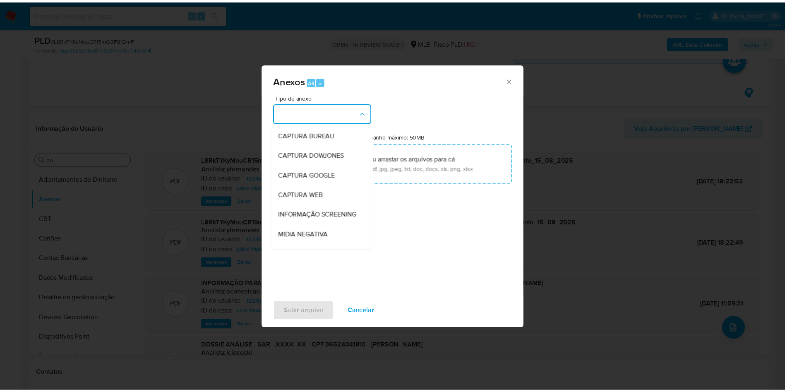
scroll to position [127, 0]
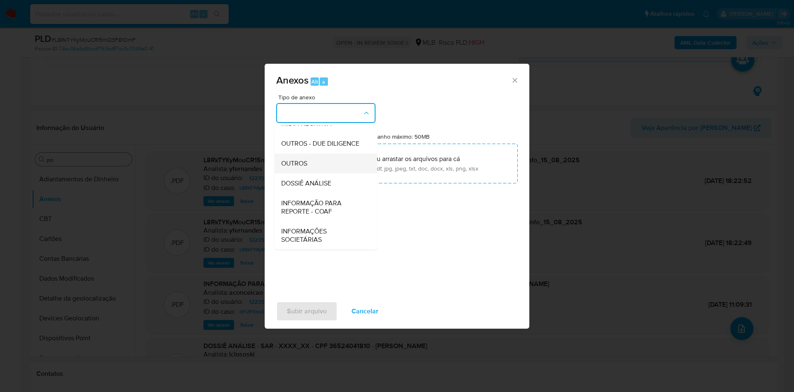
click at [323, 166] on div "OUTROS" at bounding box center [323, 163] width 84 height 20
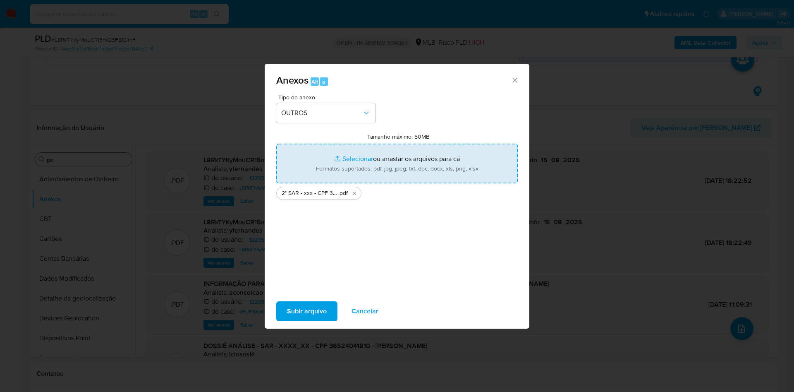
type input "C:\fakepath\Mulan 1223529270_2025_08_15_08_15_27.xlsx"
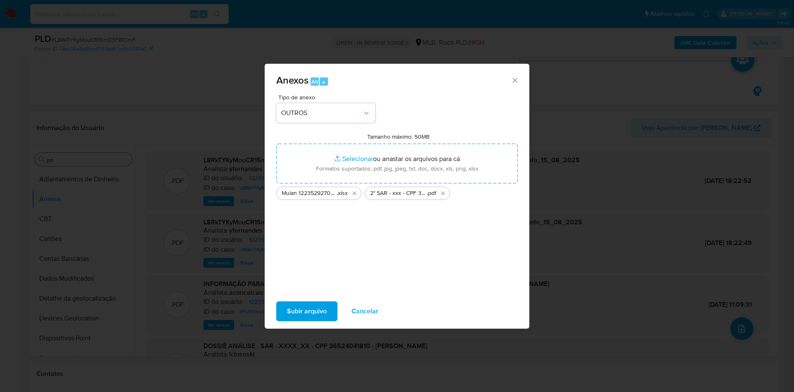
click at [298, 300] on div "Subir arquivo Cancelar" at bounding box center [397, 310] width 265 height 31
click at [308, 311] on span "Subir arquivo" at bounding box center [307, 311] width 40 height 18
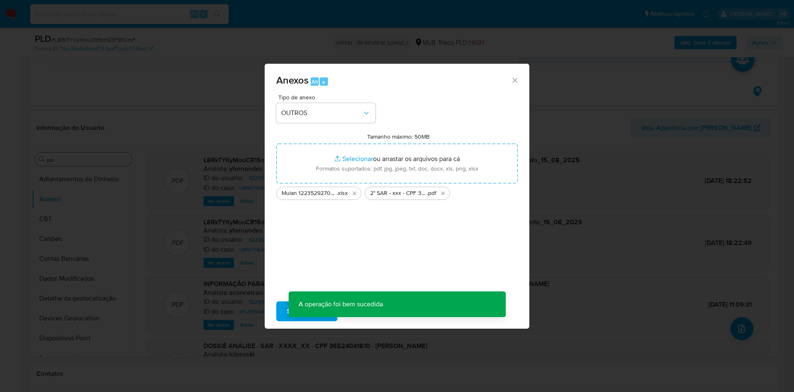
click at [86, 218] on div "Anexos Alt a Tipo de anexo OUTROS Tamanho máximo: 50MB Selecionar arquivos Sele…" at bounding box center [397, 196] width 794 height 392
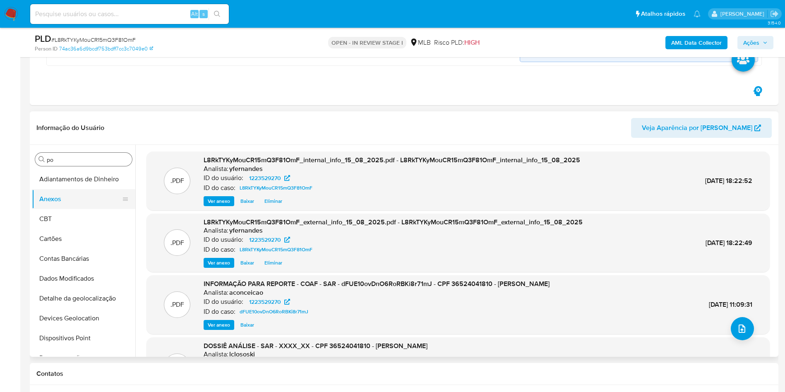
drag, startPoint x: 66, startPoint y: 221, endPoint x: 64, endPoint y: 203, distance: 17.5
click at [66, 221] on button "CBT" at bounding box center [83, 219] width 103 height 20
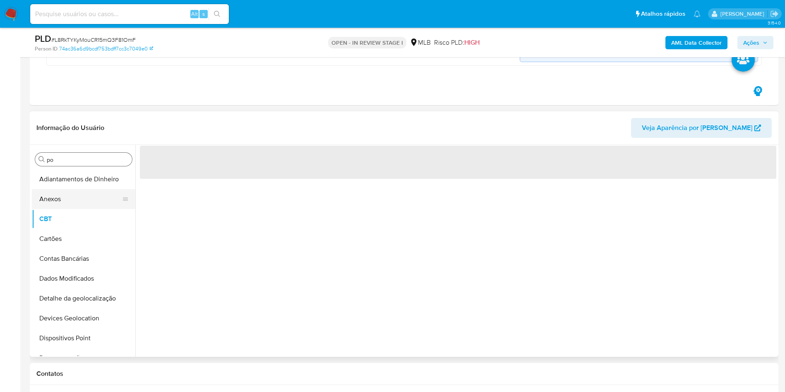
click at [62, 199] on button "Anexos" at bounding box center [80, 199] width 97 height 20
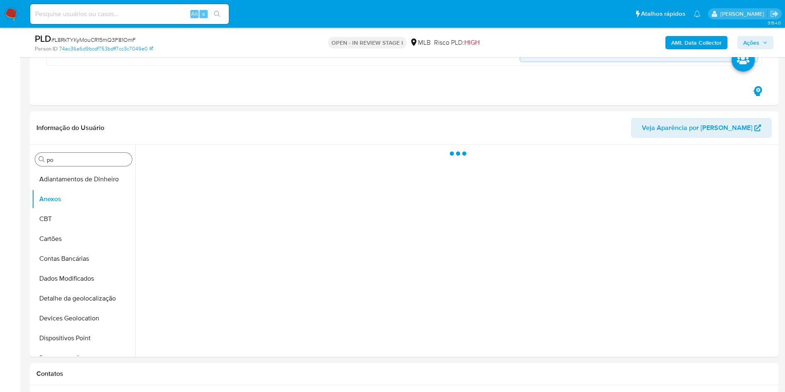
click at [755, 49] on div "AML Data Collector Ações" at bounding box center [651, 42] width 244 height 19
click at [746, 44] on span "Ações" at bounding box center [751, 42] width 16 height 13
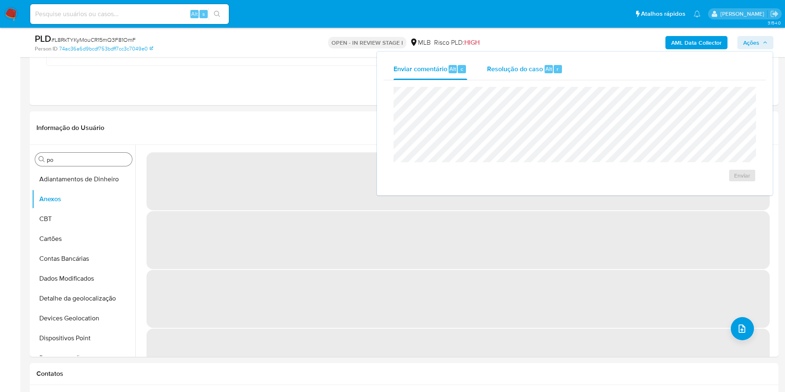
click at [515, 68] on span "Resolução do caso" at bounding box center [515, 69] width 56 height 10
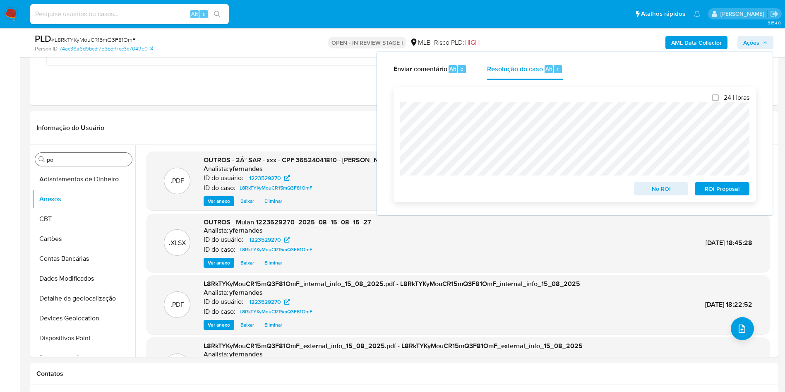
click at [723, 190] on span "ROI Proposal" at bounding box center [721, 189] width 43 height 12
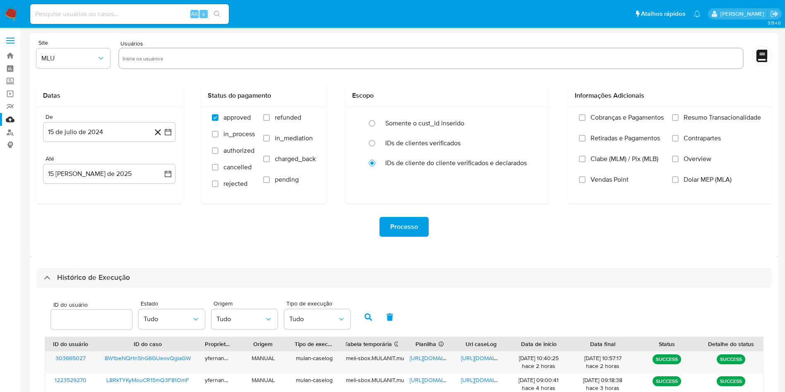
select select "10"
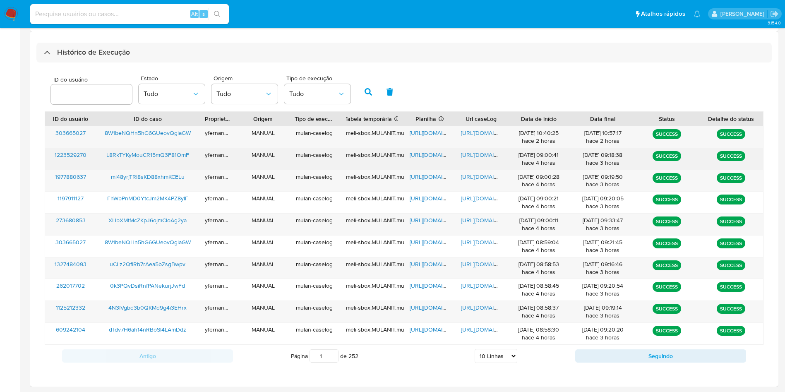
click at [424, 149] on div "[URL][DOMAIN_NAME]" at bounding box center [429, 159] width 51 height 22
click at [416, 155] on span "[URL][DOMAIN_NAME]" at bounding box center [438, 155] width 57 height 8
click at [476, 152] on span "[URL][DOMAIN_NAME]" at bounding box center [489, 155] width 57 height 8
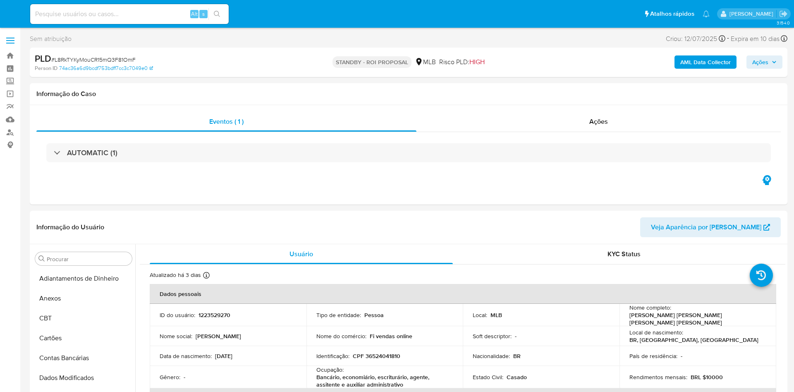
select select "10"
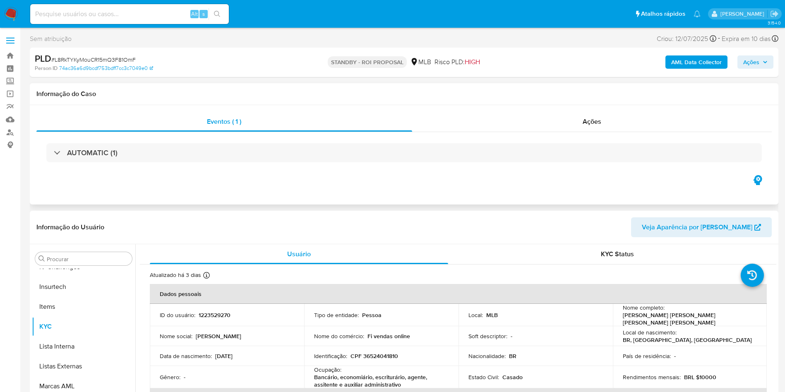
drag, startPoint x: 525, startPoint y: 103, endPoint x: 532, endPoint y: 108, distance: 8.5
click at [525, 103] on div "Informação do Caso" at bounding box center [404, 94] width 748 height 22
click at [534, 113] on div "Ações" at bounding box center [592, 122] width 360 height 20
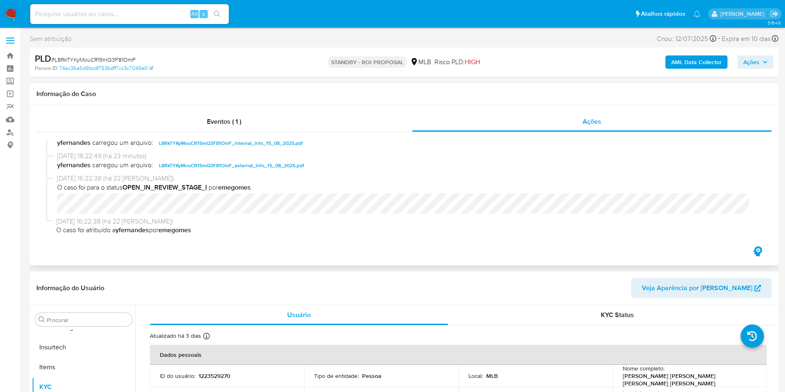
scroll to position [0, 0]
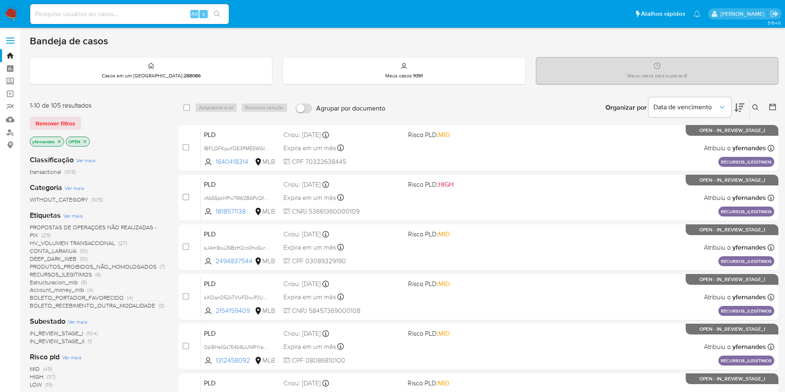
click at [739, 108] on icon at bounding box center [739, 108] width 10 height 10
click at [739, 101] on button at bounding box center [739, 108] width 10 height 26
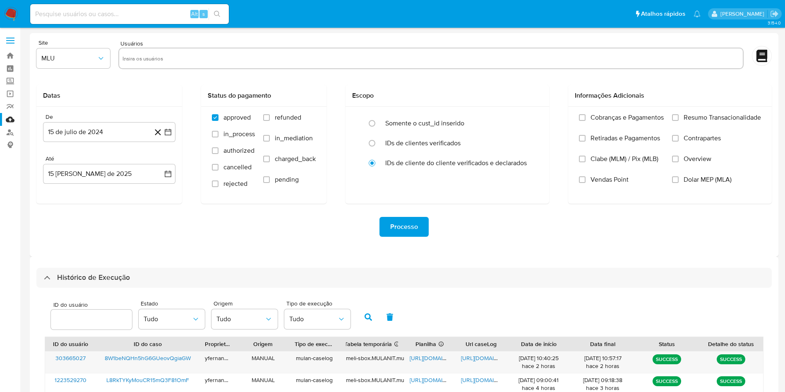
select select "10"
